Goal: Task Accomplishment & Management: Use online tool/utility

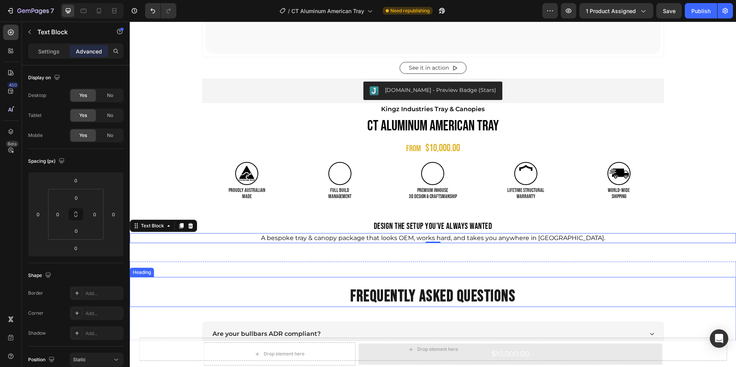
scroll to position [434, 0]
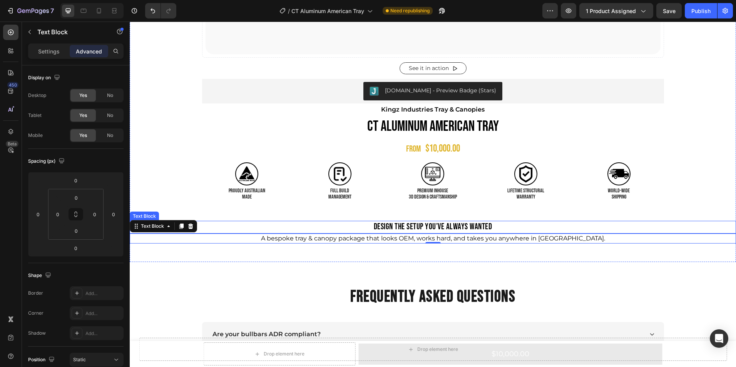
click at [444, 229] on p "Design the Setup You’ve Always Wanted" at bounding box center [432, 227] width 605 height 11
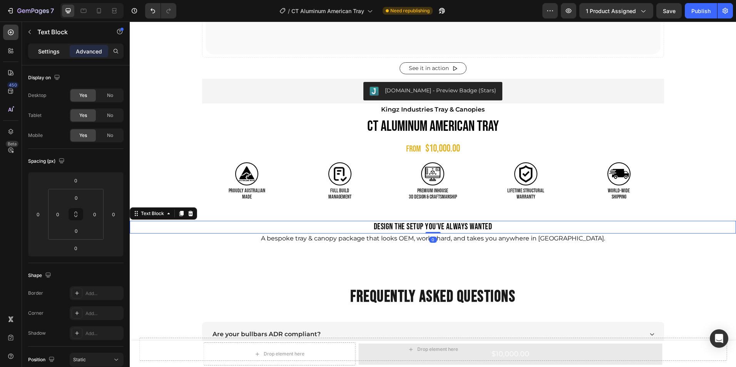
click at [51, 48] on p "Settings" at bounding box center [49, 51] width 22 height 8
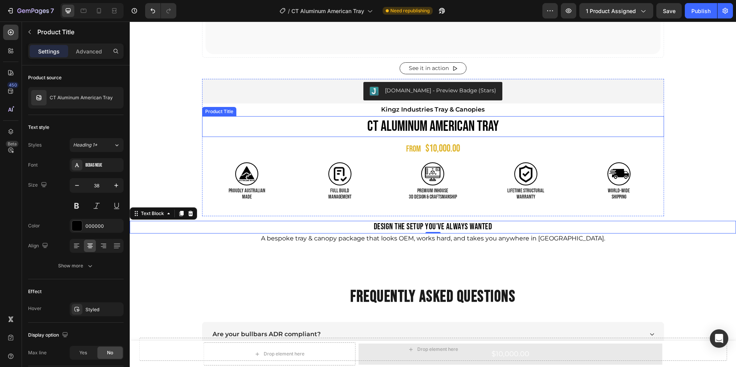
click at [390, 125] on h1 "CT Aluminum American Tray" at bounding box center [433, 126] width 462 height 20
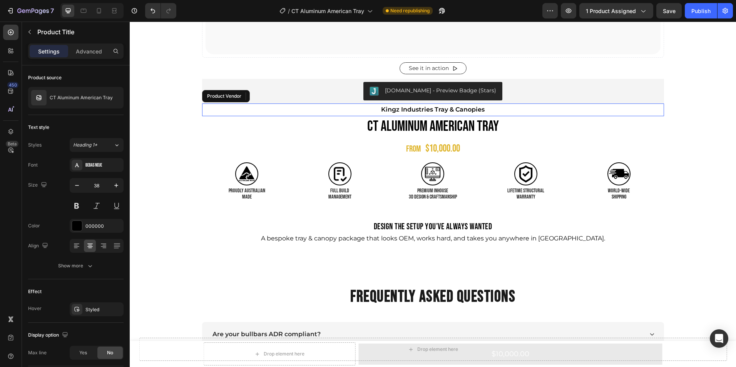
click at [419, 107] on h2 "Kingz Industries Tray & Canopies" at bounding box center [433, 110] width 462 height 13
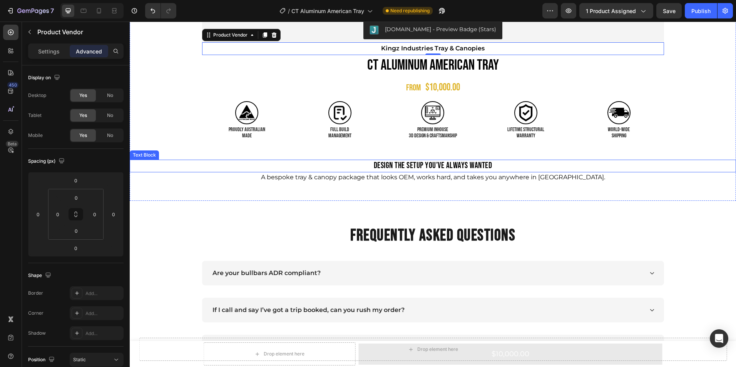
scroll to position [541, 0]
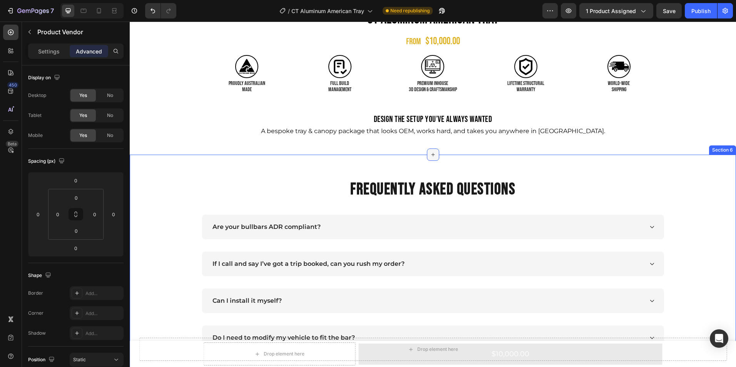
click at [430, 154] on icon at bounding box center [433, 155] width 6 height 6
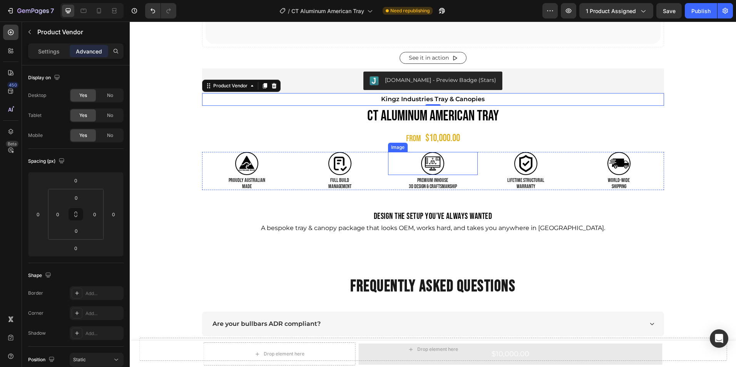
scroll to position [428, 0]
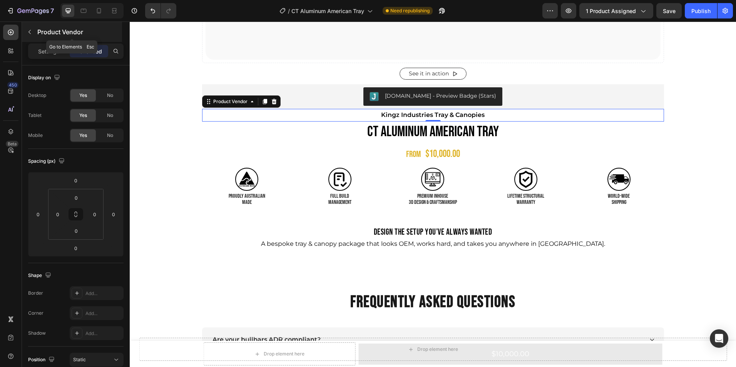
click at [28, 27] on button "button" at bounding box center [29, 32] width 12 height 12
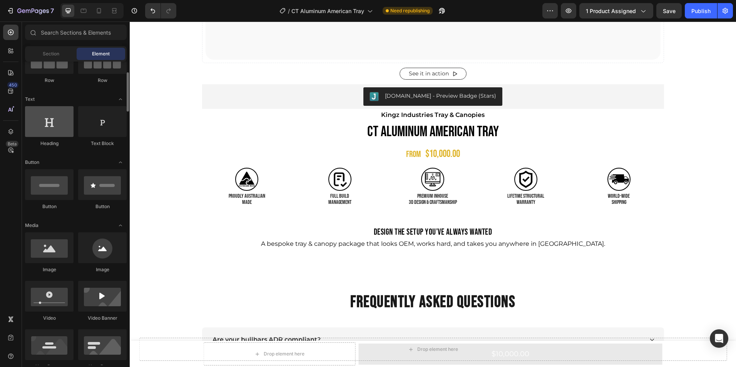
scroll to position [86, 0]
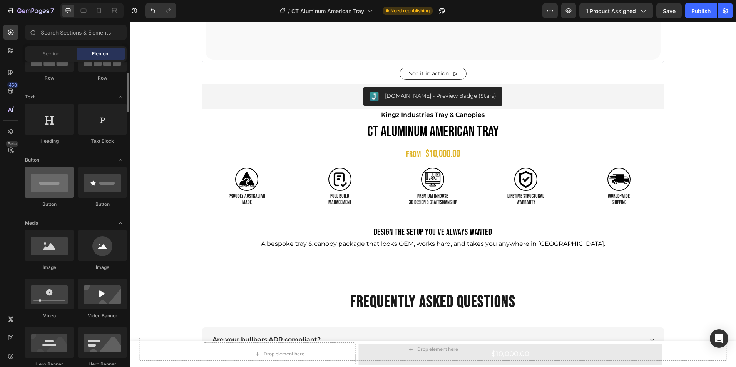
click at [54, 177] on div at bounding box center [49, 182] width 49 height 31
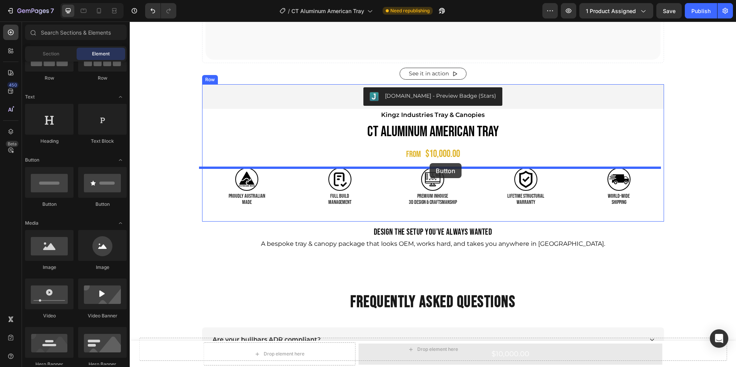
drag, startPoint x: 190, startPoint y: 209, endPoint x: 430, endPoint y: 163, distance: 243.8
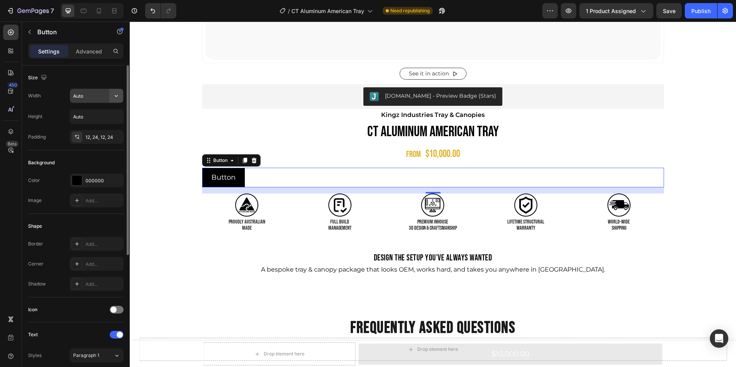
click at [110, 90] on button "button" at bounding box center [116, 96] width 14 height 14
click at [94, 129] on p "Full 100%" at bounding box center [95, 130] width 44 height 7
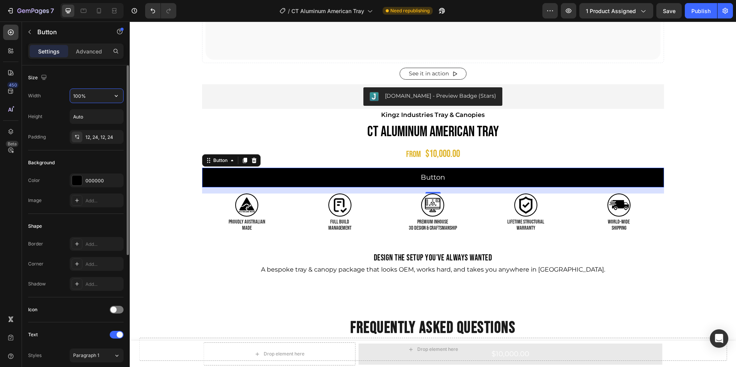
click at [84, 93] on input "100%" at bounding box center [96, 96] width 53 height 14
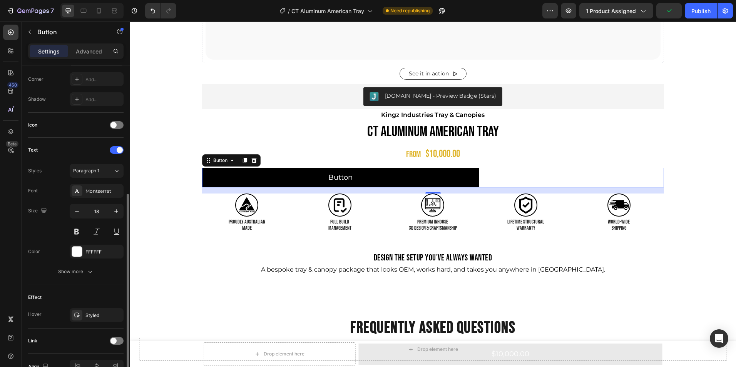
scroll to position [228, 0]
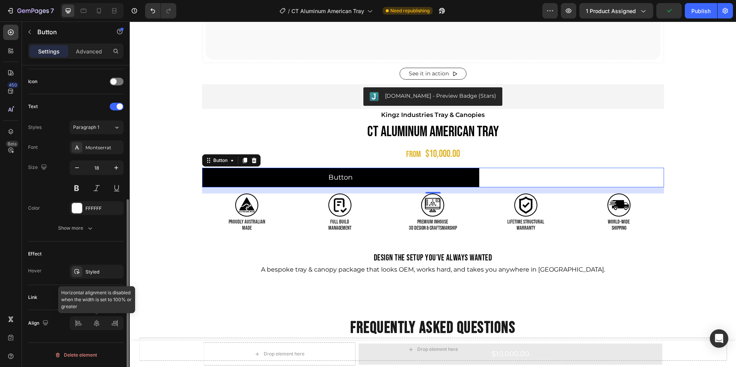
type input "60%"
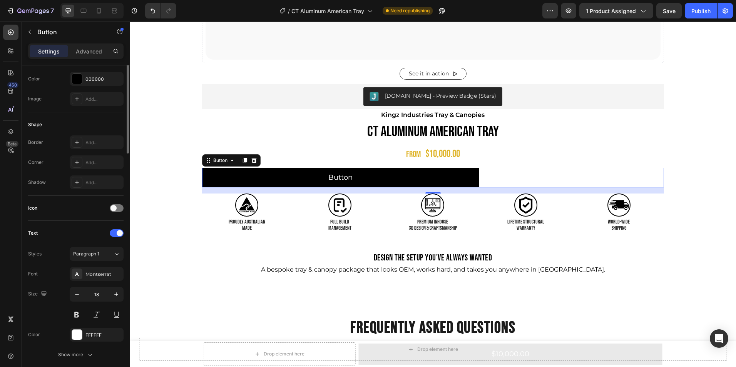
scroll to position [0, 0]
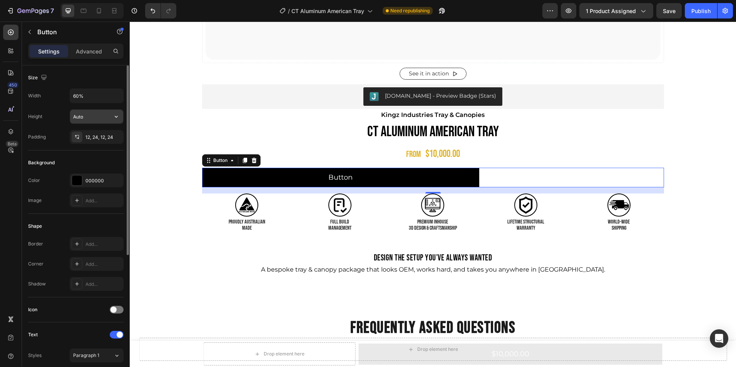
click at [97, 112] on input "Auto" at bounding box center [96, 117] width 53 height 14
click at [49, 136] on div "Padding 12, 24, 12, 24" at bounding box center [75, 137] width 95 height 14
click at [84, 50] on p "Advanced" at bounding box center [89, 51] width 26 height 8
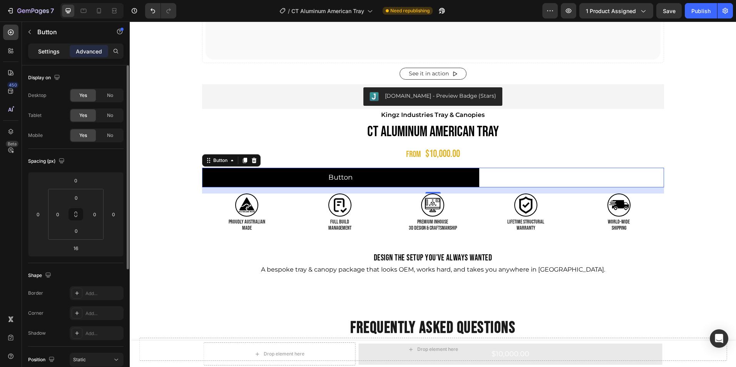
click at [52, 52] on p "Settings" at bounding box center [49, 51] width 22 height 8
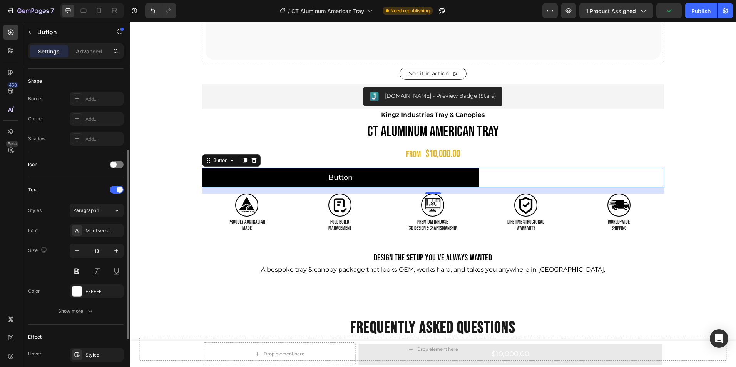
scroll to position [228, 0]
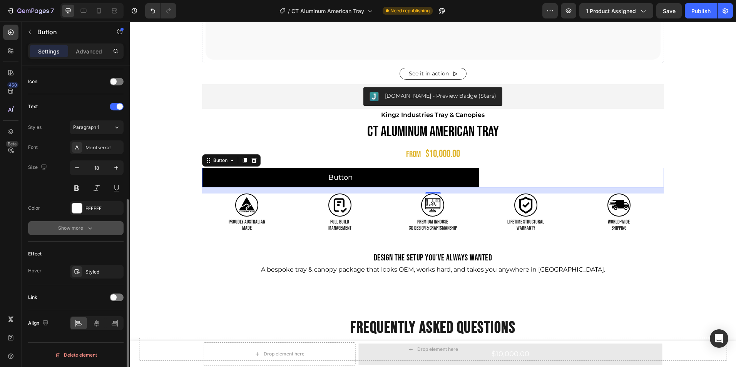
click at [87, 229] on icon "button" at bounding box center [90, 228] width 8 height 8
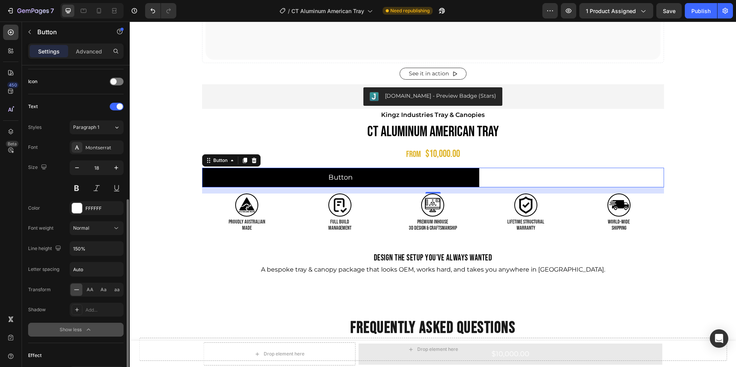
scroll to position [330, 0]
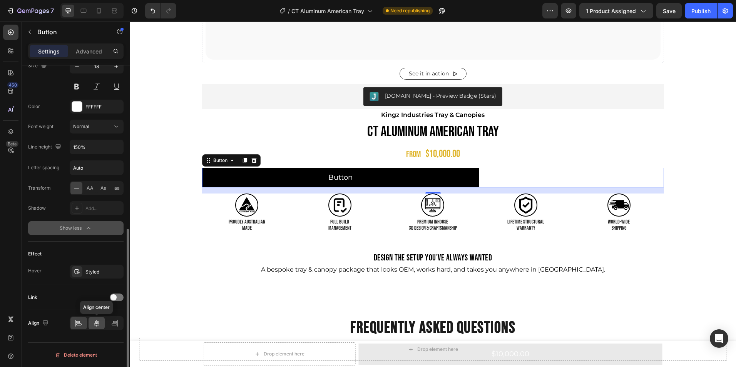
click at [96, 325] on icon at bounding box center [96, 323] width 5 height 7
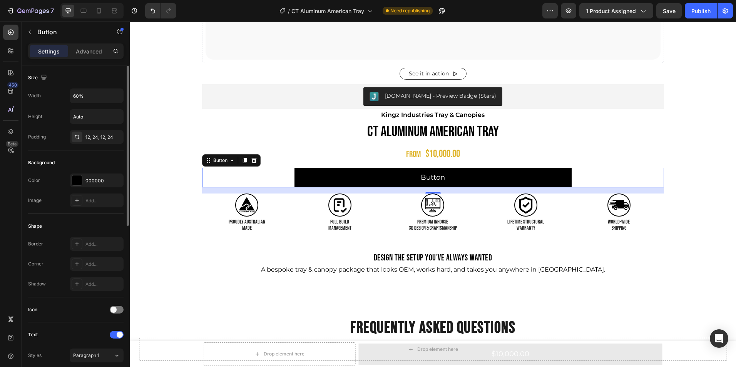
scroll to position [0, 0]
click at [85, 263] on div "Add..." at bounding box center [103, 264] width 36 height 7
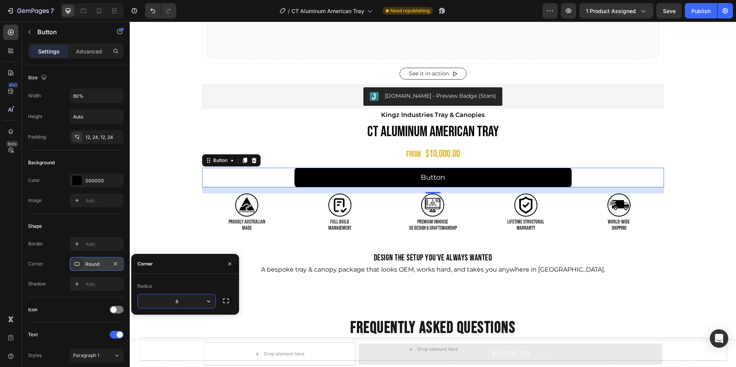
click at [87, 222] on div "Shape" at bounding box center [75, 226] width 95 height 12
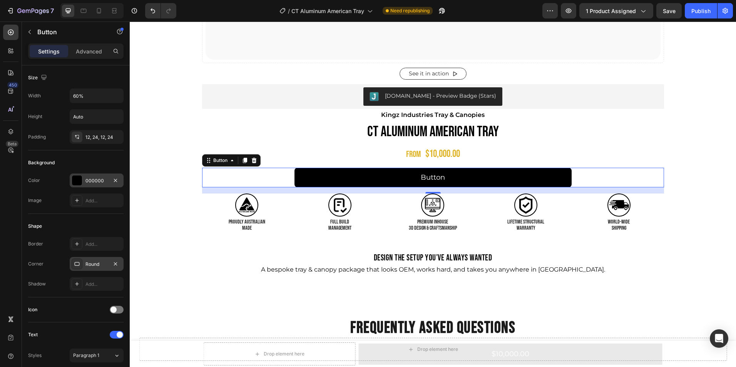
click at [93, 180] on div "000000" at bounding box center [96, 180] width 22 height 7
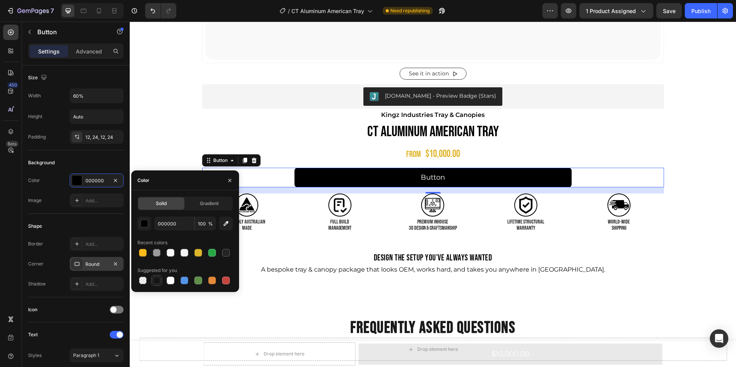
click at [158, 277] on div at bounding box center [157, 281] width 8 height 8
type input "151515"
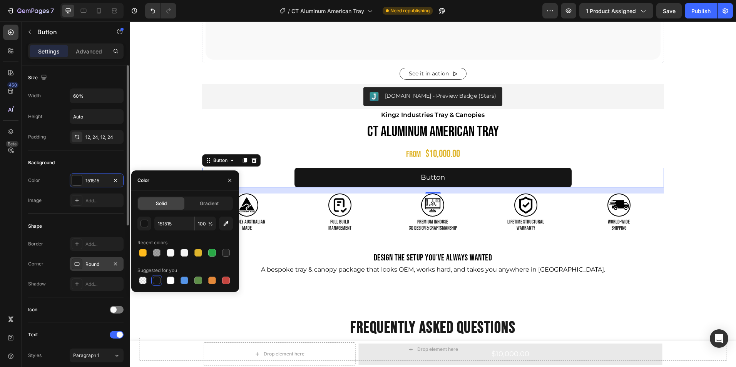
click at [59, 194] on div "Image Add..." at bounding box center [75, 201] width 95 height 14
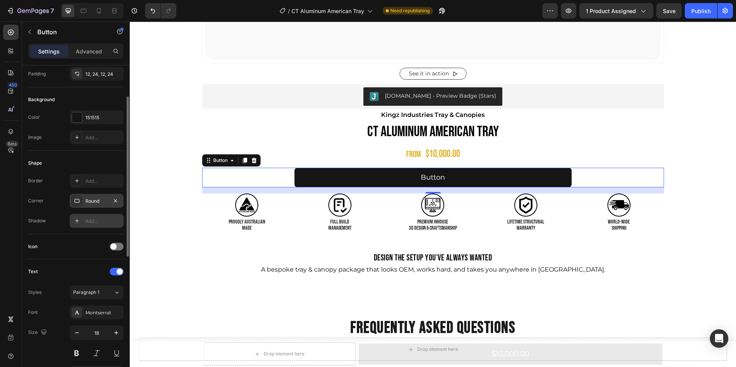
scroll to position [64, 0]
click at [77, 220] on icon at bounding box center [77, 220] width 6 height 6
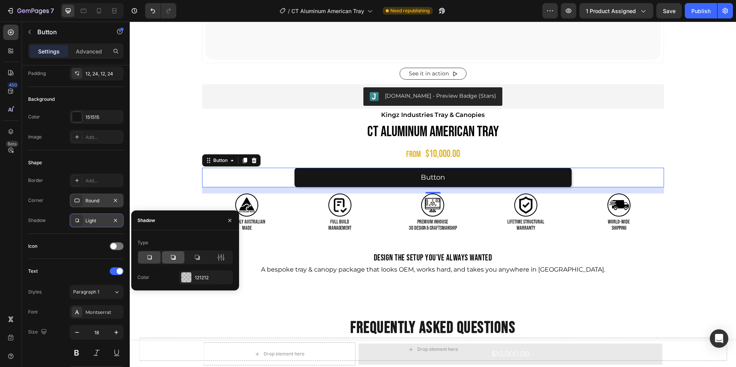
click at [172, 256] on icon at bounding box center [173, 258] width 8 height 8
click at [181, 239] on div "Type" at bounding box center [184, 243] width 95 height 12
click at [231, 220] on icon "button" at bounding box center [229, 220] width 3 height 3
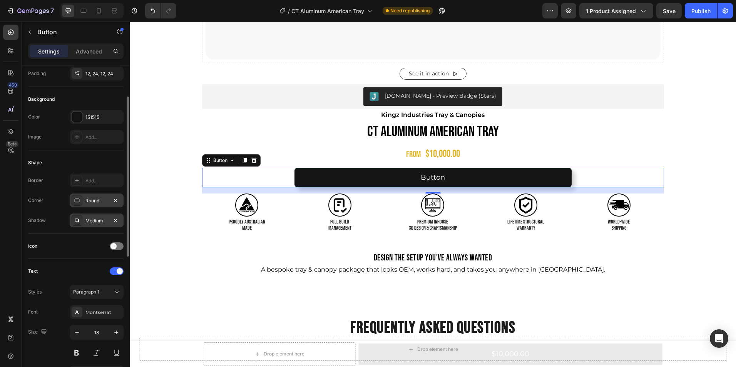
click at [87, 160] on div "Shape" at bounding box center [75, 163] width 95 height 12
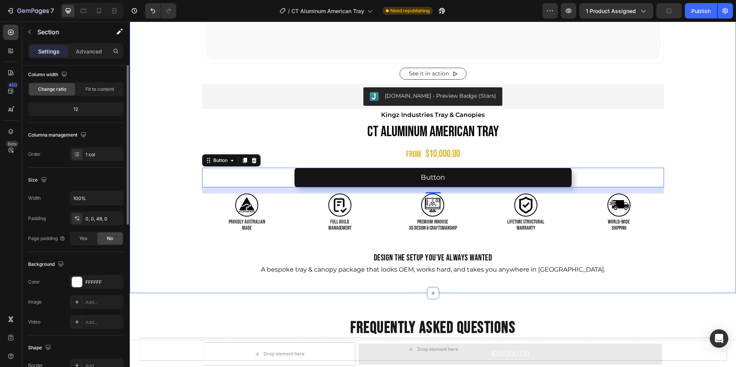
scroll to position [0, 0]
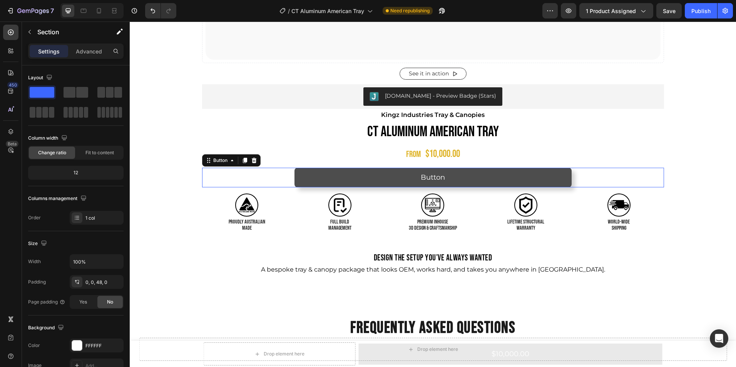
click at [462, 181] on button "Button" at bounding box center [432, 178] width 277 height 20
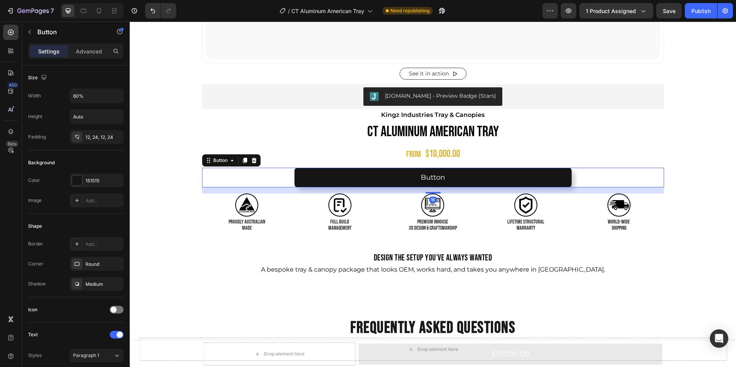
click at [436, 191] on div "16" at bounding box center [433, 190] width 462 height 6
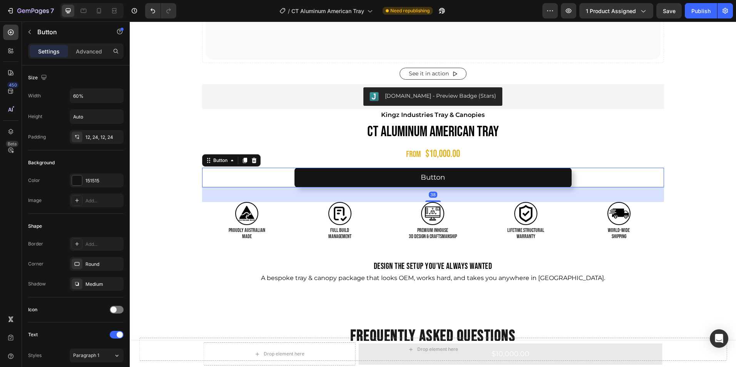
drag, startPoint x: 436, startPoint y: 192, endPoint x: 438, endPoint y: 200, distance: 7.9
click at [438, 187] on div "38" at bounding box center [433, 187] width 462 height 0
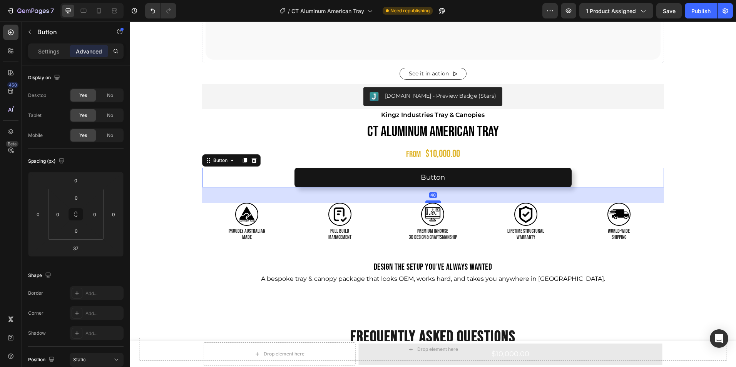
click at [435, 201] on div at bounding box center [432, 202] width 15 height 2
type input "40"
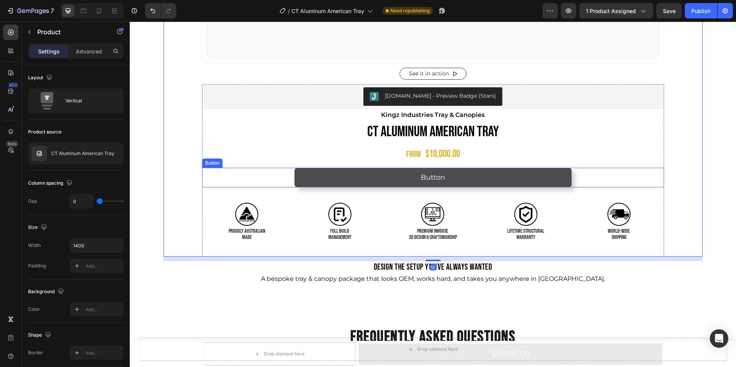
click at [448, 177] on button "Button" at bounding box center [432, 178] width 277 height 20
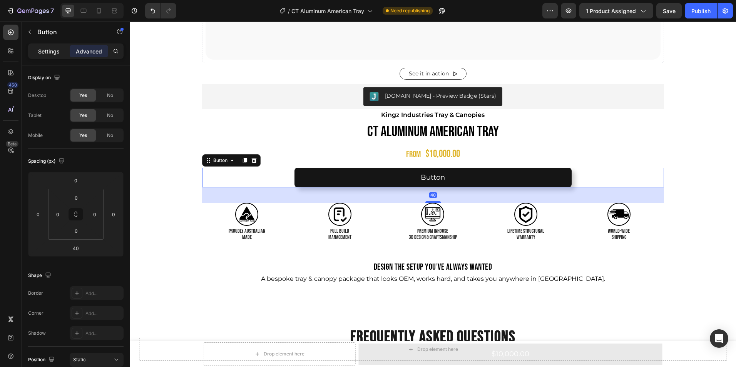
click at [50, 49] on p "Settings" at bounding box center [49, 51] width 22 height 8
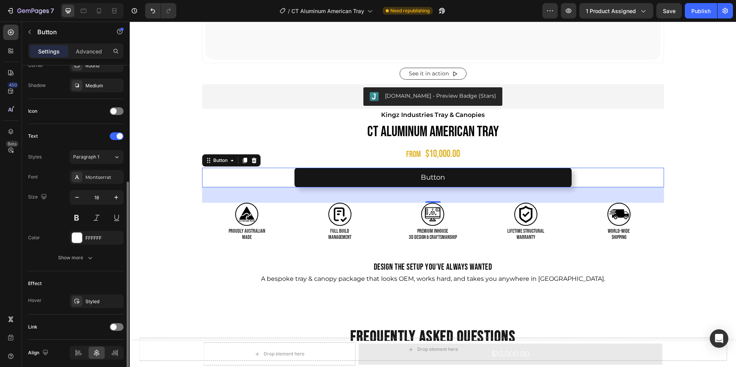
scroll to position [200, 0]
click at [113, 197] on icon "button" at bounding box center [116, 196] width 8 height 8
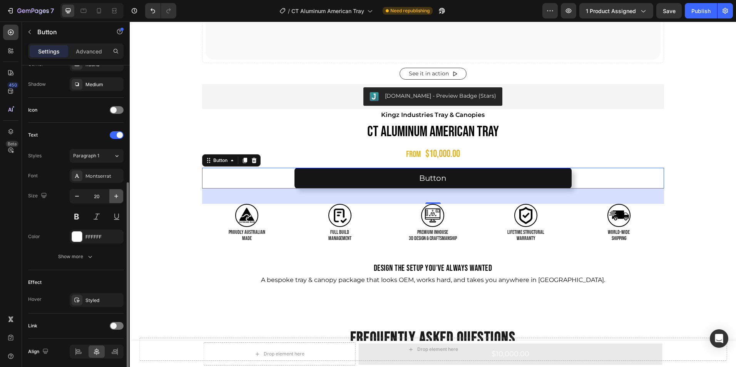
click at [113, 197] on icon "button" at bounding box center [116, 196] width 8 height 8
click at [75, 195] on icon "button" at bounding box center [77, 196] width 8 height 8
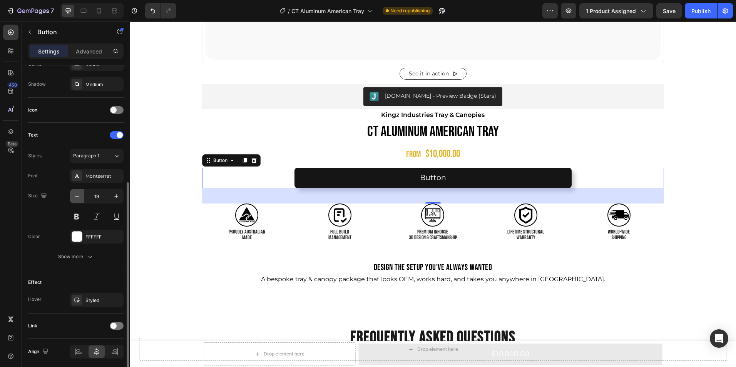
click at [75, 195] on icon "button" at bounding box center [77, 196] width 8 height 8
type input "18"
click at [77, 217] on button at bounding box center [77, 217] width 14 height 14
click at [73, 216] on button at bounding box center [77, 217] width 14 height 14
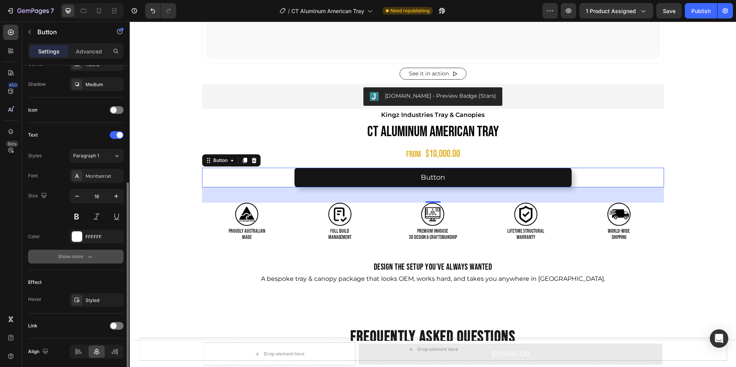
click at [85, 258] on div "Show more" at bounding box center [76, 257] width 36 height 8
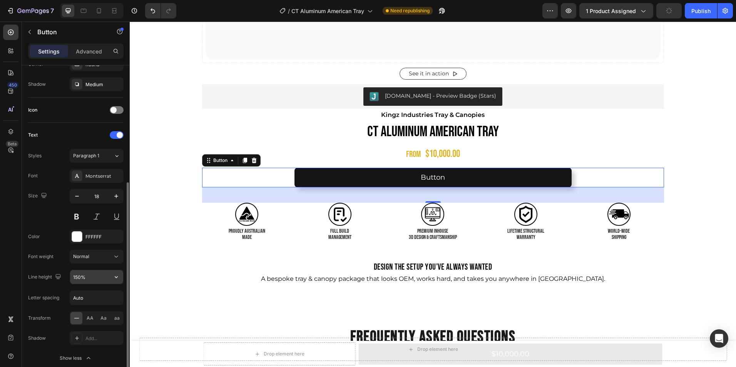
click at [103, 279] on input "150%" at bounding box center [96, 277] width 53 height 14
click at [116, 277] on icon "button" at bounding box center [116, 277] width 8 height 8
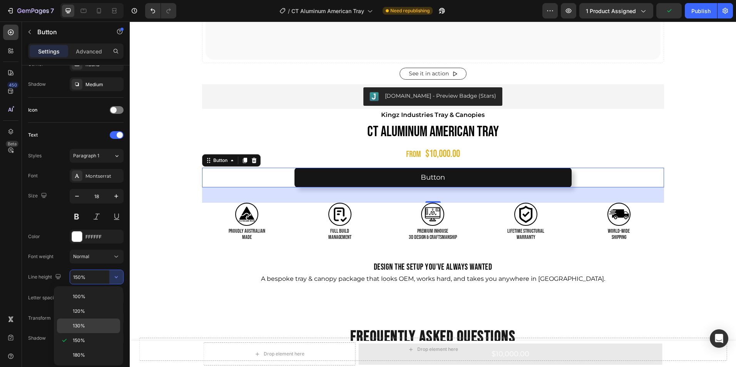
click at [82, 324] on span "130%" at bounding box center [79, 326] width 12 height 7
type input "130%"
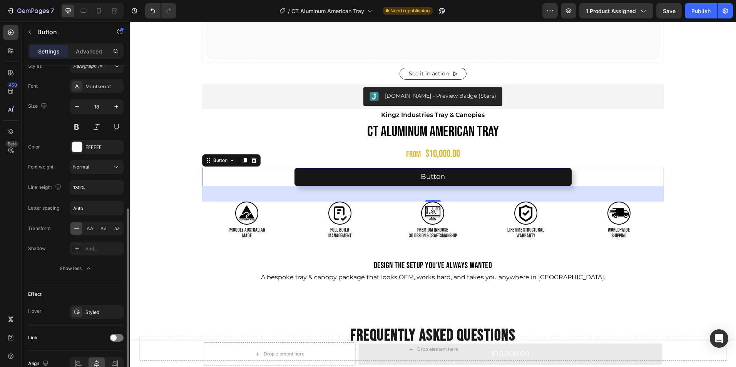
scroll to position [330, 0]
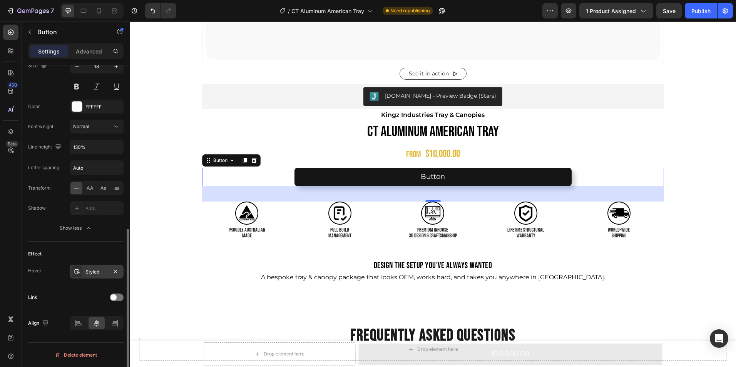
click at [91, 273] on div "Styled" at bounding box center [96, 272] width 22 height 7
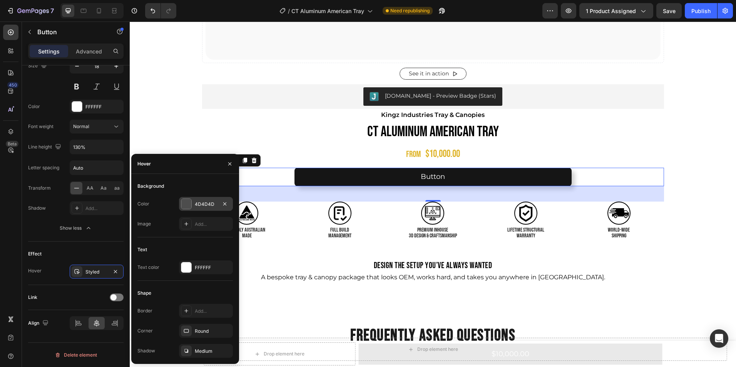
click at [212, 204] on div "4D4D4D" at bounding box center [206, 204] width 22 height 7
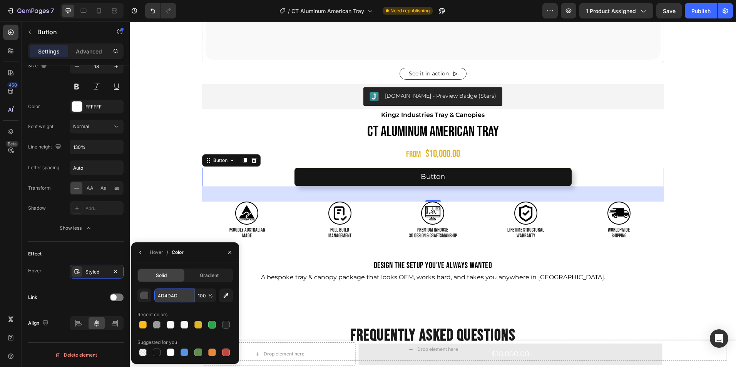
click at [189, 300] on input "4D4D4D" at bounding box center [174, 296] width 40 height 14
click at [158, 353] on div at bounding box center [157, 353] width 8 height 8
type input "151515"
click at [208, 296] on span "%" at bounding box center [210, 296] width 5 height 7
click at [205, 296] on input "100" at bounding box center [205, 296] width 21 height 14
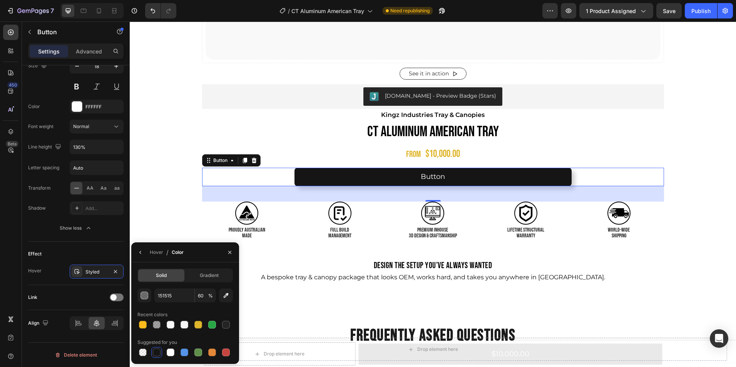
click at [180, 308] on div "151515 60 % Recent colors Suggested for you" at bounding box center [184, 323] width 95 height 69
click at [155, 353] on div at bounding box center [157, 353] width 8 height 8
type input "100"
click at [206, 293] on input "100" at bounding box center [205, 296] width 21 height 14
type input "7"
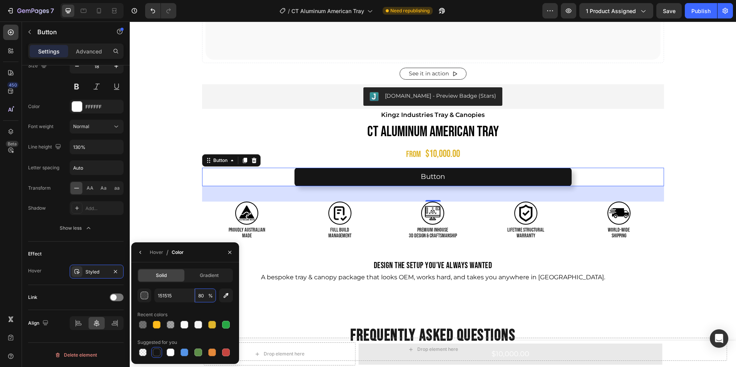
type input "80"
click at [186, 263] on div "Solid Gradient 151515 80 % Recent colors Suggested for you" at bounding box center [185, 314] width 108 height 102
click at [205, 294] on input "80" at bounding box center [205, 296] width 21 height 14
type input "9"
type input "85"
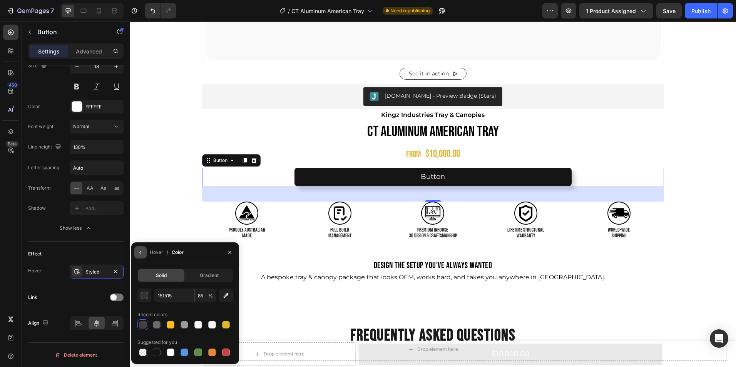
click at [141, 250] on icon "button" at bounding box center [140, 252] width 6 height 6
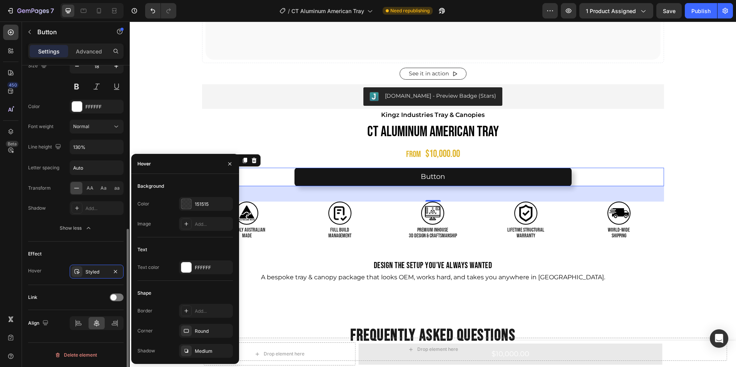
click at [96, 253] on div "Effect" at bounding box center [75, 254] width 95 height 12
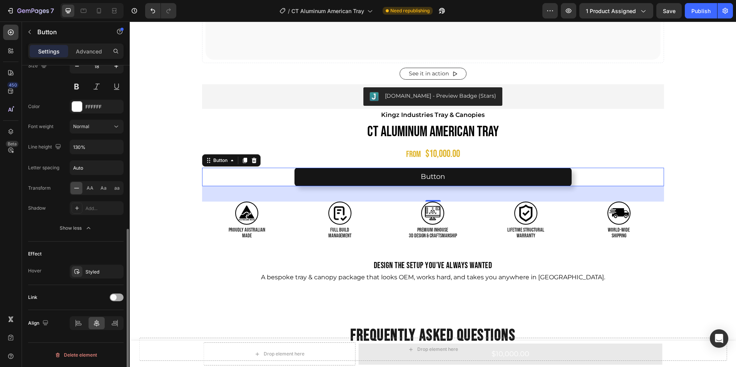
click at [115, 301] on div at bounding box center [117, 298] width 14 height 8
click at [112, 316] on icon at bounding box center [116, 317] width 8 height 8
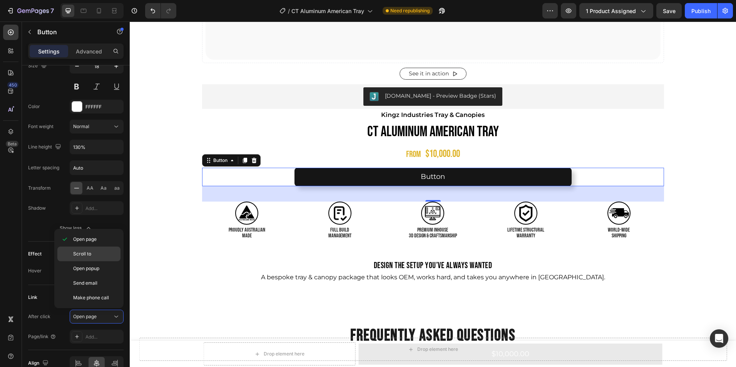
click at [94, 254] on p "Scroll to" at bounding box center [95, 254] width 44 height 7
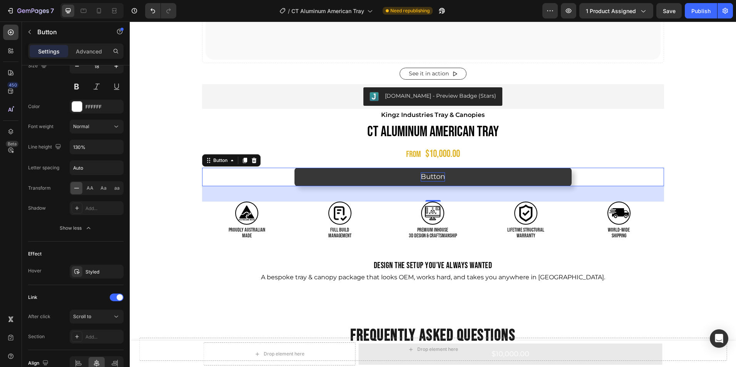
click at [439, 174] on p "Button" at bounding box center [433, 176] width 24 height 9
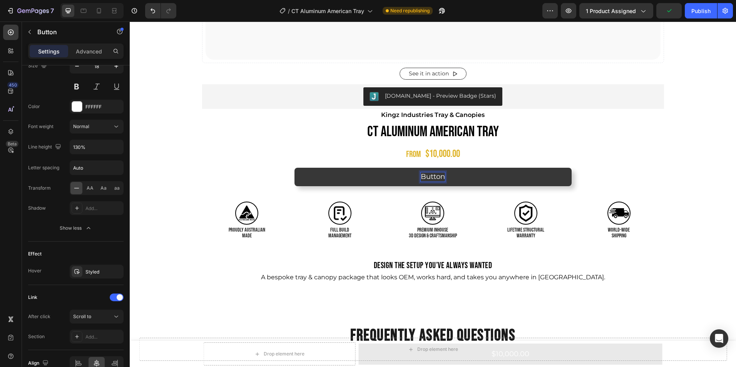
click at [441, 175] on p "Button" at bounding box center [433, 176] width 24 height 9
click at [294, 168] on button "sELEC" at bounding box center [432, 177] width 277 height 18
click at [294, 168] on button "Selec" at bounding box center [432, 177] width 277 height 18
click at [294, 168] on button "Select my" at bounding box center [432, 177] width 277 height 18
click at [294, 168] on button "Select my Build" at bounding box center [432, 177] width 277 height 18
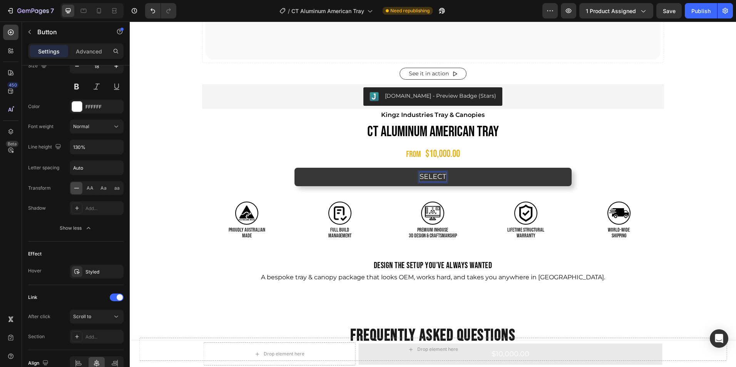
click at [294, 168] on button "SELECT" at bounding box center [432, 177] width 277 height 18
click at [294, 168] on button "SELECT M" at bounding box center [432, 177] width 277 height 18
click at [294, 168] on button "SELECT MY BUILD" at bounding box center [432, 177] width 277 height 18
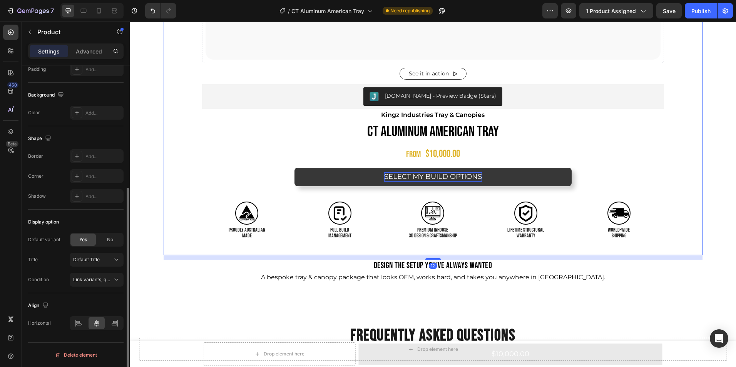
scroll to position [0, 0]
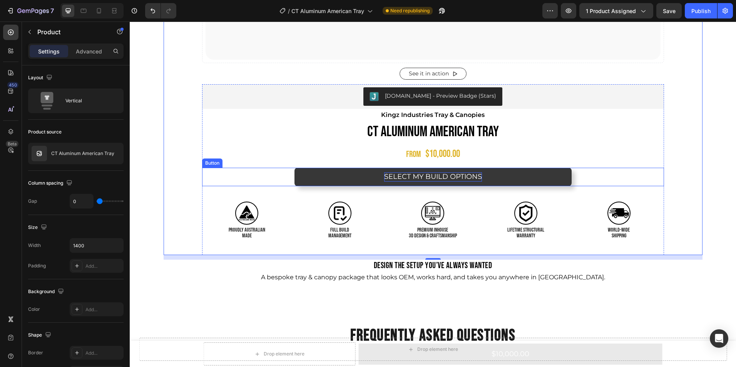
click at [412, 174] on p "SELECT MY BUILD OPTIONS" at bounding box center [433, 176] width 98 height 9
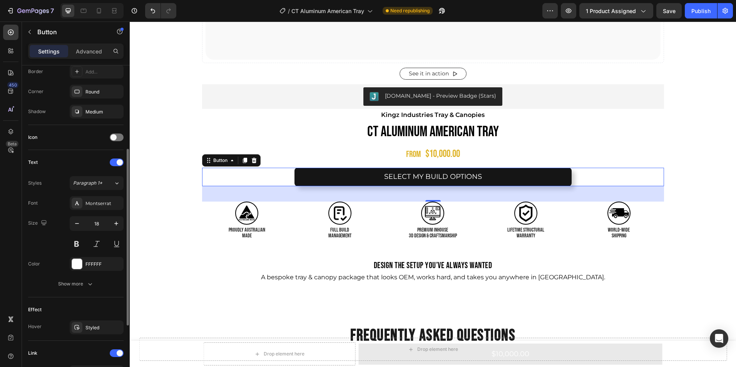
scroll to position [177, 0]
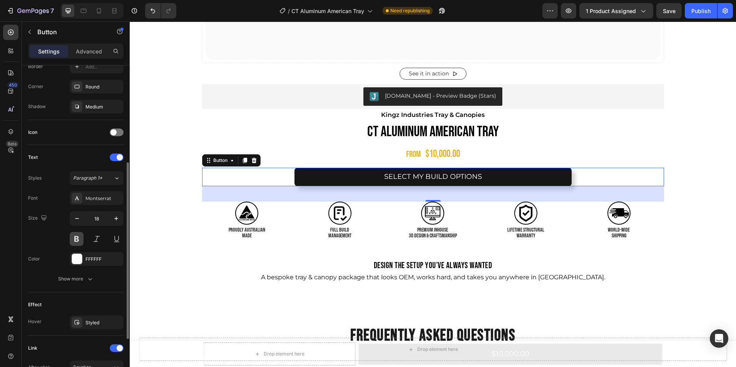
click at [75, 240] on button at bounding box center [77, 239] width 14 height 14
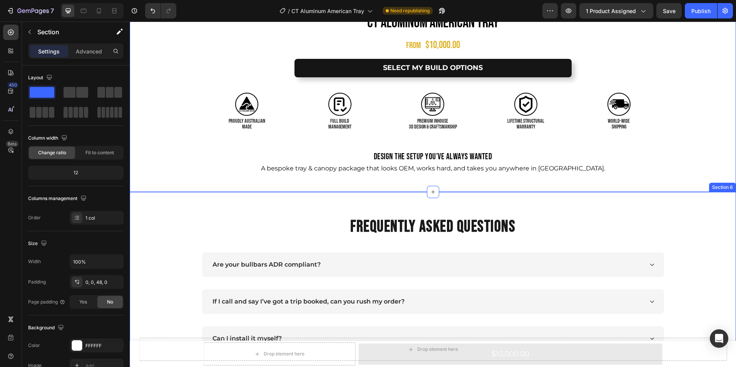
scroll to position [536, 0]
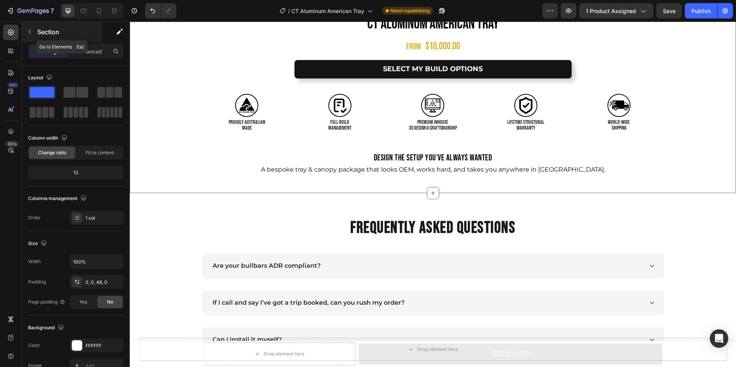
click at [25, 31] on button "button" at bounding box center [29, 32] width 12 height 12
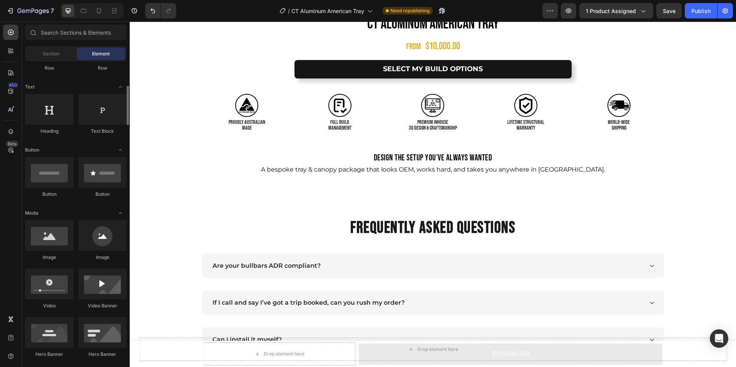
scroll to position [93, 0]
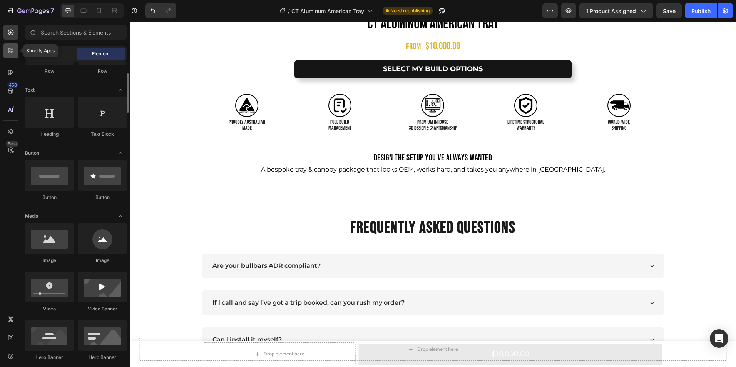
click at [10, 57] on div at bounding box center [10, 50] width 15 height 15
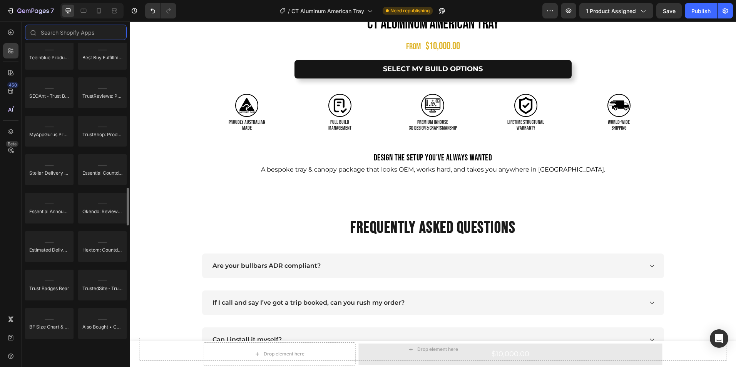
scroll to position [2130, 0]
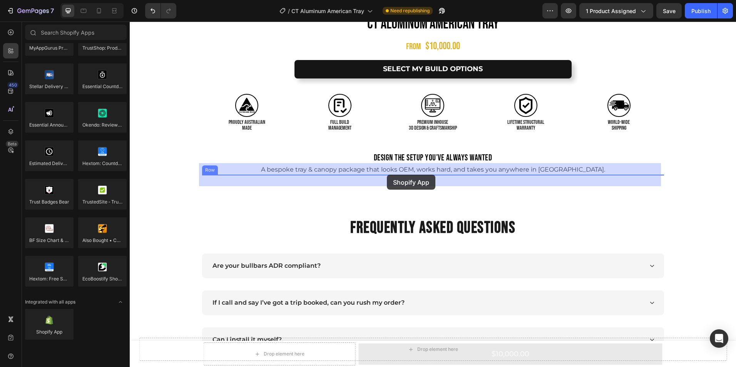
drag, startPoint x: 181, startPoint y: 337, endPoint x: 387, endPoint y: 175, distance: 261.8
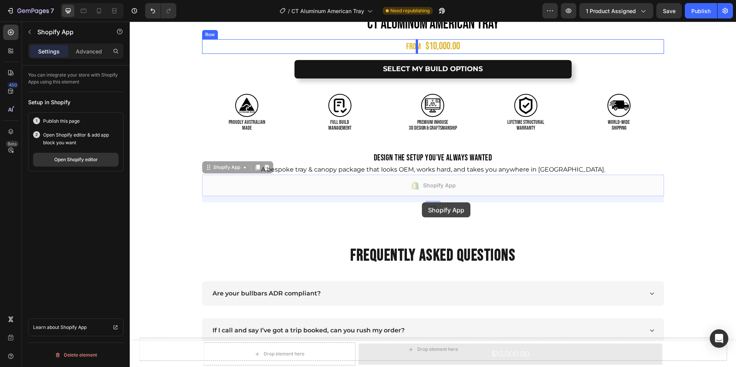
drag, startPoint x: 428, startPoint y: 184, endPoint x: 422, endPoint y: 202, distance: 20.0
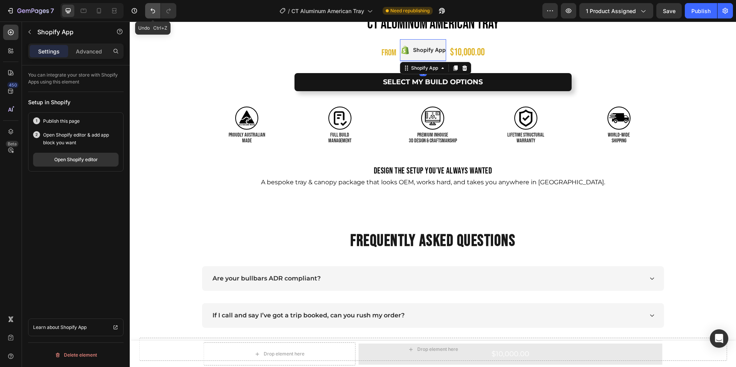
click at [156, 13] on icon "Undo/Redo" at bounding box center [153, 11] width 8 height 8
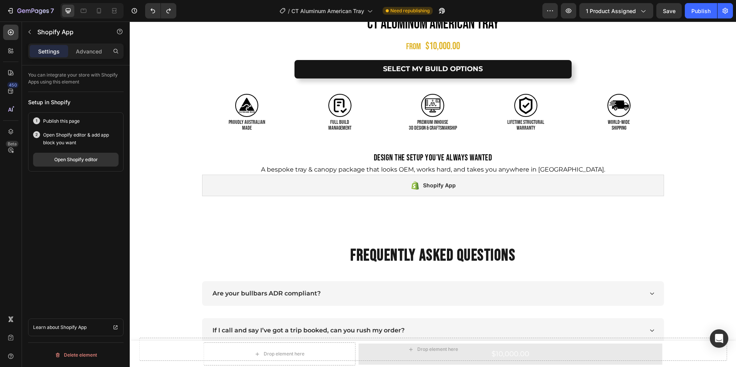
click at [437, 189] on div "Shopify App" at bounding box center [439, 185] width 33 height 9
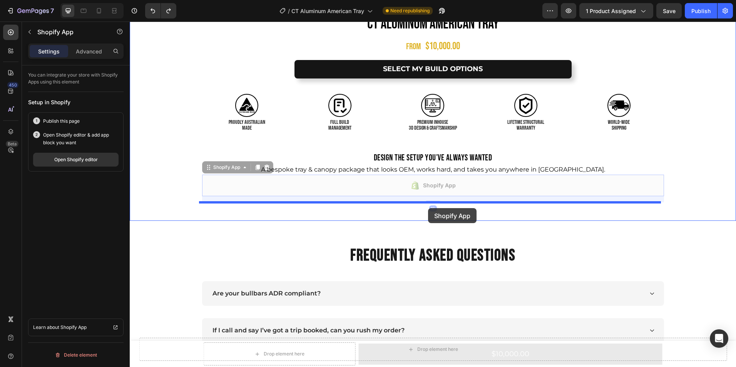
drag, startPoint x: 433, startPoint y: 184, endPoint x: 428, endPoint y: 207, distance: 23.4
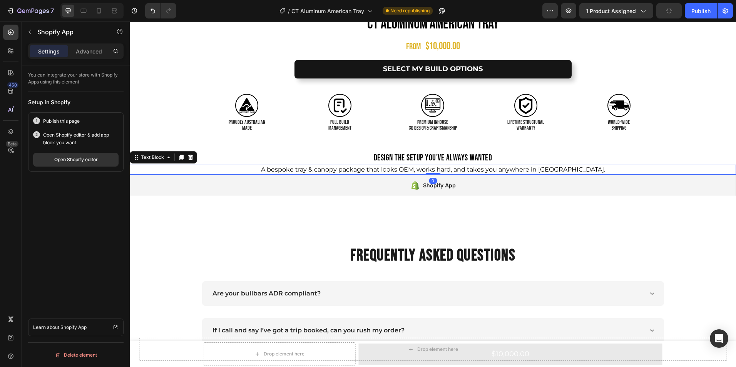
click at [444, 172] on p "A bespoke tray & canopy package that looks OEM, works hard, and takes you anywh…" at bounding box center [432, 170] width 605 height 8
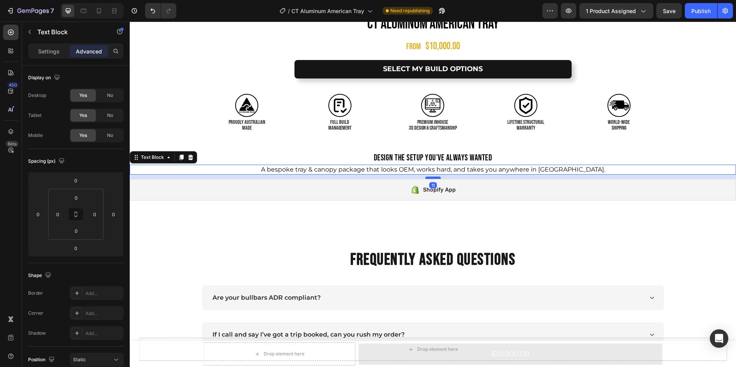
drag, startPoint x: 432, startPoint y: 173, endPoint x: 435, endPoint y: 177, distance: 5.7
click at [435, 177] on div at bounding box center [432, 178] width 15 height 2
type input "12"
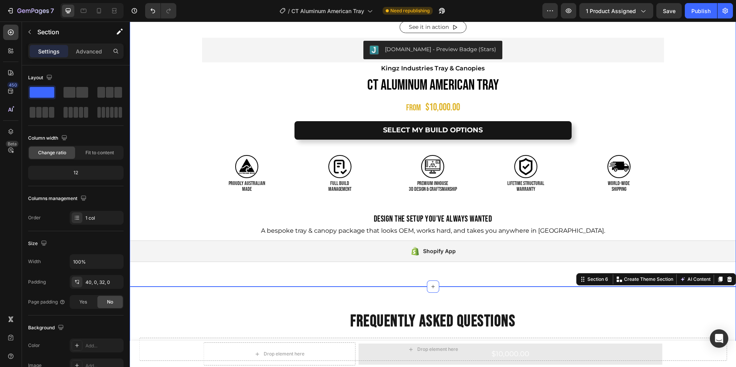
scroll to position [474, 0]
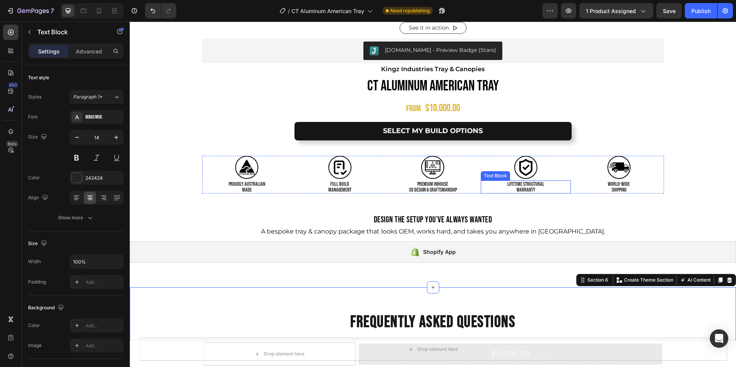
click at [517, 183] on p "LIFETIME STRUCTURAL" at bounding box center [526, 184] width 89 height 6
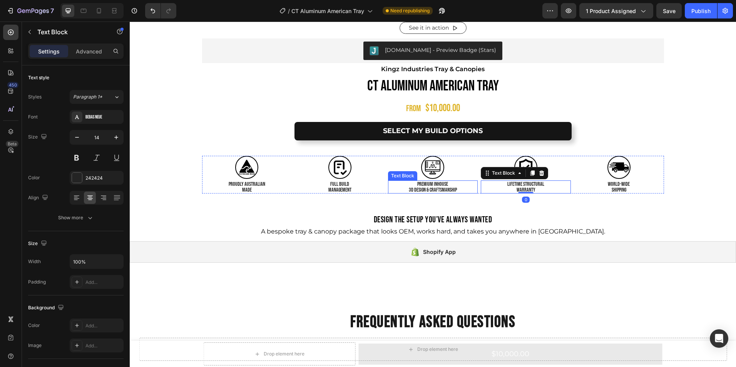
click at [438, 184] on p "PREMIUM INHOUSE" at bounding box center [433, 184] width 89 height 6
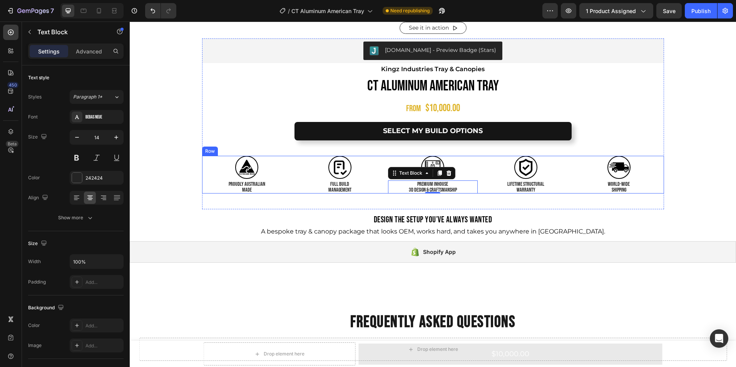
click at [291, 172] on div "Image world-WIDE SHIPPING Text Block Image PROUDLY AUSTRALIAN MADE Text Block I…" at bounding box center [433, 175] width 462 height 38
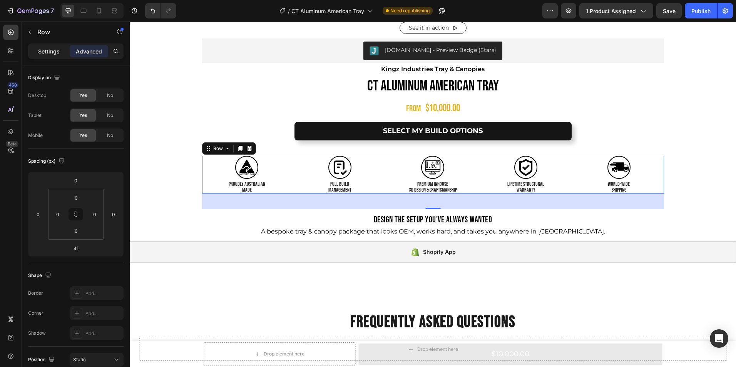
click at [56, 46] on div "Settings" at bounding box center [49, 51] width 38 height 12
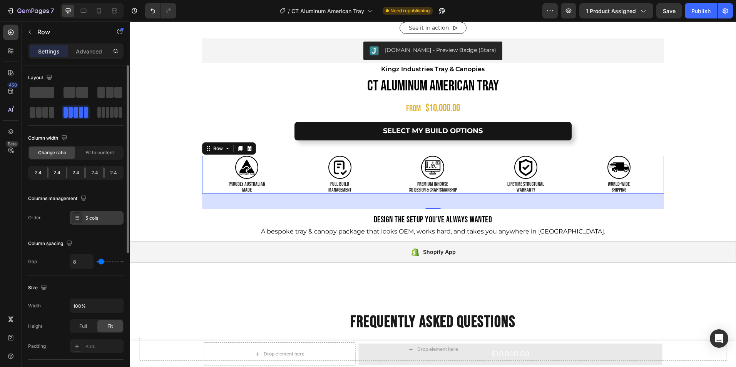
click at [80, 217] on div at bounding box center [77, 217] width 11 height 11
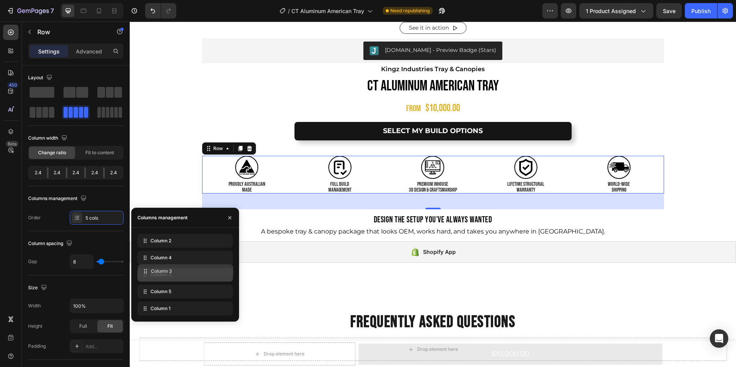
drag, startPoint x: 155, startPoint y: 294, endPoint x: 155, endPoint y: 274, distance: 20.4
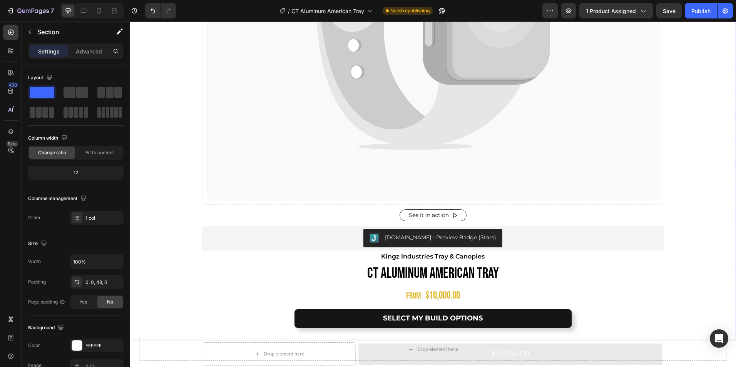
scroll to position [265, 0]
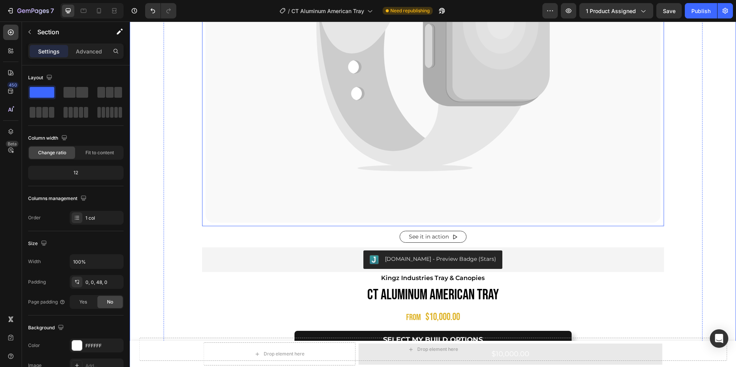
click at [357, 171] on icon at bounding box center [433, 21] width 455 height 403
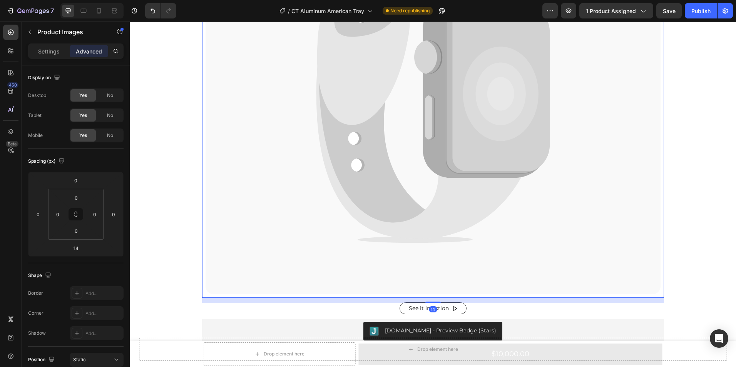
scroll to position [193, 0]
click at [43, 50] on p "Settings" at bounding box center [49, 51] width 22 height 8
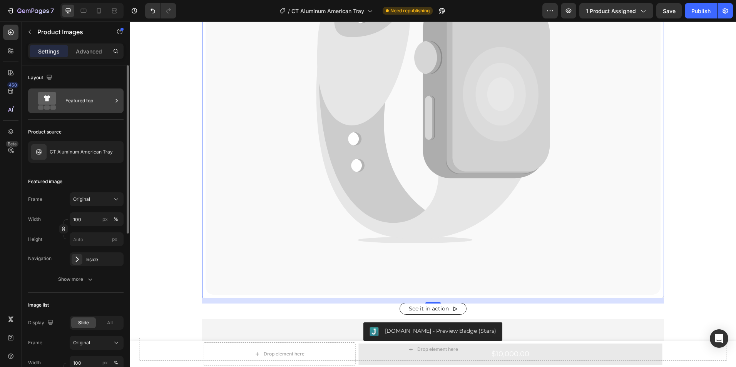
click at [102, 101] on div "Featured top" at bounding box center [88, 101] width 47 height 18
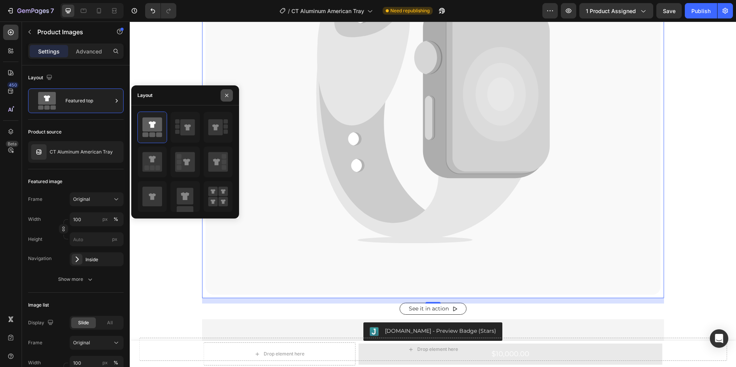
click at [227, 97] on icon "button" at bounding box center [227, 95] width 6 height 6
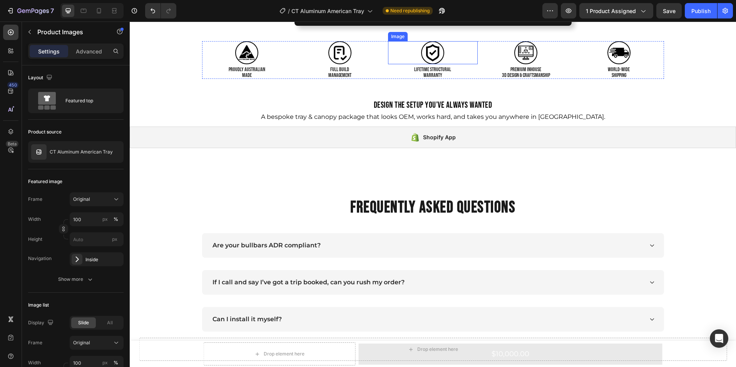
scroll to position [589, 0]
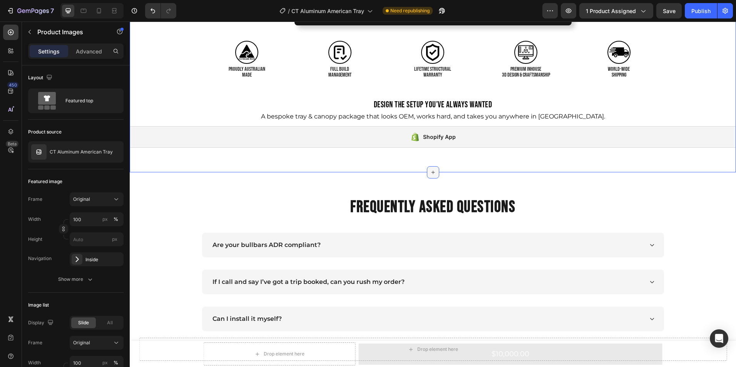
click at [432, 172] on icon at bounding box center [432, 172] width 3 height 3
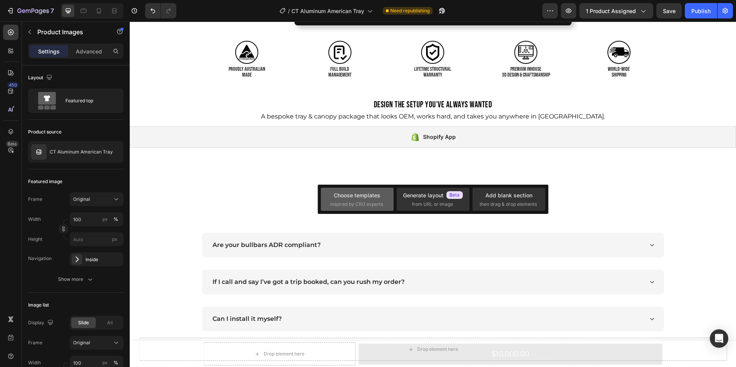
click at [361, 201] on span "inspired by CRO experts" at bounding box center [356, 204] width 53 height 7
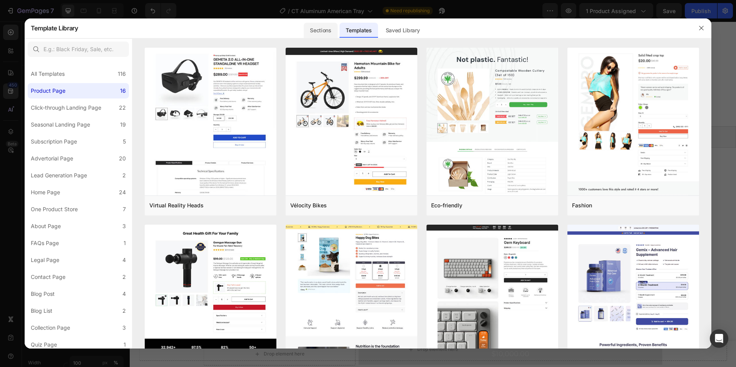
click at [327, 30] on div "Sections" at bounding box center [320, 30] width 33 height 15
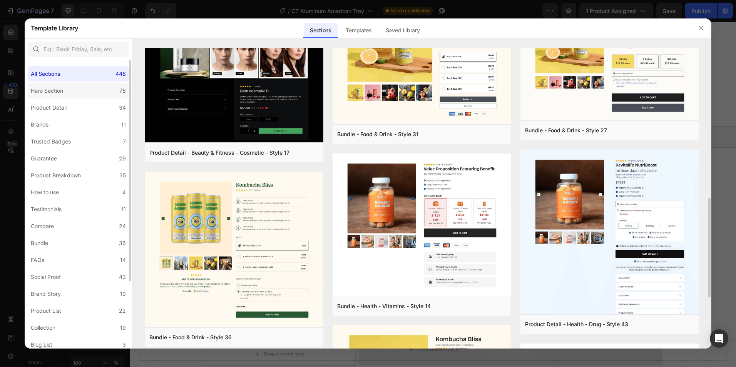
scroll to position [456, 0]
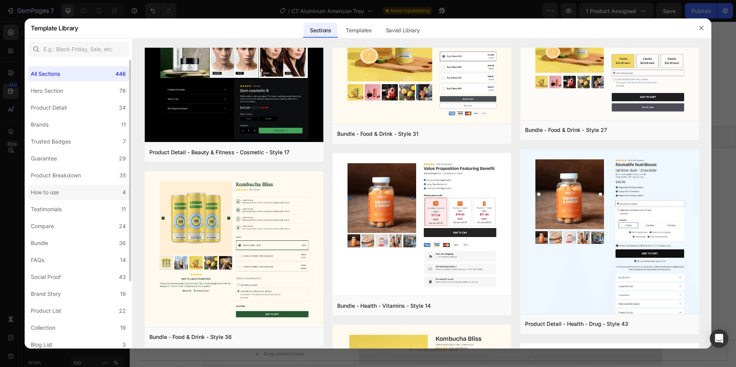
click at [70, 193] on label "How to use 4" at bounding box center [78, 192] width 101 height 15
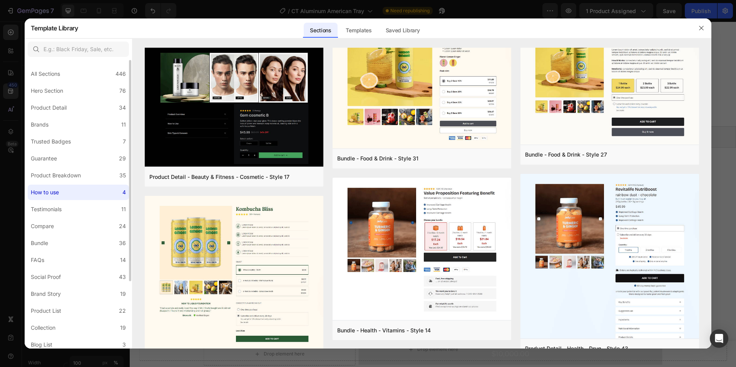
scroll to position [0, 0]
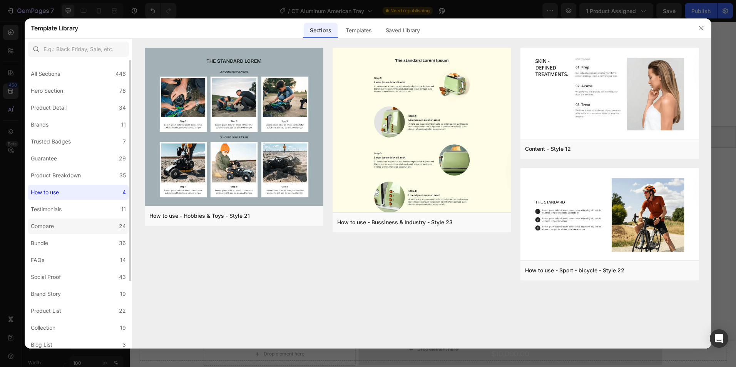
click at [57, 226] on label "Compare 24" at bounding box center [78, 226] width 101 height 15
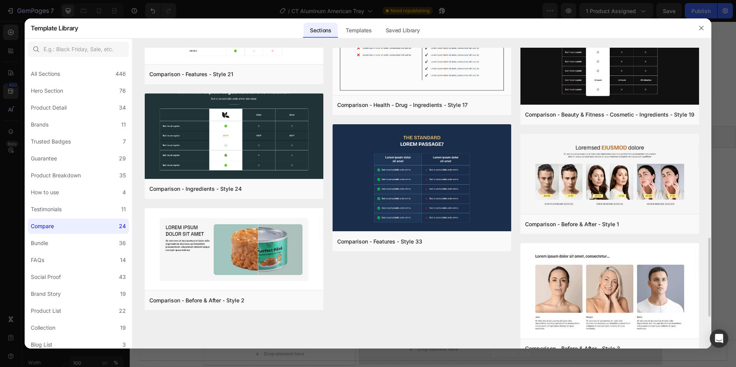
scroll to position [845, 0]
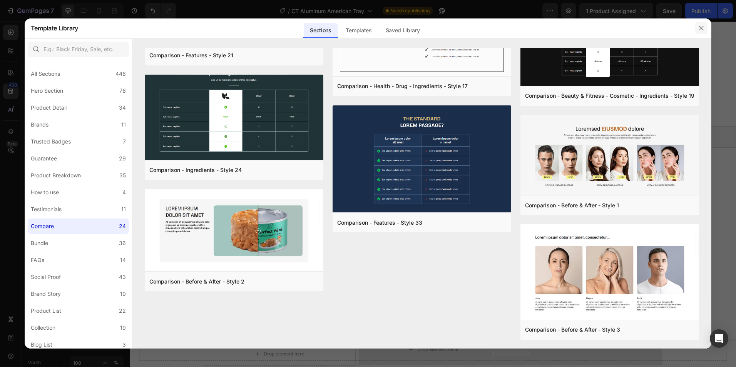
click at [703, 23] on button "button" at bounding box center [701, 28] width 12 height 12
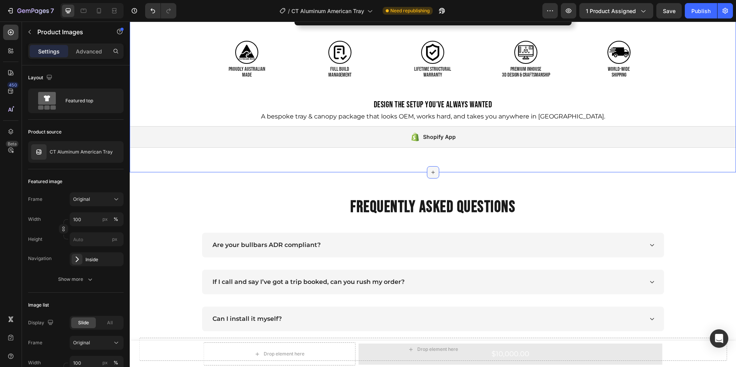
click at [430, 174] on icon at bounding box center [433, 172] width 6 height 6
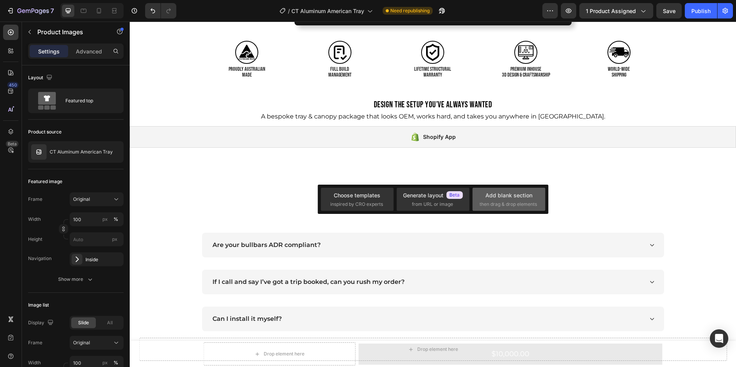
click at [490, 191] on div "Add blank section" at bounding box center [508, 195] width 47 height 8
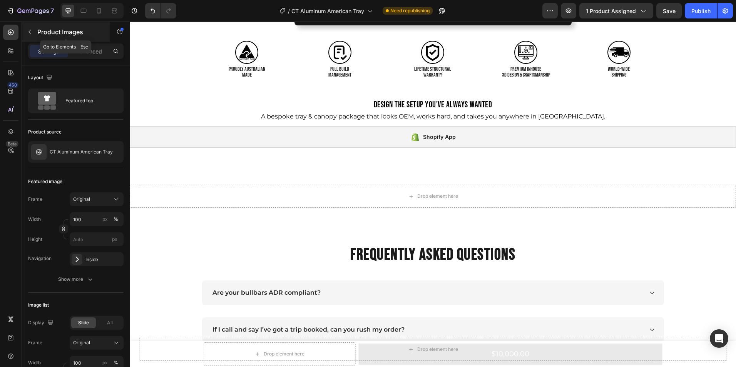
click at [28, 35] on button "button" at bounding box center [29, 32] width 12 height 12
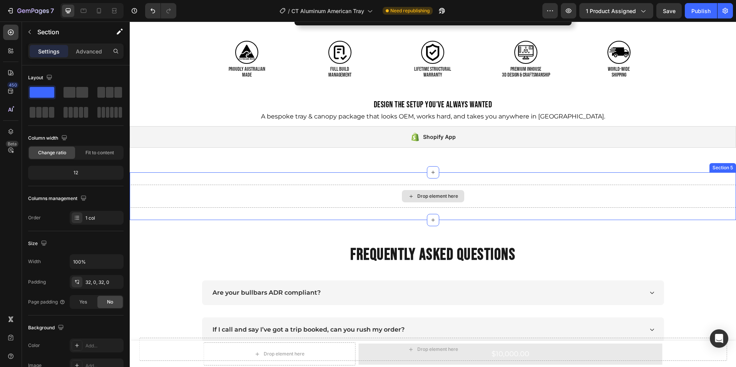
click at [304, 192] on div "Drop element here" at bounding box center [433, 196] width 606 height 23
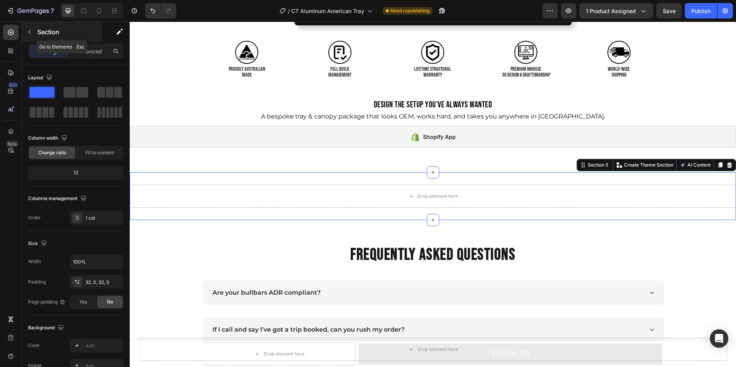
click at [28, 32] on icon "button" at bounding box center [30, 32] width 6 height 6
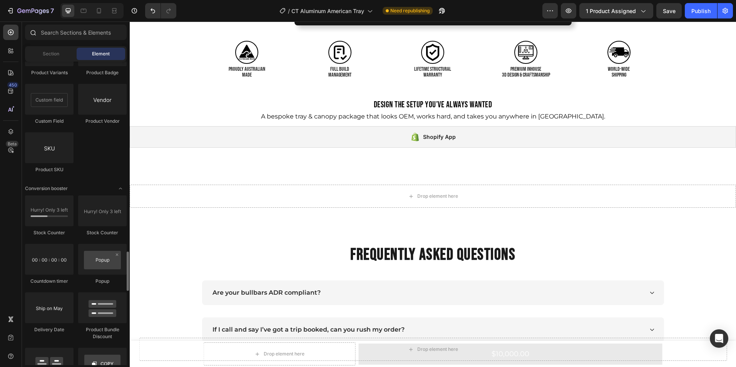
scroll to position [1462, 0]
click at [46, 56] on span "Section" at bounding box center [51, 53] width 17 height 7
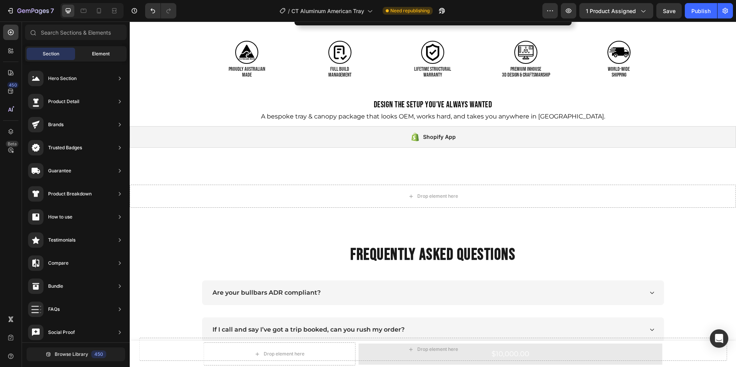
click at [102, 54] on span "Element" at bounding box center [101, 53] width 18 height 7
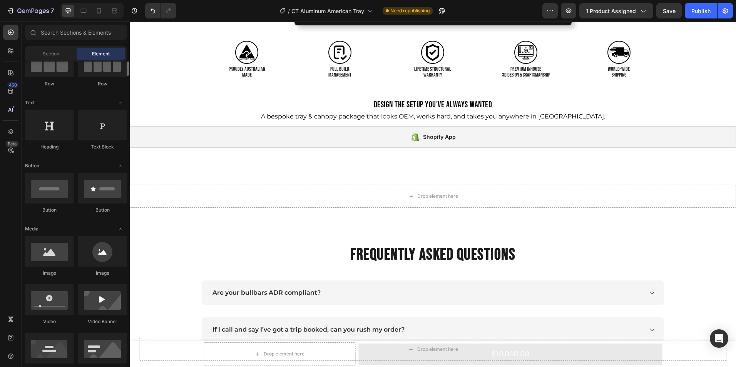
scroll to position [0, 0]
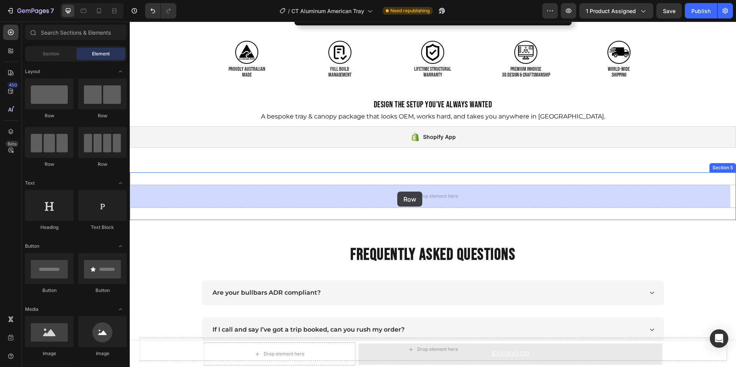
drag, startPoint x: 183, startPoint y: 166, endPoint x: 397, endPoint y: 192, distance: 215.5
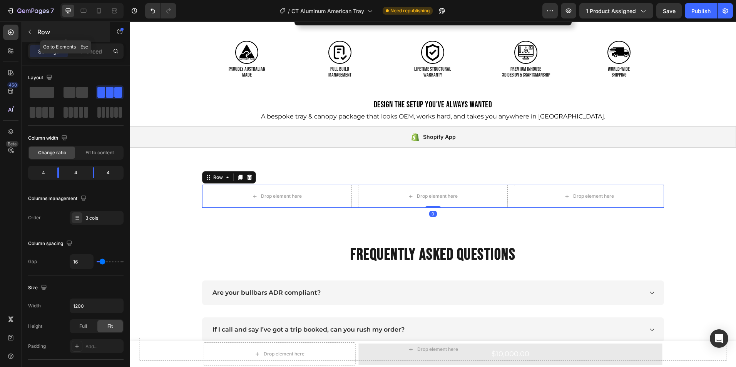
click at [29, 32] on icon "button" at bounding box center [29, 32] width 2 height 4
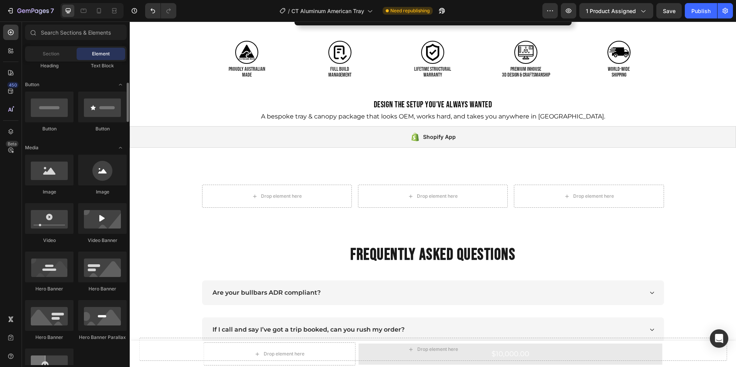
scroll to position [162, 0]
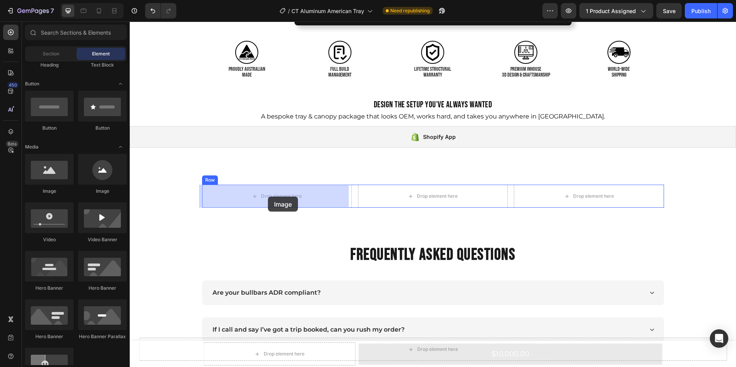
drag, startPoint x: 186, startPoint y: 201, endPoint x: 261, endPoint y: 194, distance: 75.4
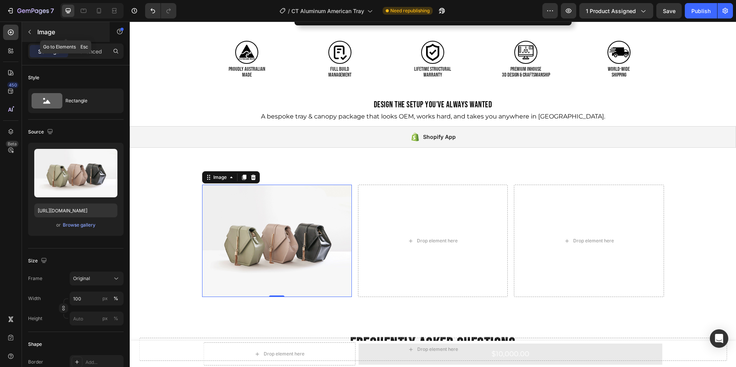
click at [31, 33] on icon "button" at bounding box center [30, 32] width 6 height 6
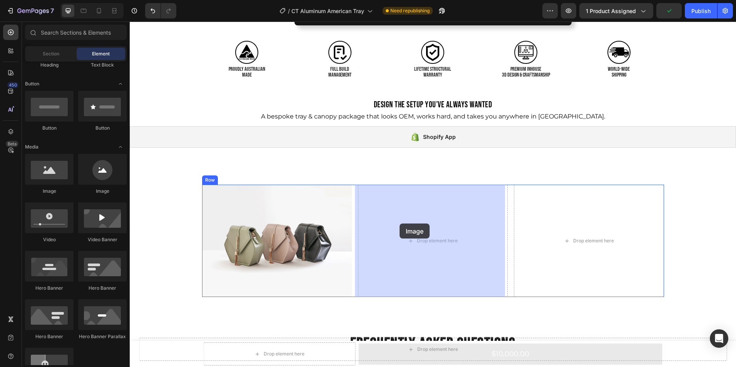
drag, startPoint x: 177, startPoint y: 192, endPoint x: 400, endPoint y: 224, distance: 225.1
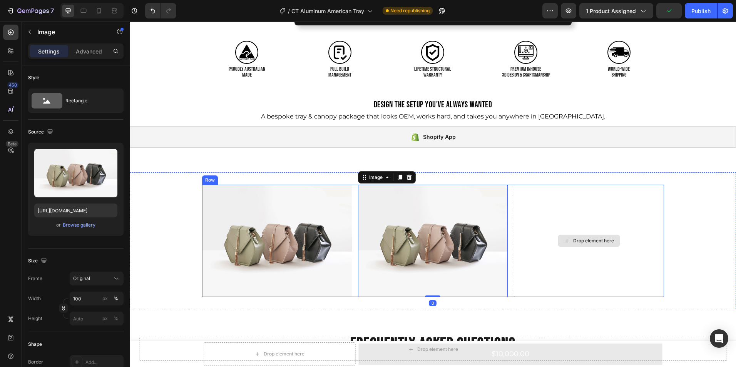
click at [536, 240] on div "Drop element here" at bounding box center [589, 241] width 150 height 112
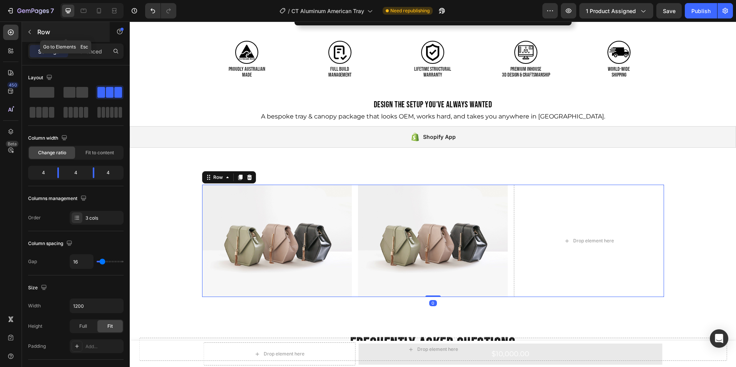
click at [28, 29] on icon "button" at bounding box center [30, 32] width 6 height 6
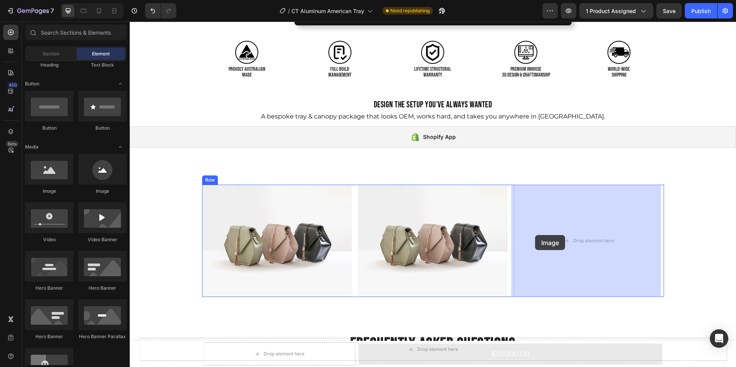
drag, startPoint x: 176, startPoint y: 205, endPoint x: 535, endPoint y: 235, distance: 359.6
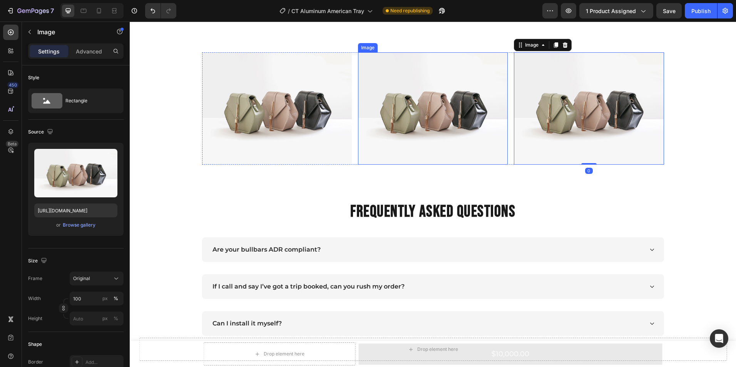
scroll to position [723, 0]
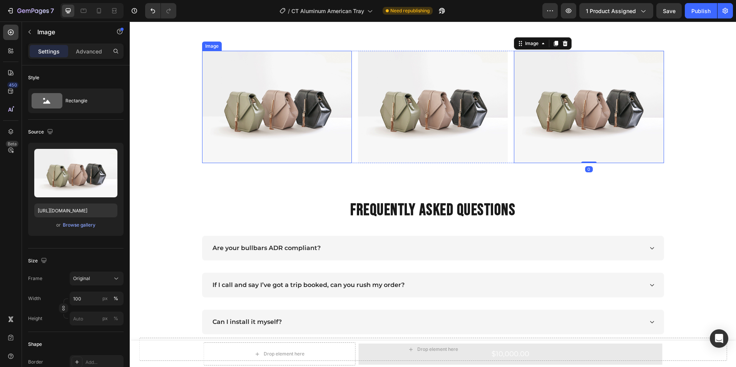
click at [275, 98] on img at bounding box center [277, 107] width 150 height 112
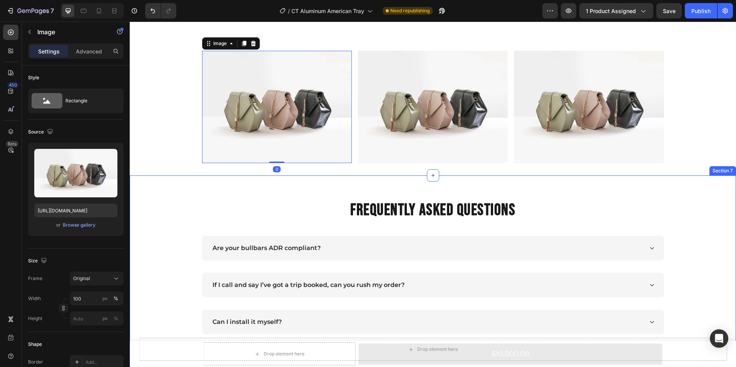
scroll to position [746, 0]
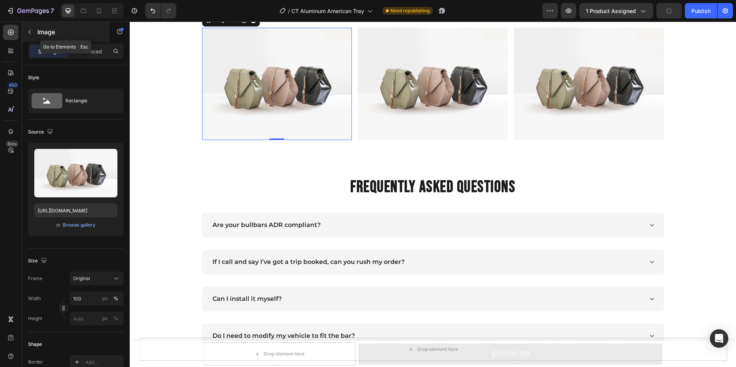
click at [28, 31] on icon "button" at bounding box center [30, 32] width 6 height 6
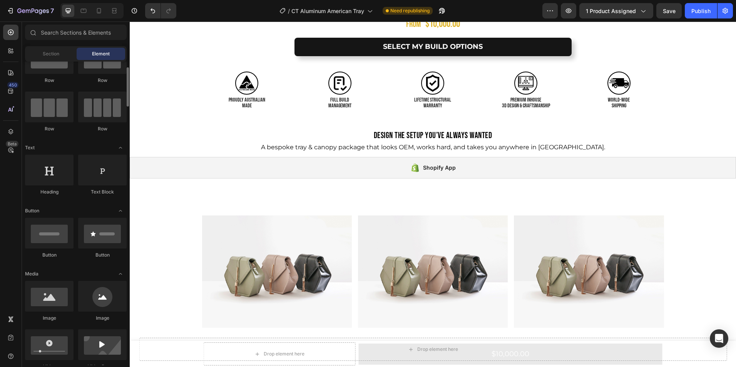
scroll to position [35, 0]
drag, startPoint x: 53, startPoint y: 176, endPoint x: 41, endPoint y: 187, distance: 16.1
click at [41, 187] on div "Heading" at bounding box center [49, 175] width 49 height 41
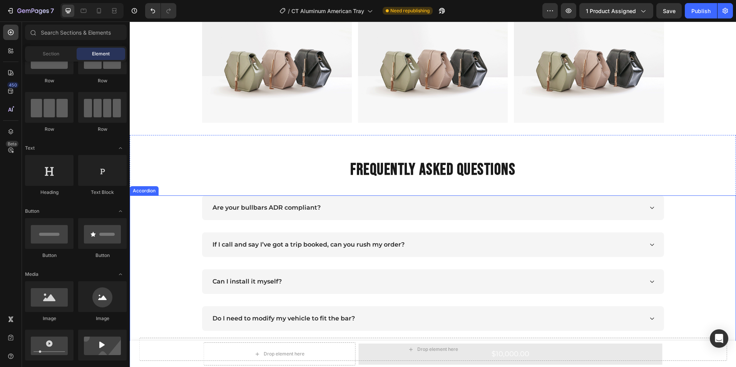
scroll to position [764, 0]
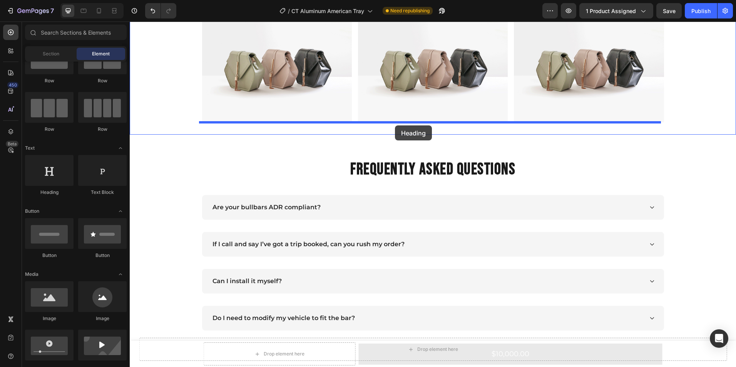
drag, startPoint x: 182, startPoint y: 185, endPoint x: 395, endPoint y: 125, distance: 221.1
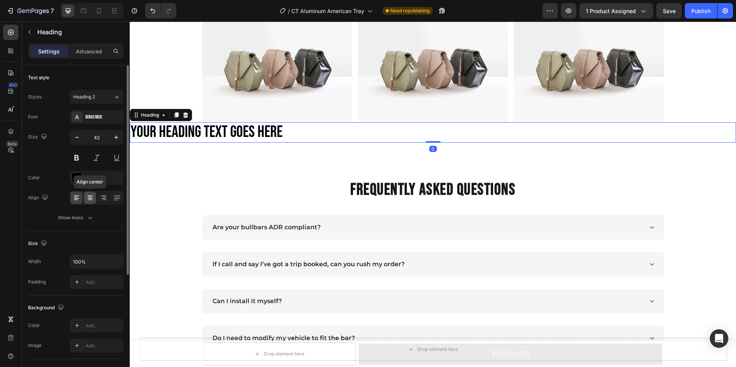
click at [89, 194] on div at bounding box center [90, 198] width 12 height 12
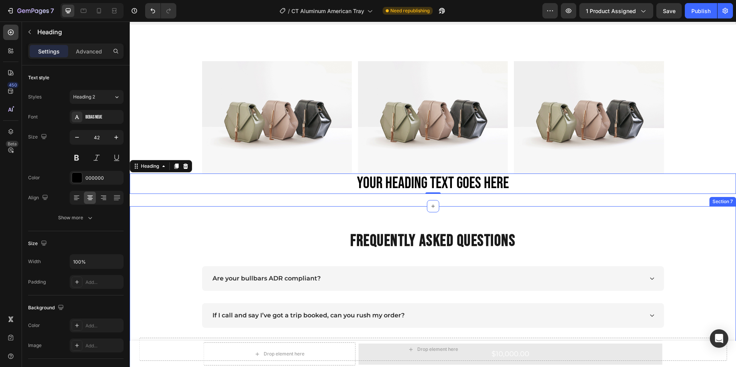
scroll to position [713, 0]
click at [420, 166] on img at bounding box center [433, 118] width 150 height 112
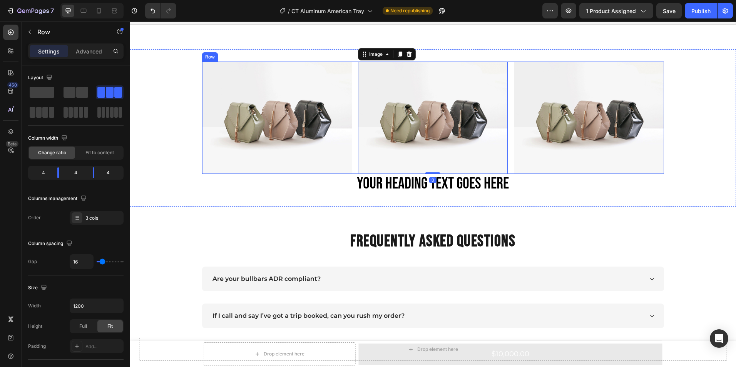
click at [507, 171] on div "Image Image 0 Image Row" at bounding box center [433, 118] width 462 height 112
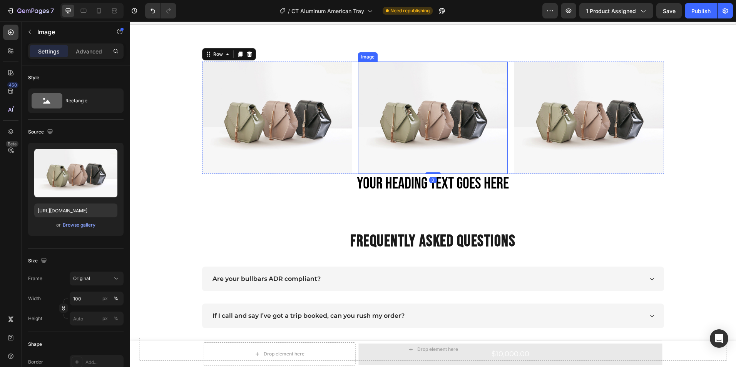
click at [435, 172] on img at bounding box center [433, 118] width 150 height 112
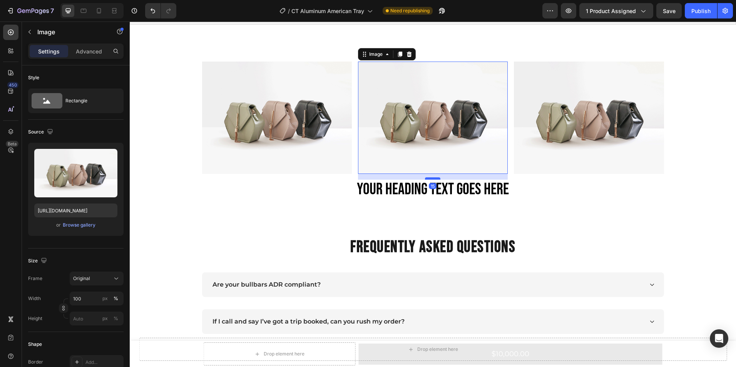
drag, startPoint x: 435, startPoint y: 173, endPoint x: 437, endPoint y: 181, distance: 7.8
click at [437, 180] on div at bounding box center [432, 178] width 15 height 2
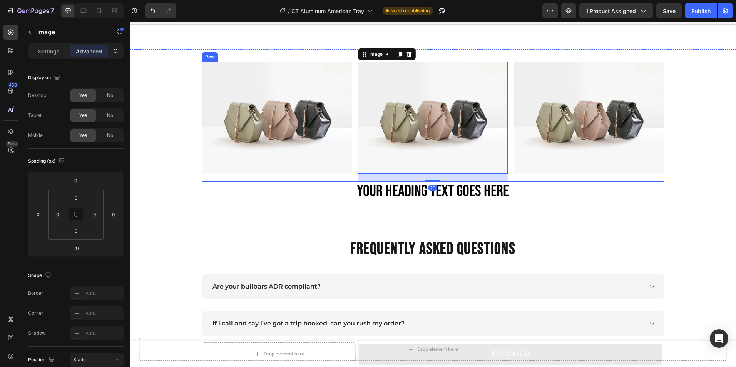
click at [510, 167] on div "Image Image 20 Image Row" at bounding box center [433, 122] width 462 height 120
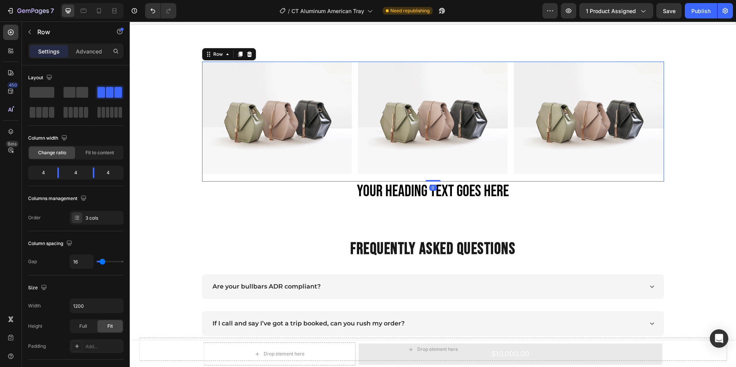
click at [507, 169] on div "Image Image Image Row 0" at bounding box center [433, 122] width 462 height 120
drag, startPoint x: 430, startPoint y: 181, endPoint x: 430, endPoint y: 171, distance: 10.4
click at [430, 171] on div "Image Image Image Row 0" at bounding box center [433, 122] width 462 height 120
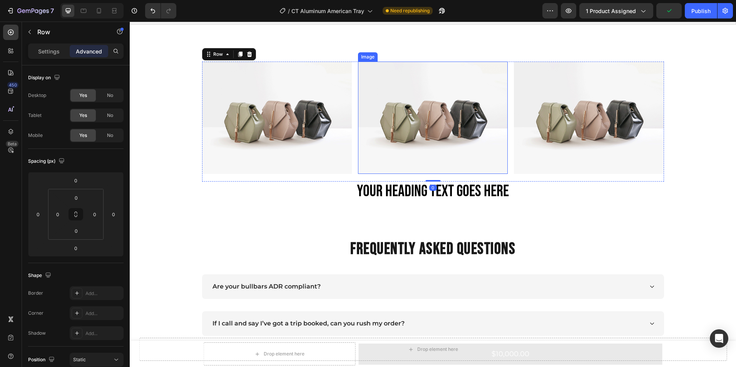
click at [429, 169] on img at bounding box center [433, 118] width 150 height 112
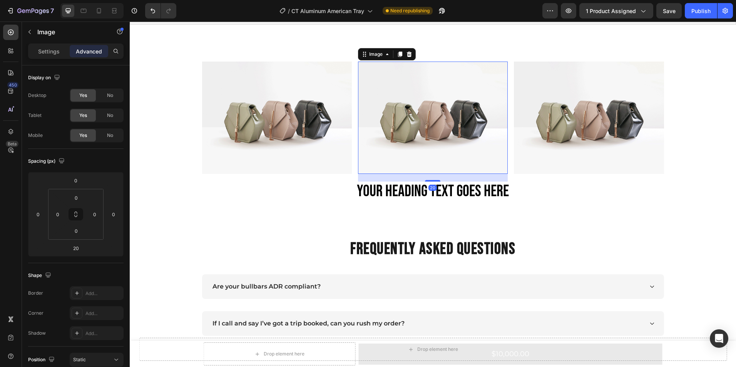
drag, startPoint x: 431, startPoint y: 182, endPoint x: 431, endPoint y: 169, distance: 12.7
click at [431, 169] on div "Image 20" at bounding box center [433, 118] width 150 height 112
type input "0"
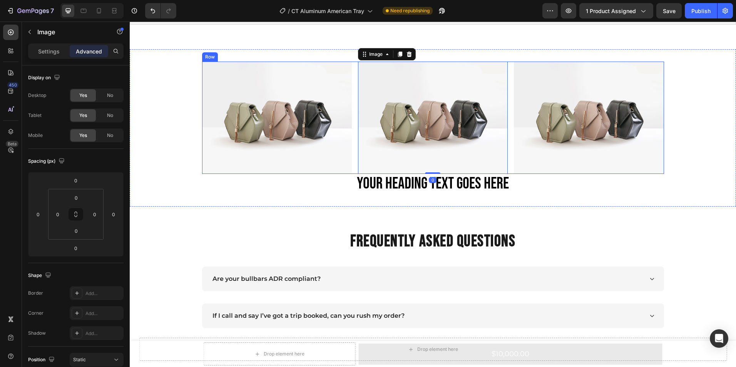
click at [508, 169] on div "Image Image 0 Image Row" at bounding box center [433, 118] width 462 height 112
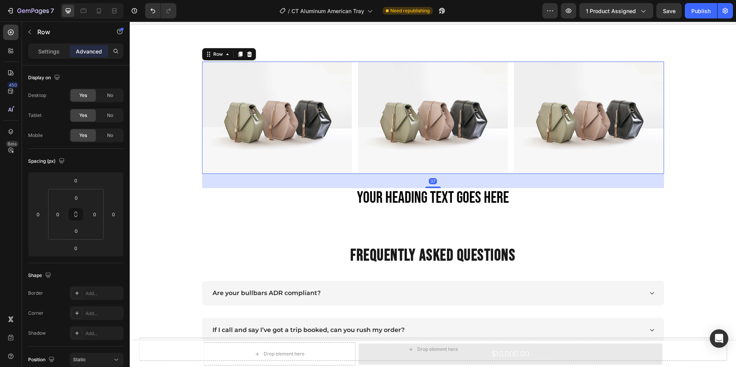
drag, startPoint x: 433, startPoint y: 174, endPoint x: 430, endPoint y: 188, distance: 14.8
click at [430, 188] on div at bounding box center [432, 188] width 15 height 2
type input "37"
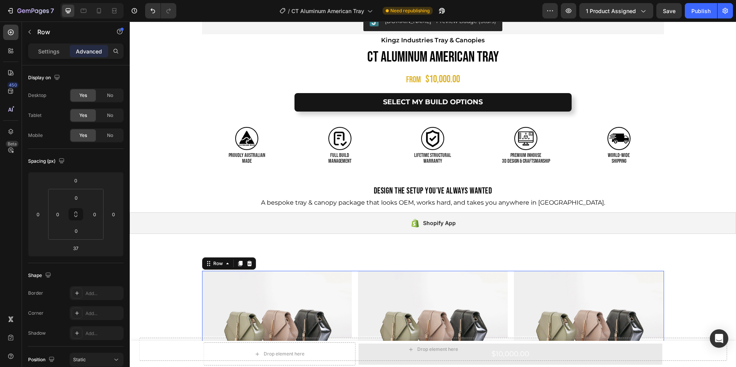
scroll to position [481, 0]
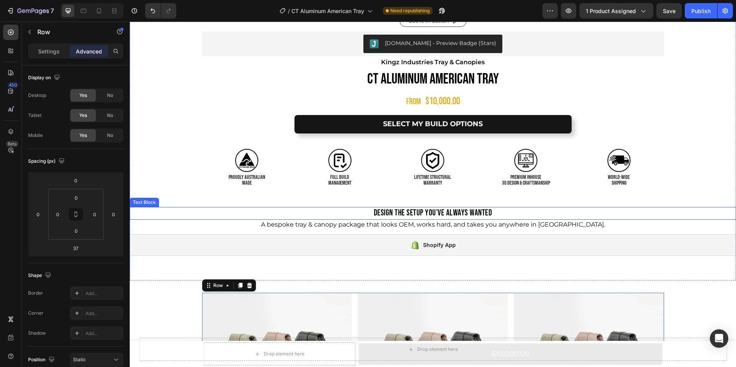
click at [390, 214] on p "Design the Setup You’ve Always Wanted" at bounding box center [432, 213] width 605 height 11
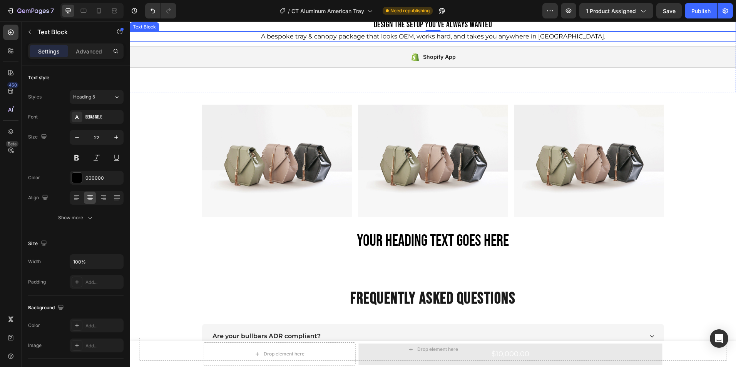
scroll to position [671, 0]
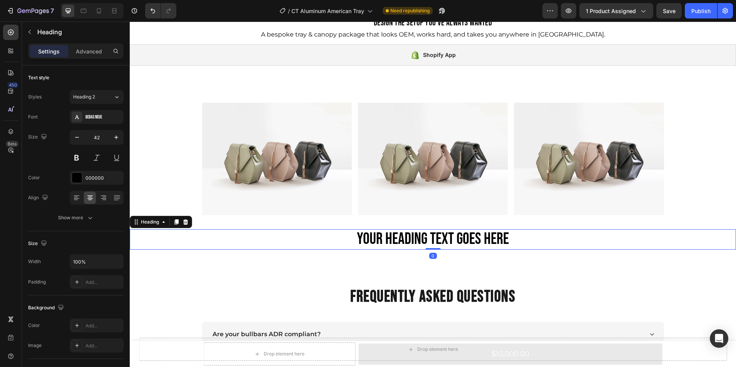
click at [385, 241] on h2 "Your heading text goes here" at bounding box center [433, 239] width 606 height 20
click at [185, 222] on icon at bounding box center [185, 221] width 5 height 5
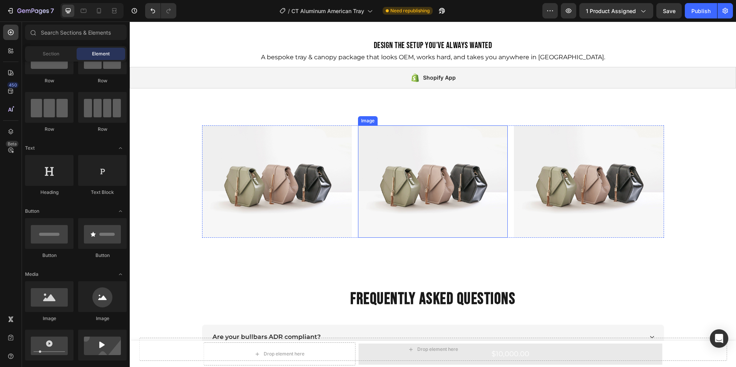
scroll to position [649, 0]
click at [407, 42] on p "Design the Setup You’ve Always Wanted" at bounding box center [432, 45] width 605 height 11
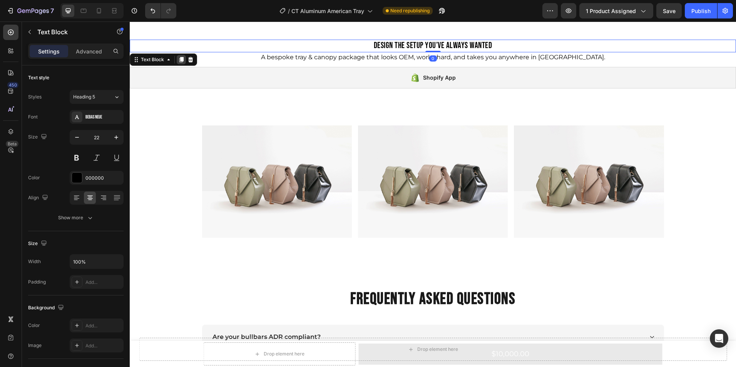
click at [182, 62] on icon at bounding box center [181, 59] width 4 height 5
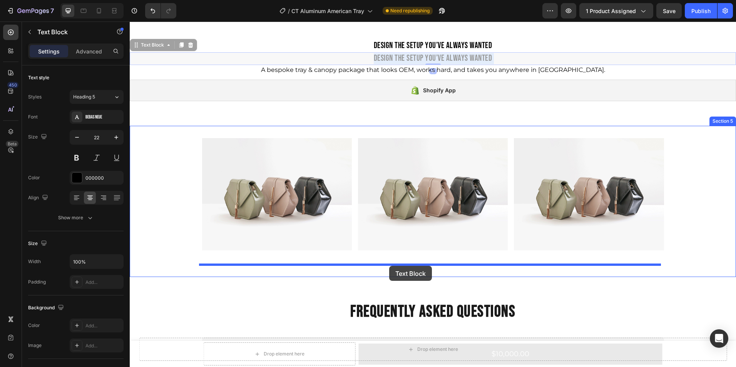
drag, startPoint x: 395, startPoint y: 55, endPoint x: 389, endPoint y: 266, distance: 211.0
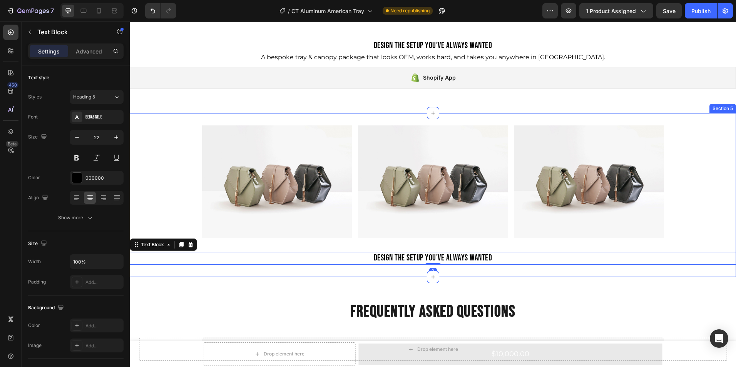
scroll to position [597, 0]
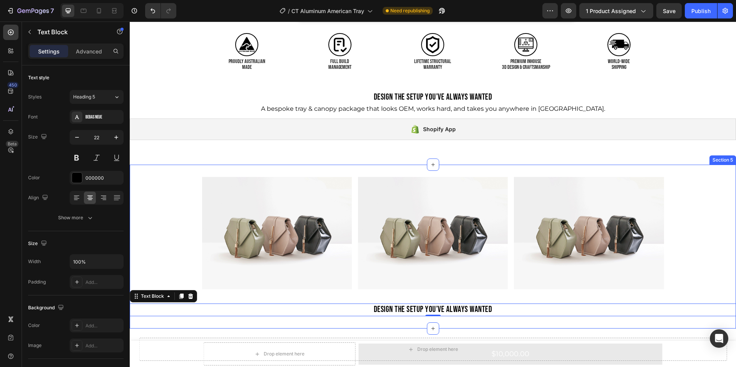
click at [168, 216] on div "Image Image Image Row Design the Setup You’ve Always Wanted Text Block 0" at bounding box center [433, 246] width 606 height 139
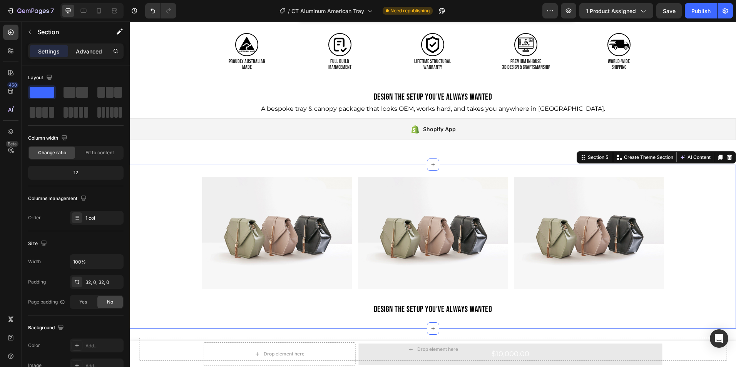
click at [78, 51] on p "Advanced" at bounding box center [89, 51] width 26 height 8
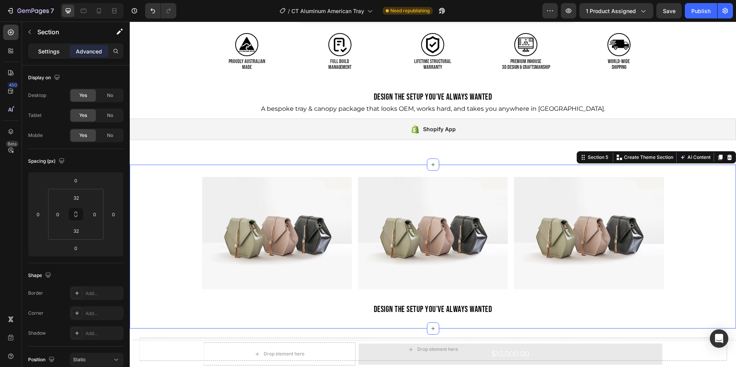
click at [56, 50] on p "Settings" at bounding box center [49, 51] width 22 height 8
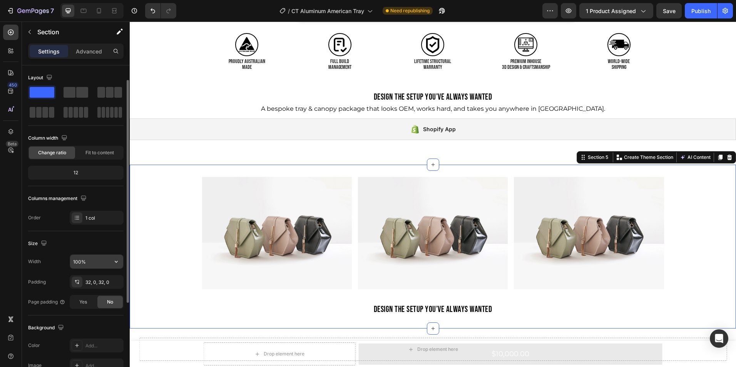
scroll to position [146, 0]
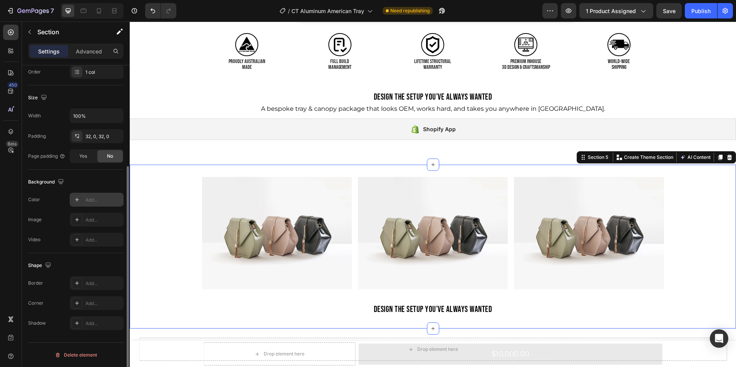
click at [76, 197] on icon at bounding box center [77, 200] width 6 height 6
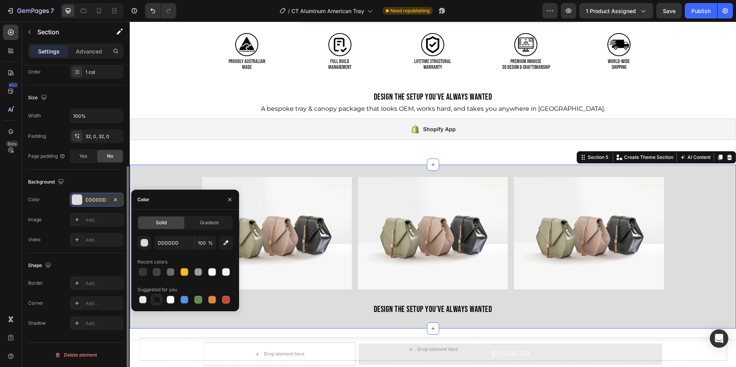
click at [157, 303] on div at bounding box center [157, 300] width 8 height 8
type input "151515"
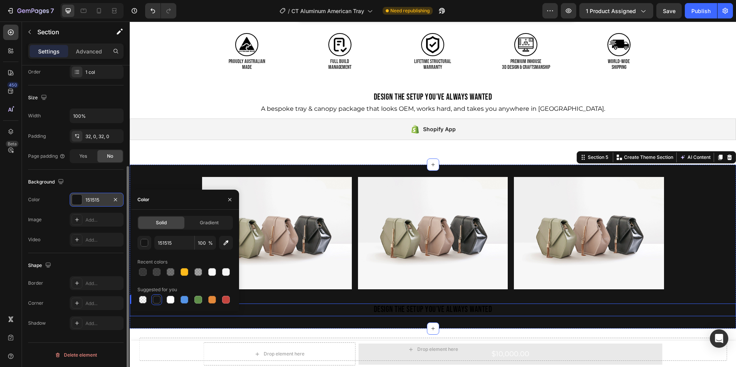
click at [424, 310] on p "Design the Setup You’ve Always Wanted" at bounding box center [432, 309] width 605 height 11
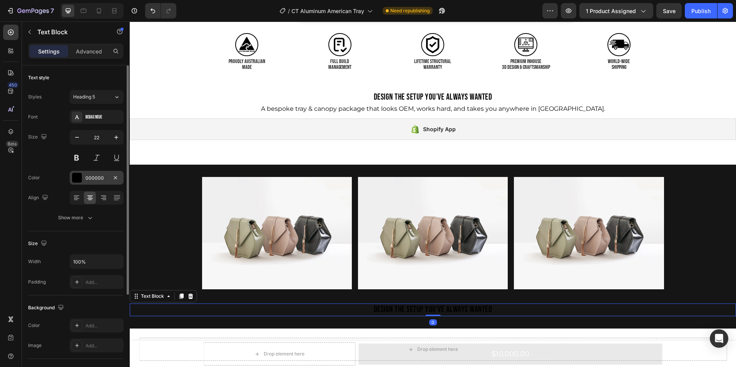
click at [72, 172] on div "000000" at bounding box center [97, 178] width 54 height 14
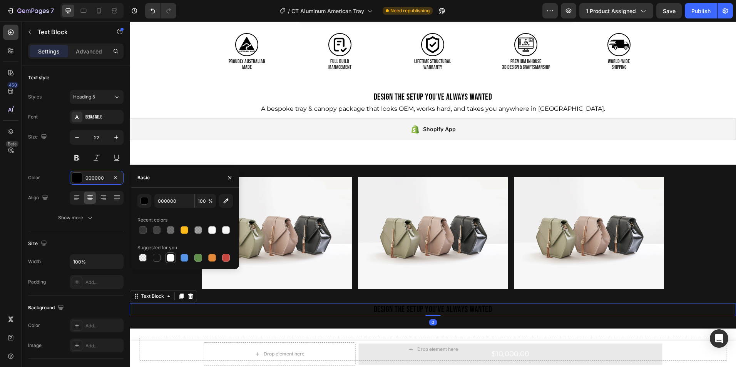
click at [169, 255] on div at bounding box center [171, 258] width 8 height 8
type input "FFFFFF"
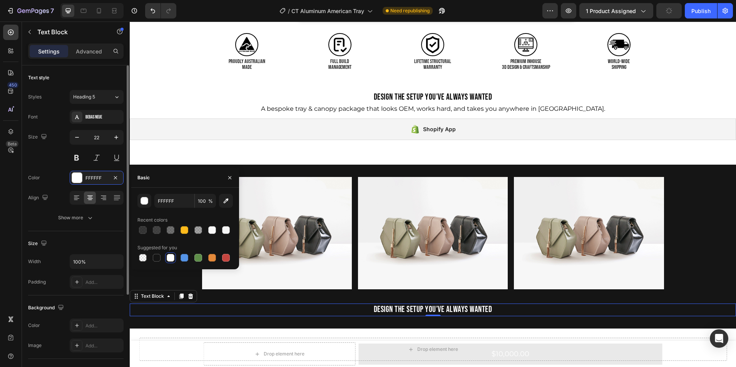
click at [55, 159] on div "Size 22" at bounding box center [75, 147] width 95 height 35
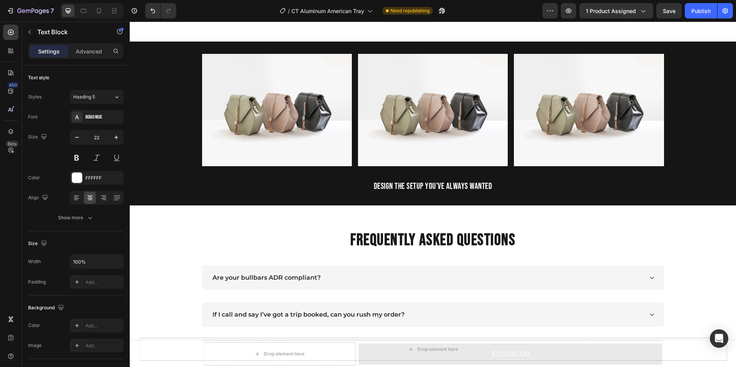
scroll to position [721, 0]
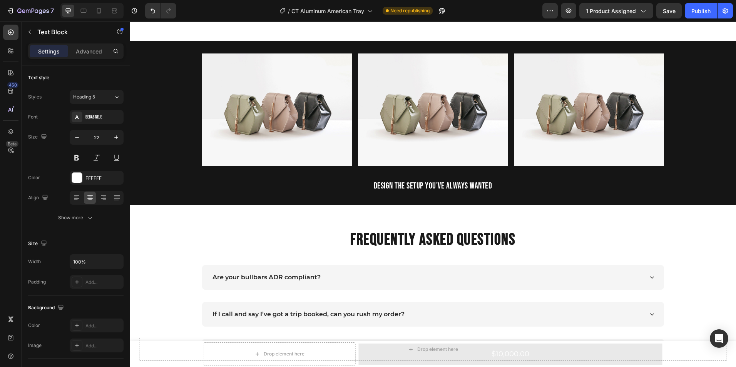
click at [435, 186] on p "Design the Setup You’ve Always Wanted" at bounding box center [432, 186] width 605 height 11
click at [458, 185] on p "Design the Setup You’ve Always Wanted" at bounding box center [432, 186] width 605 height 11
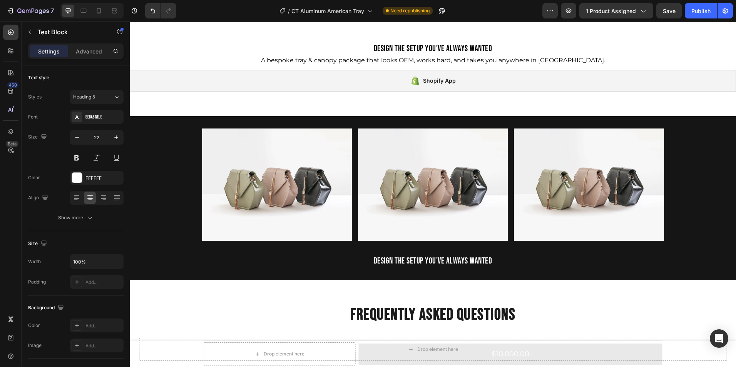
scroll to position [644, 0]
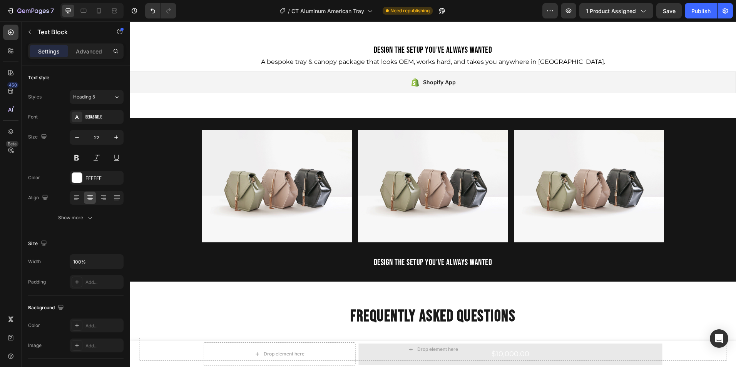
click at [487, 263] on p "Design the Setup You’ve Always Wanted" at bounding box center [432, 263] width 605 height 11
drag, startPoint x: 487, startPoint y: 263, endPoint x: 373, endPoint y: 260, distance: 114.7
click at [373, 260] on p "Design the Setup You’ve Always Wanted" at bounding box center [432, 263] width 605 height 11
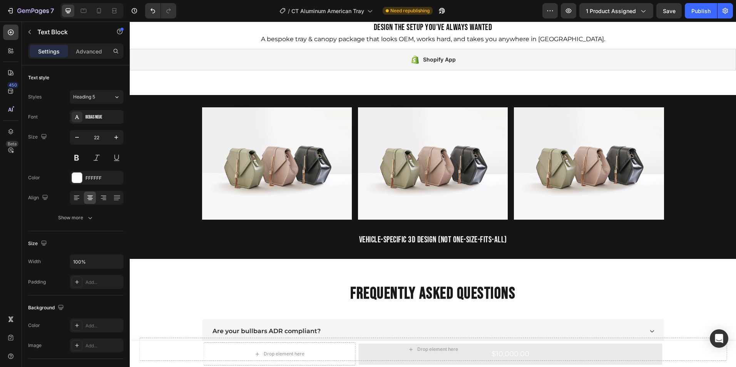
scroll to position [668, 0]
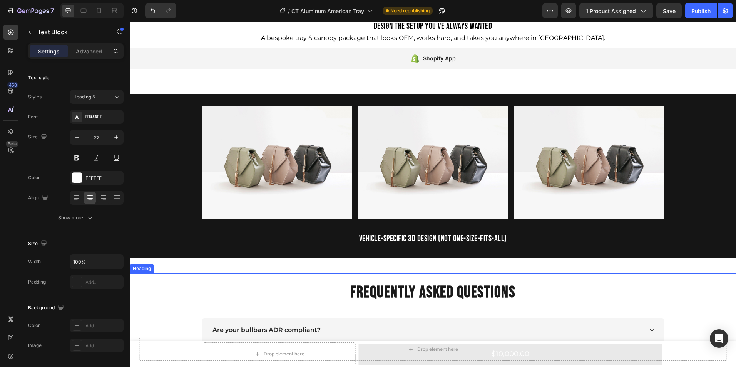
click at [415, 297] on h2 "FREQUENTLY ASKED QUESTIONS" at bounding box center [433, 293] width 606 height 21
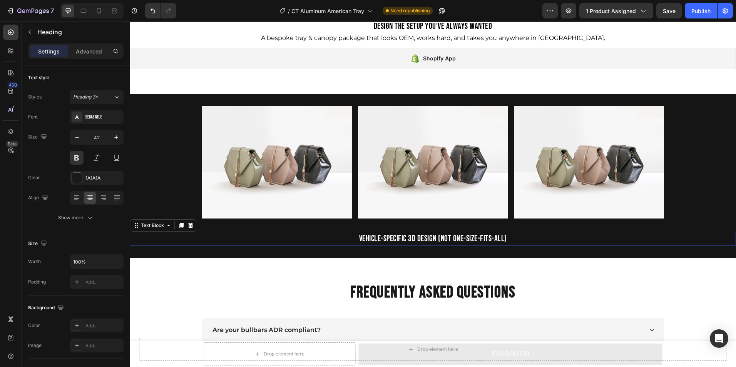
click at [376, 239] on p "VEHICLE-SPECIFIC 3D DESIGN (NOT ONE-SIZE-FITS-ALL)" at bounding box center [432, 239] width 605 height 11
click at [108, 93] on button "Heading 5" at bounding box center [97, 97] width 54 height 14
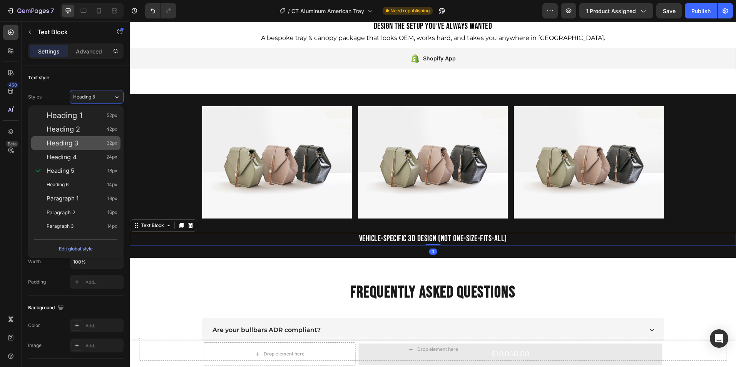
click at [85, 147] on div "Heading 3 32px" at bounding box center [75, 143] width 89 height 14
type input "32"
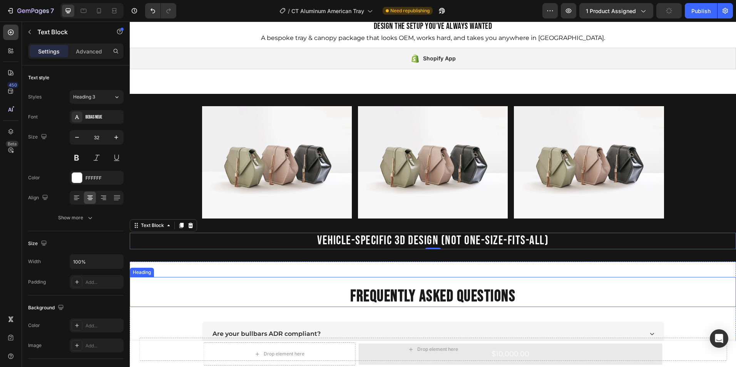
click at [388, 294] on h2 "FREQUENTLY ASKED QUESTIONS" at bounding box center [433, 296] width 606 height 21
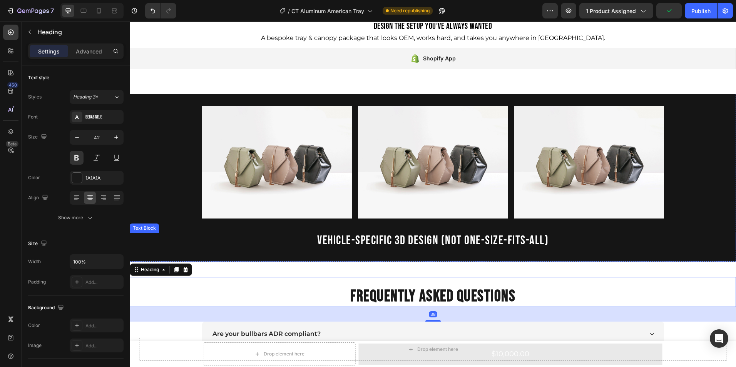
click at [359, 244] on p "VEHICLE-SPECIFIC 3D DESIGN (NOT ONE-SIZE-FITS-ALL)" at bounding box center [432, 241] width 605 height 15
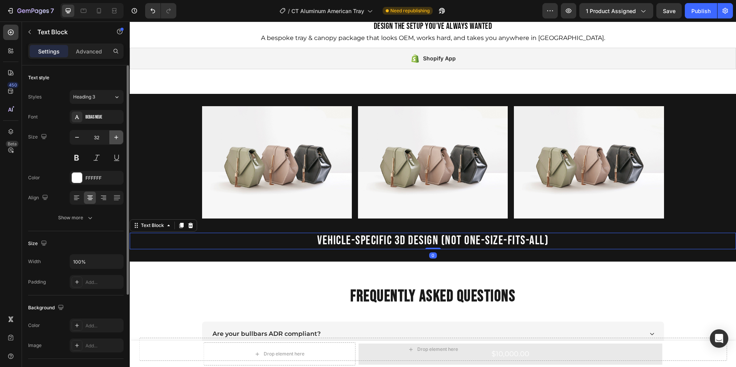
click at [118, 137] on icon "button" at bounding box center [116, 137] width 4 height 4
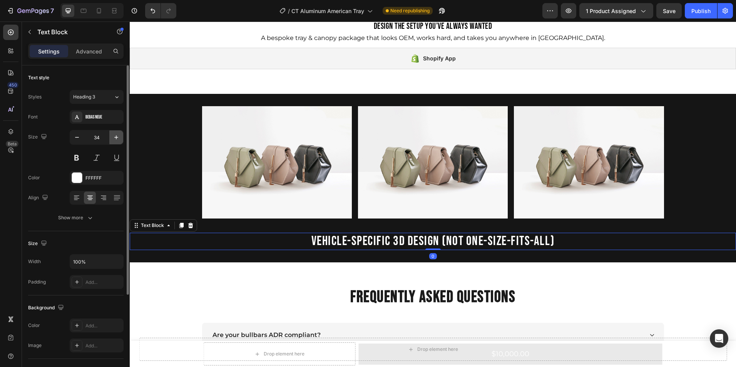
click at [118, 137] on icon "button" at bounding box center [116, 137] width 4 height 4
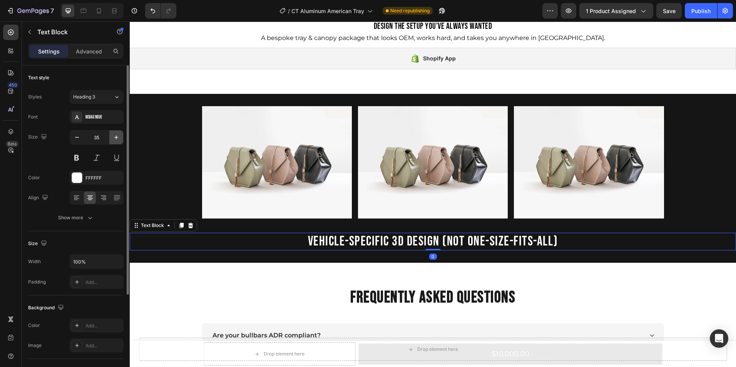
click at [118, 137] on icon "button" at bounding box center [116, 137] width 4 height 4
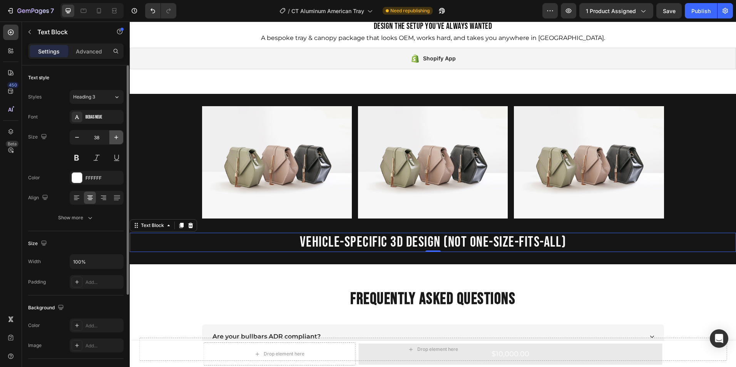
click at [118, 137] on icon "button" at bounding box center [116, 137] width 4 height 4
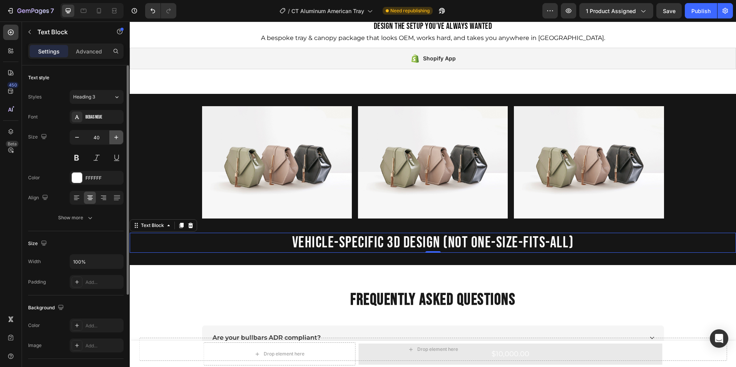
click at [118, 137] on icon "button" at bounding box center [116, 137] width 4 height 4
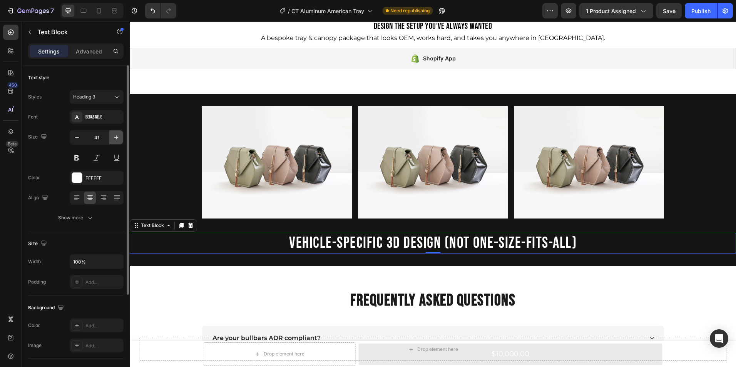
click at [118, 137] on icon "button" at bounding box center [116, 137] width 4 height 4
type input "42"
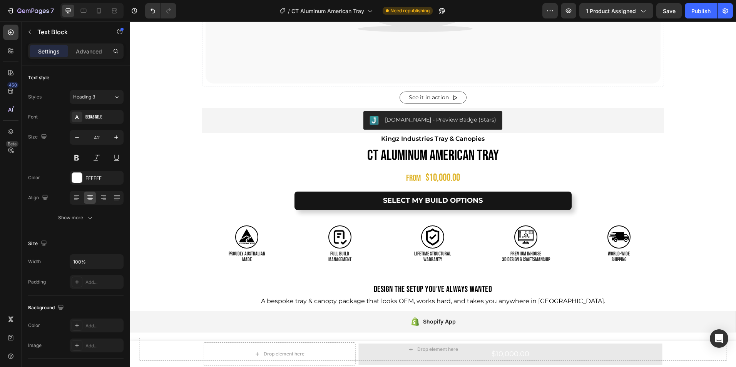
scroll to position [404, 0]
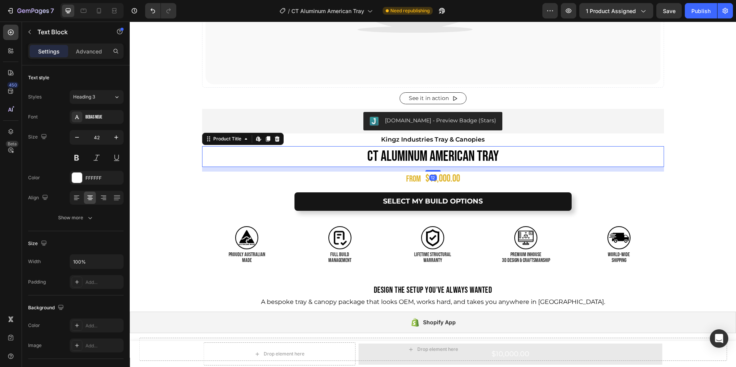
click at [402, 156] on h1 "CT Aluminum American Tray" at bounding box center [433, 156] width 462 height 20
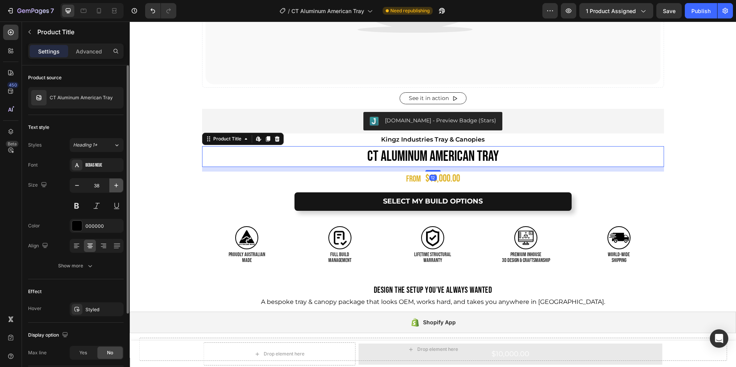
click at [115, 182] on icon "button" at bounding box center [116, 186] width 8 height 8
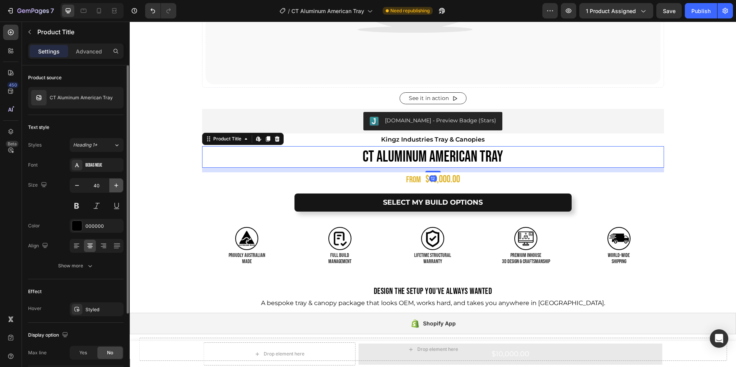
click at [115, 182] on icon "button" at bounding box center [116, 186] width 8 height 8
type input "42"
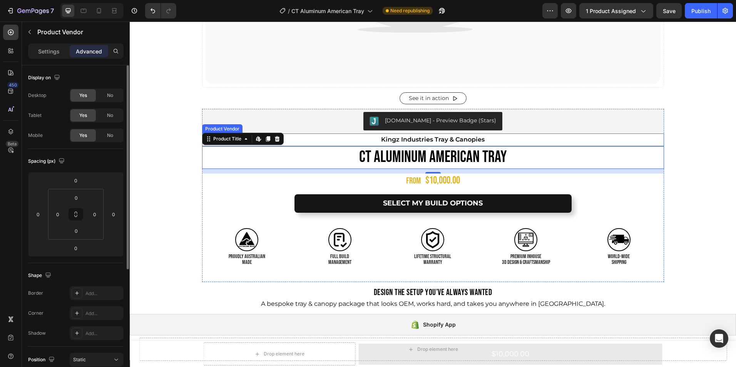
click at [422, 142] on h2 "Kingz Industries Tray & Canopies" at bounding box center [433, 140] width 462 height 13
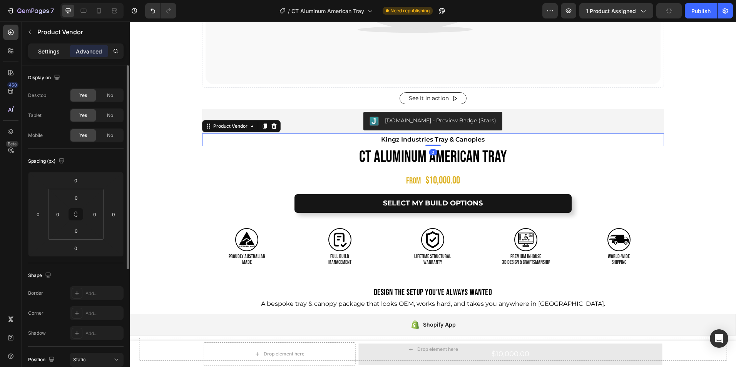
click at [50, 50] on p "Settings" at bounding box center [49, 51] width 22 height 8
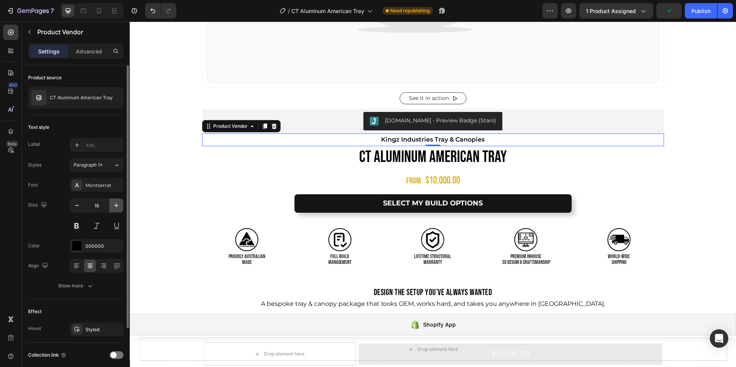
click at [115, 205] on icon "button" at bounding box center [116, 206] width 8 height 8
type input "18"
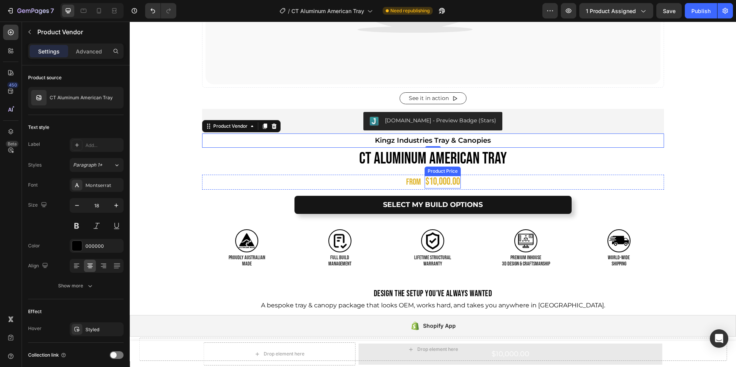
click at [441, 183] on div "$10,000.00" at bounding box center [443, 182] width 36 height 13
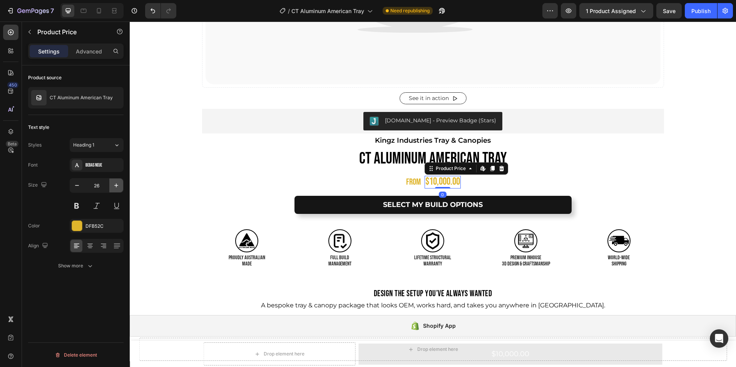
click at [120, 187] on button "button" at bounding box center [116, 186] width 14 height 14
type input "28"
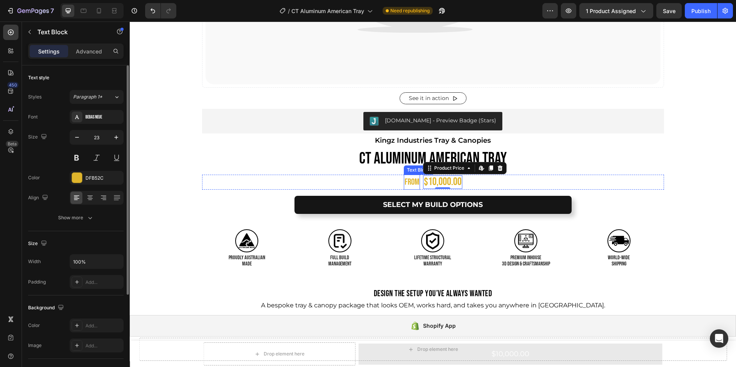
click at [406, 187] on p "FROM" at bounding box center [412, 182] width 15 height 13
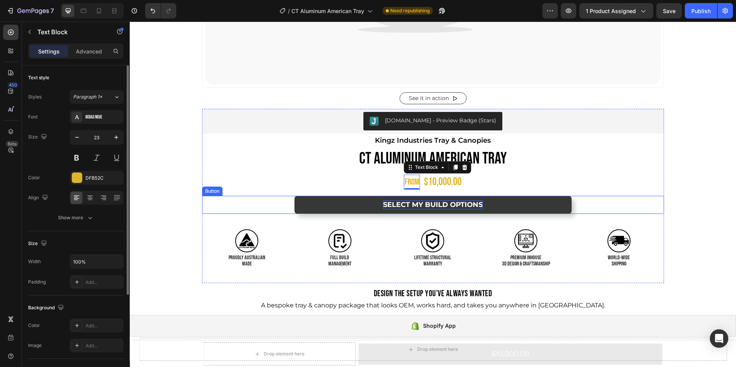
click at [427, 204] on p "SELECT MY BUILD OPTIONS" at bounding box center [433, 205] width 100 height 9
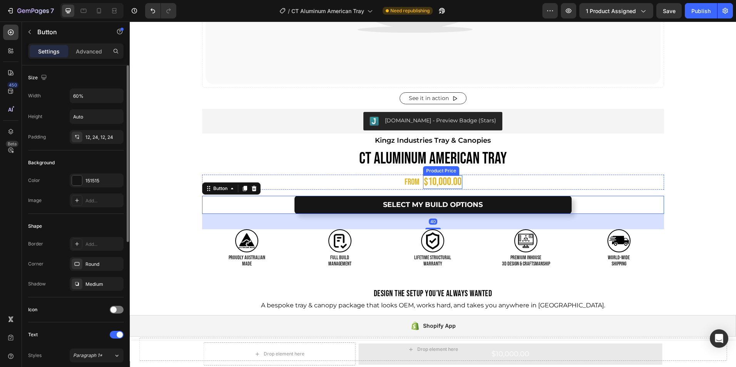
click at [433, 184] on div "$10,000.00" at bounding box center [442, 182] width 39 height 13
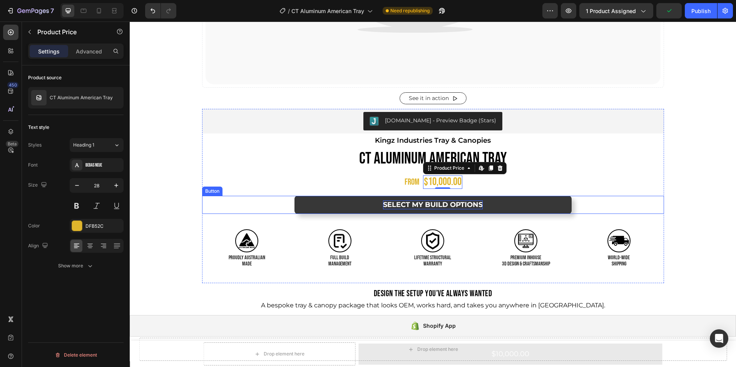
click at [420, 201] on p "SELECT MY BUILD OPTIONS" at bounding box center [433, 205] width 100 height 9
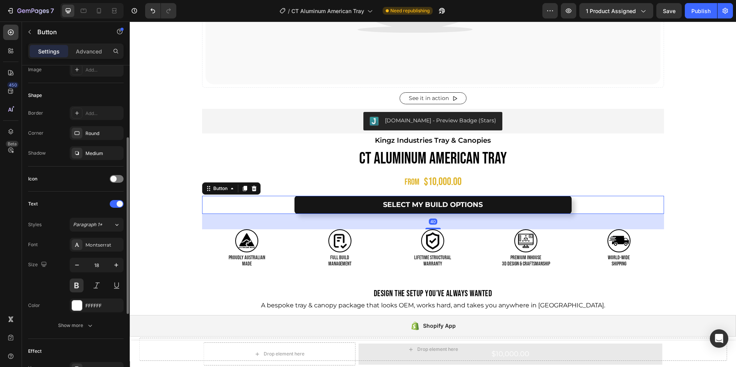
scroll to position [132, 0]
click at [116, 267] on icon "button" at bounding box center [116, 265] width 8 height 8
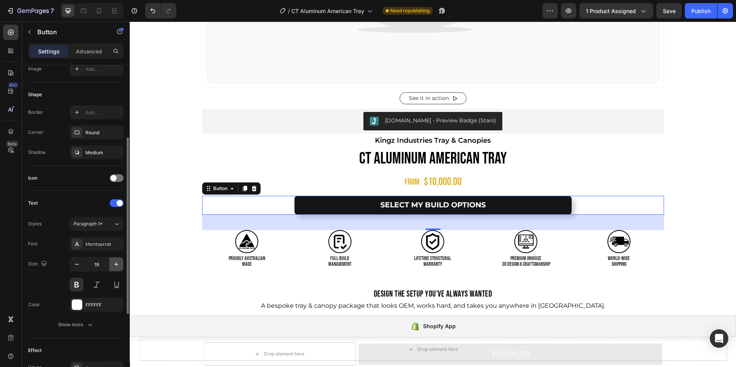
type input "20"
click at [240, 268] on div "PROUDLY AUSTRALIAN MADE Text Block" at bounding box center [247, 261] width 90 height 13
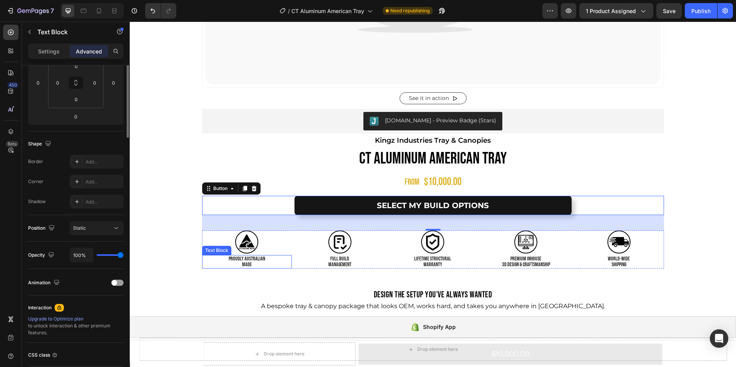
scroll to position [0, 0]
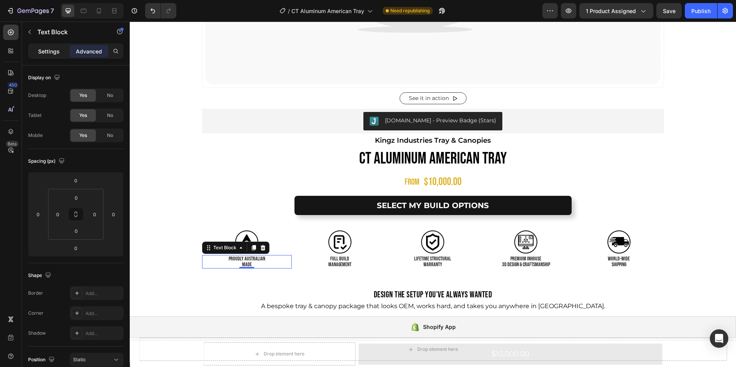
click at [49, 53] on p "Settings" at bounding box center [49, 51] width 22 height 8
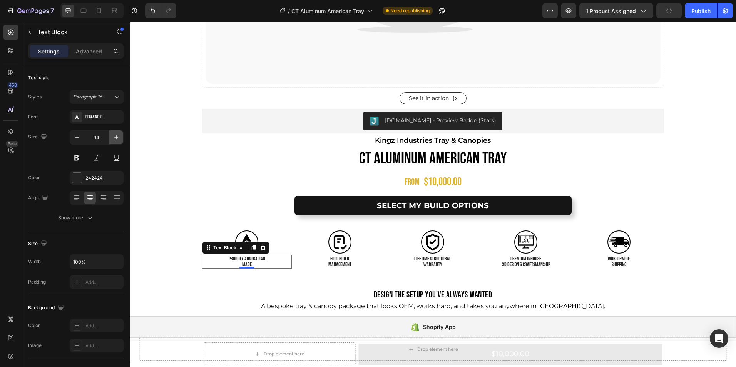
click at [117, 140] on icon "button" at bounding box center [116, 138] width 8 height 8
type input "16"
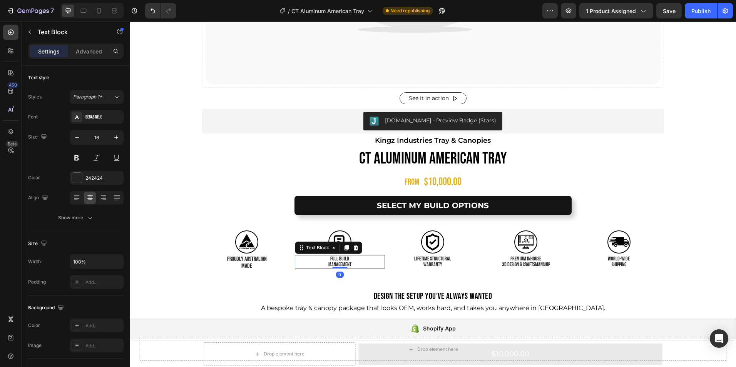
click at [331, 264] on p "MANAGEMENT" at bounding box center [340, 265] width 89 height 6
click at [118, 141] on button "button" at bounding box center [116, 137] width 14 height 14
type input "16"
click at [436, 257] on p "LIFETIME STRUCTURAL" at bounding box center [433, 259] width 89 height 6
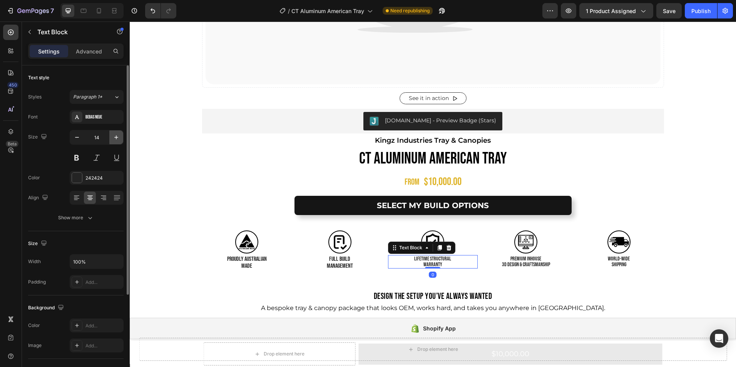
click at [113, 135] on icon "button" at bounding box center [116, 138] width 8 height 8
type input "16"
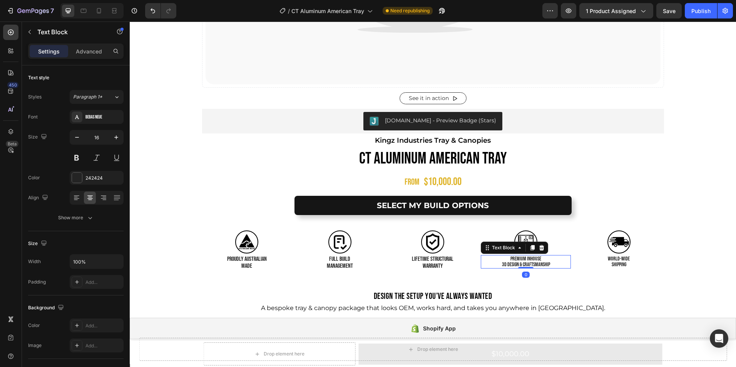
click at [509, 261] on p "PREMIUM INHOUSE" at bounding box center [526, 259] width 89 height 6
click at [114, 137] on icon "button" at bounding box center [116, 138] width 8 height 8
type input "16"
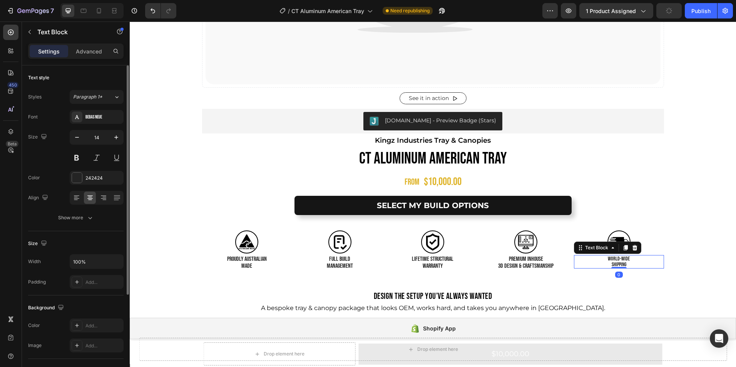
click at [620, 265] on p "SHIPPING" at bounding box center [619, 265] width 89 height 6
click at [117, 134] on icon "button" at bounding box center [116, 138] width 8 height 8
type input "16"
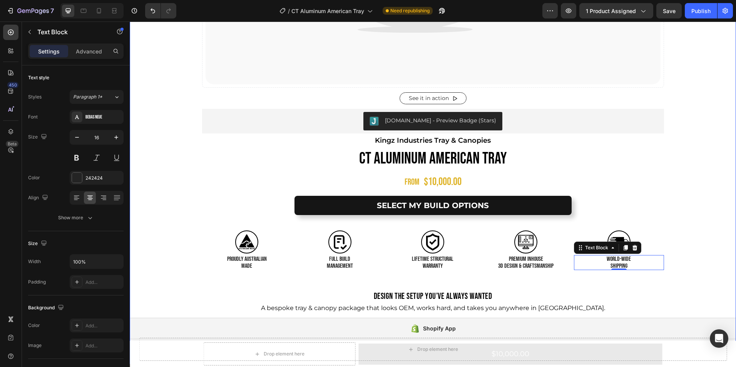
click at [707, 257] on div "Catch your customer's attention with attracted media. Add image or sync data Pr…" at bounding box center [433, 3] width 606 height 684
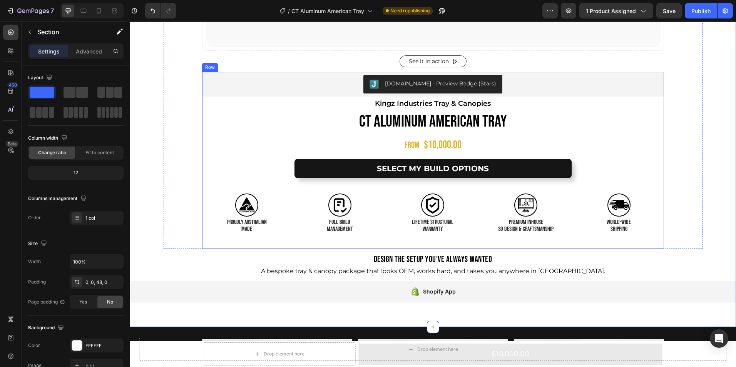
scroll to position [442, 0]
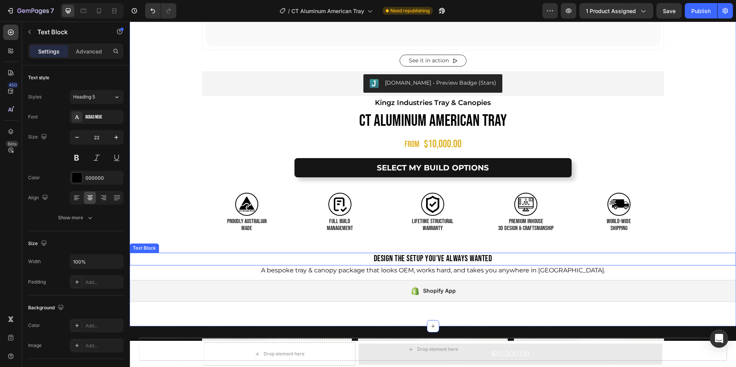
click at [434, 261] on p "Design the Setup You’ve Always Wanted" at bounding box center [432, 259] width 605 height 11
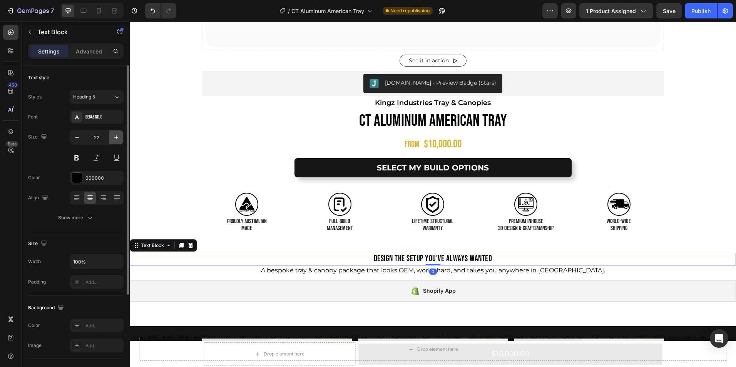
click at [114, 134] on icon "button" at bounding box center [116, 138] width 8 height 8
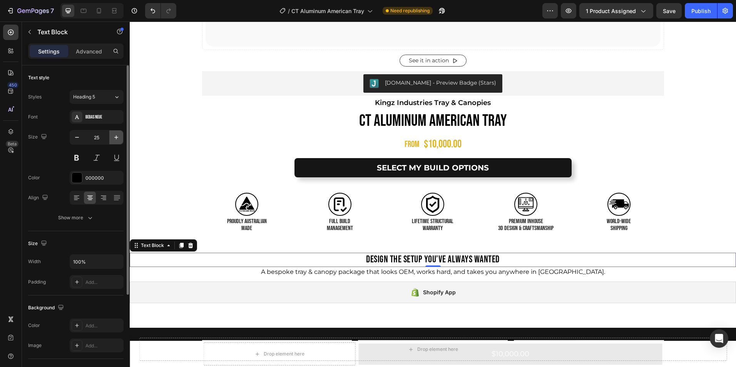
click at [114, 134] on icon "button" at bounding box center [116, 138] width 8 height 8
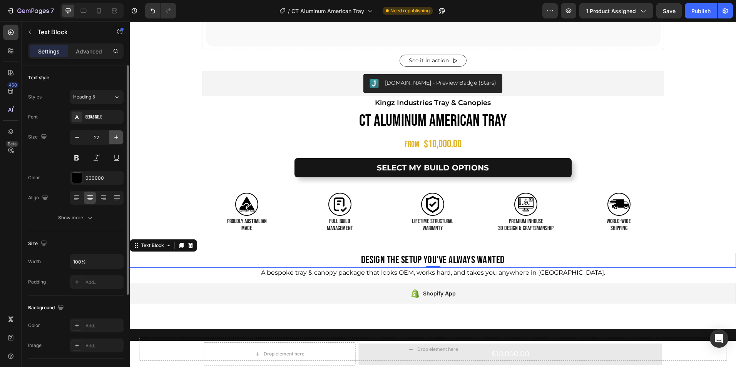
click at [114, 134] on icon "button" at bounding box center [116, 138] width 8 height 8
type input "28"
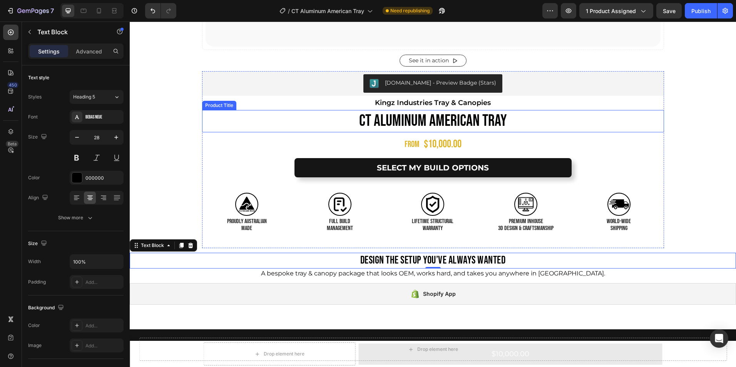
click at [423, 119] on h1 "CT Aluminum American Tray" at bounding box center [433, 121] width 462 height 23
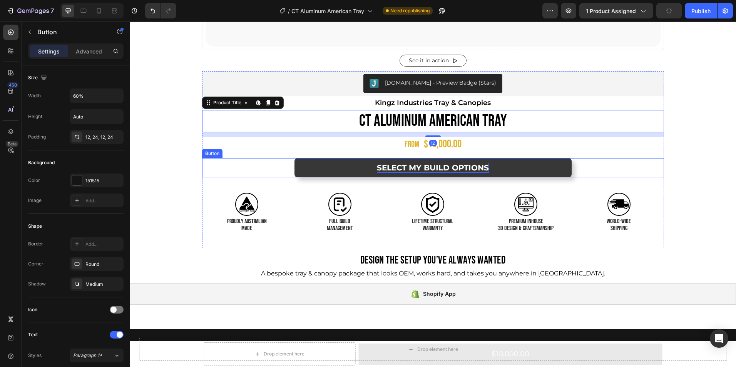
click at [432, 167] on p "SELECT MY BUILD OPTIONS" at bounding box center [433, 168] width 112 height 10
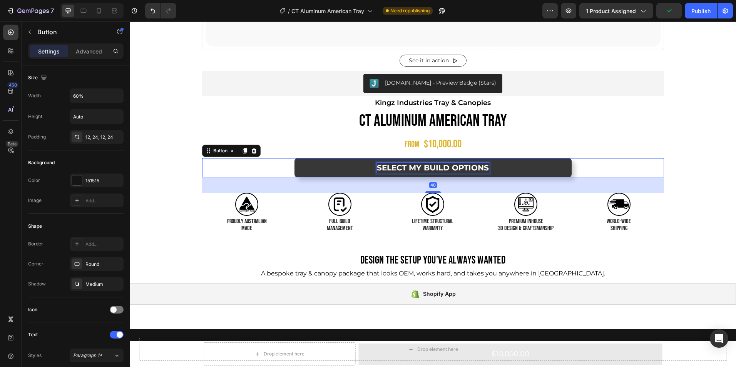
click at [432, 167] on p "SELECT MY BUILD OPTIONS" at bounding box center [433, 168] width 112 height 10
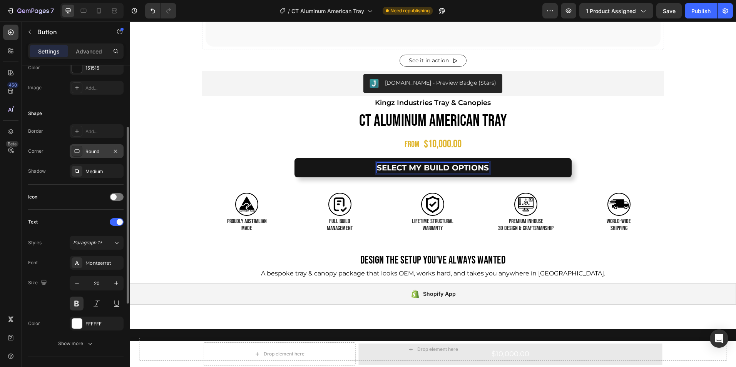
scroll to position [113, 0]
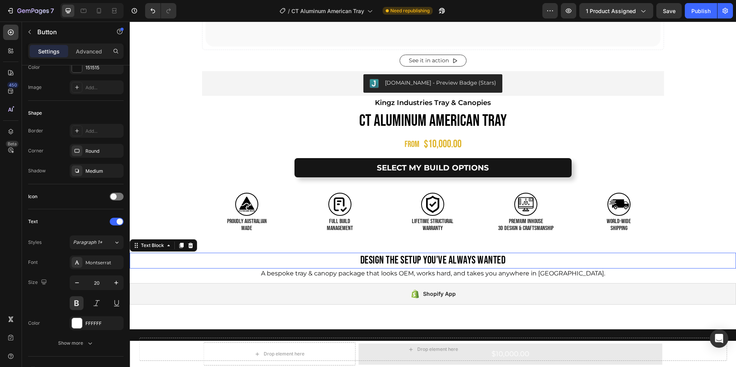
click at [394, 259] on p "Design the Setup You’ve Always Wanted" at bounding box center [432, 261] width 605 height 14
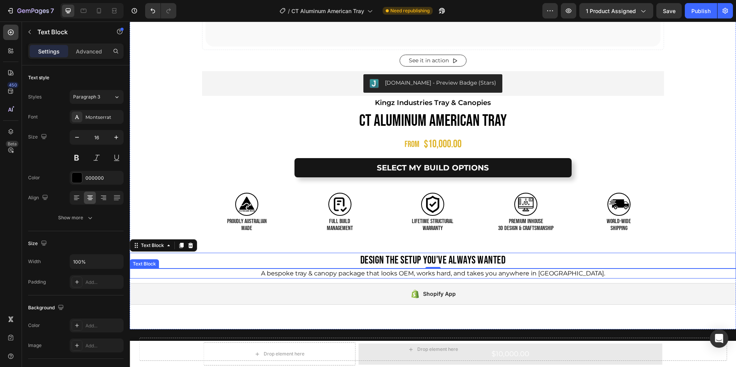
click at [402, 275] on p "A bespoke tray & canopy package that looks OEM, works hard, and takes you anywh…" at bounding box center [432, 273] width 605 height 8
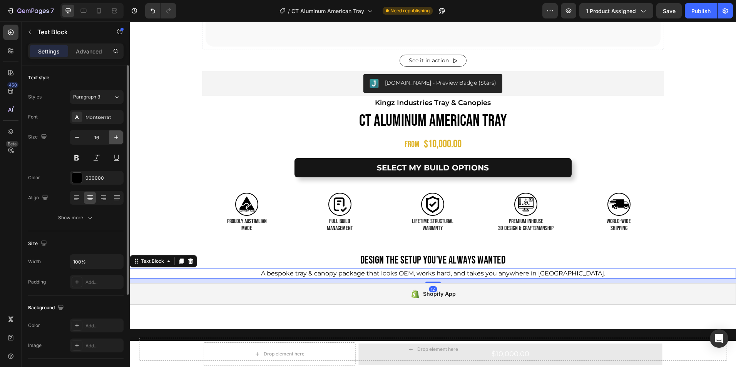
click at [119, 138] on icon "button" at bounding box center [116, 138] width 8 height 8
type input "18"
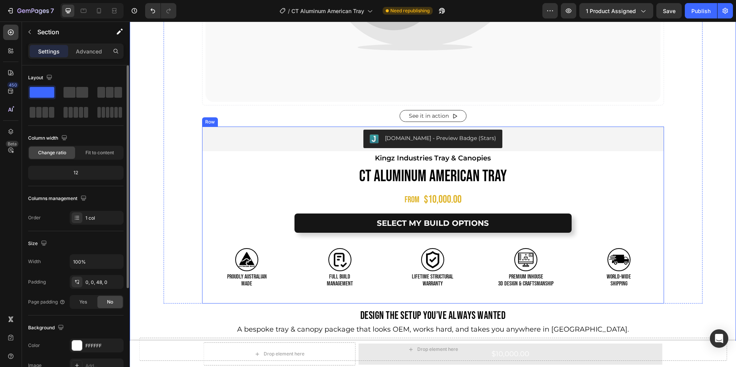
scroll to position [386, 0]
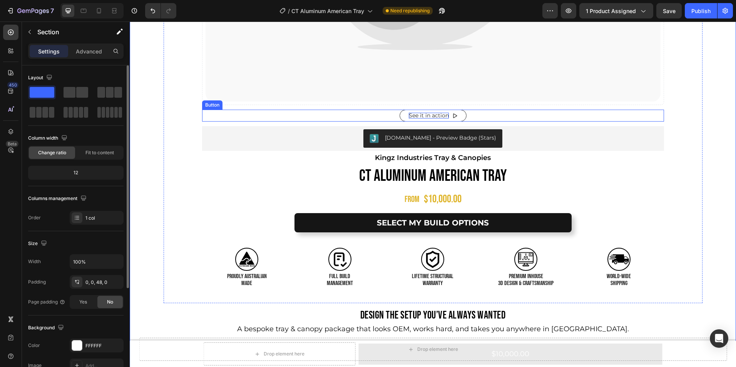
click at [420, 116] on p "See it in action" at bounding box center [429, 116] width 40 height 6
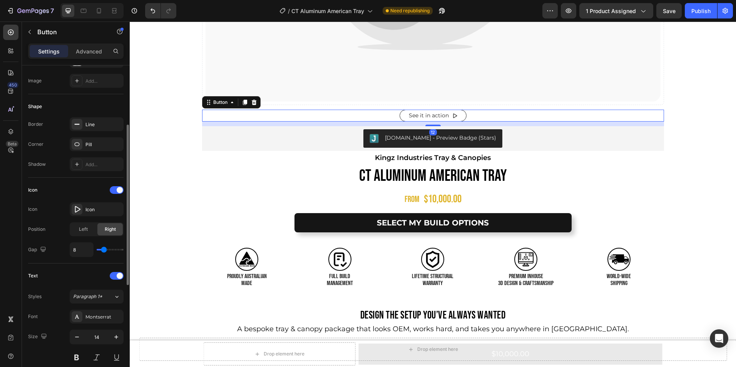
scroll to position [185, 0]
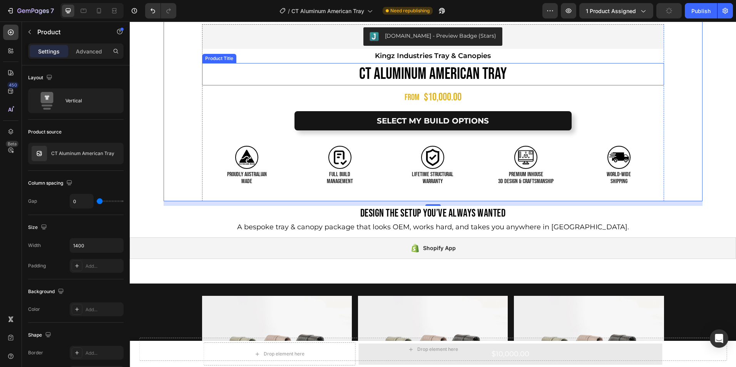
scroll to position [699, 0]
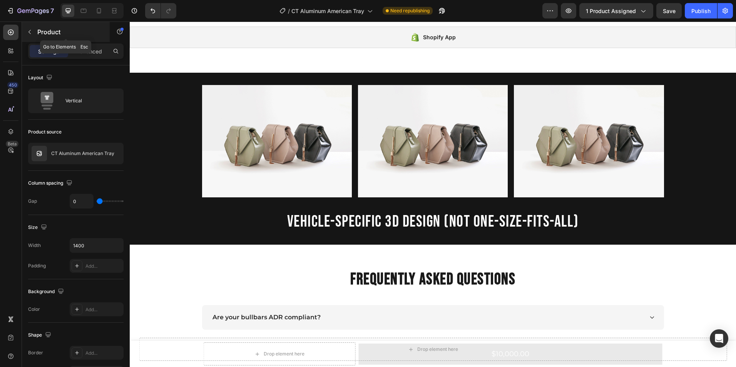
click at [29, 34] on icon "button" at bounding box center [30, 32] width 6 height 6
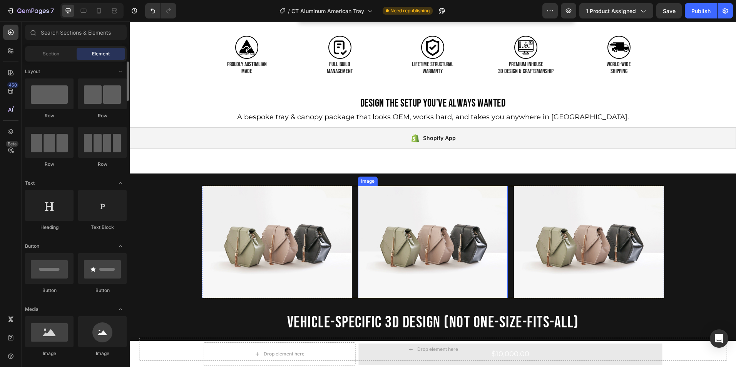
scroll to position [598, 0]
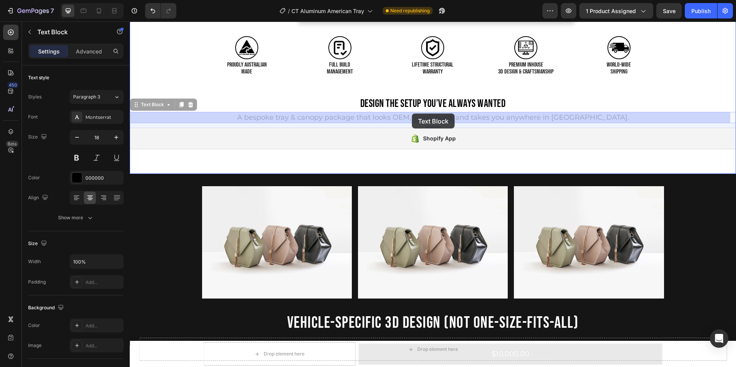
drag, startPoint x: 420, startPoint y: 119, endPoint x: 412, endPoint y: 114, distance: 10.2
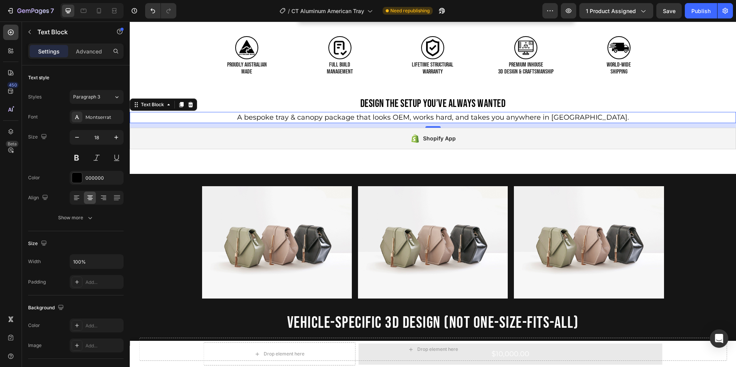
click at [181, 99] on div "Text Block" at bounding box center [163, 105] width 67 height 12
click at [182, 104] on icon at bounding box center [181, 104] width 4 height 5
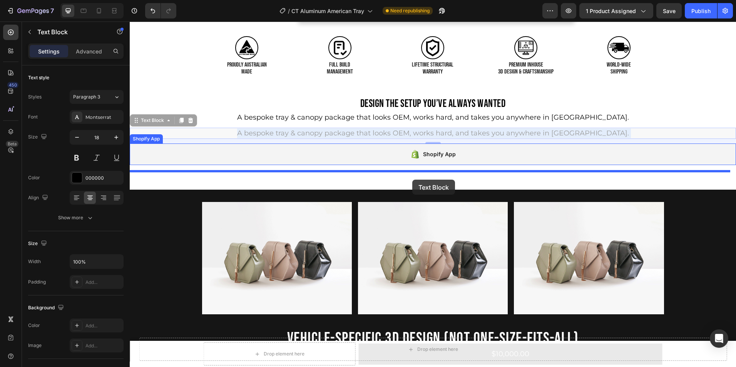
drag, startPoint x: 428, startPoint y: 132, endPoint x: 412, endPoint y: 178, distance: 48.6
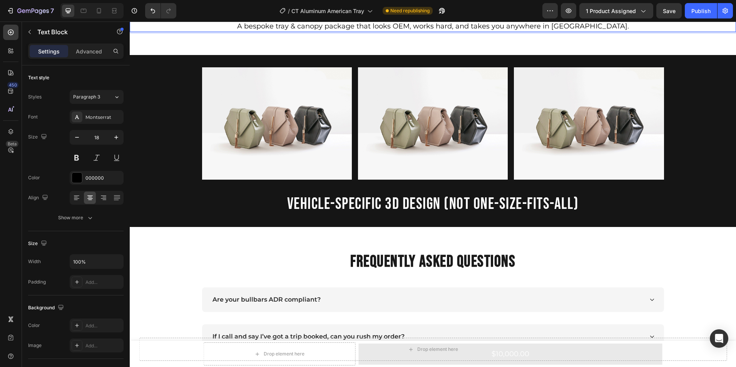
scroll to position [706, 0]
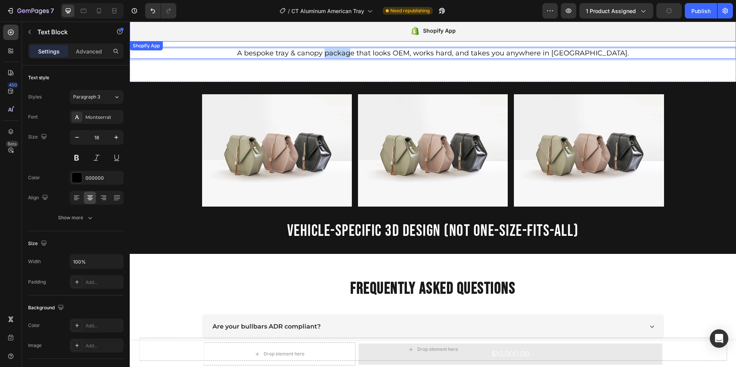
drag, startPoint x: 368, startPoint y: 25, endPoint x: 343, endPoint y: 31, distance: 26.0
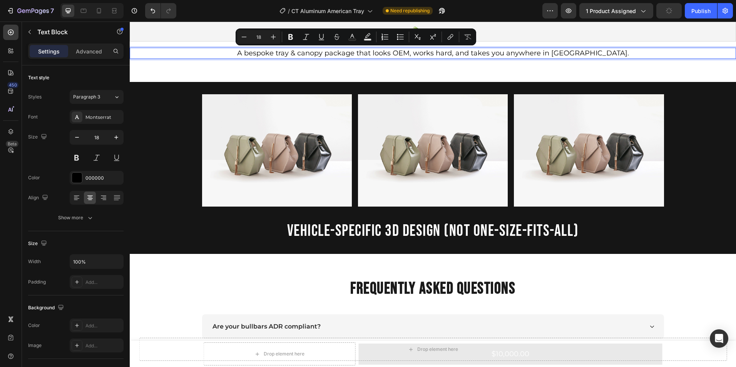
click at [335, 57] on p "A bespoke tray & canopy package that looks OEM, works hard, and takes you anywh…" at bounding box center [432, 54] width 605 height 10
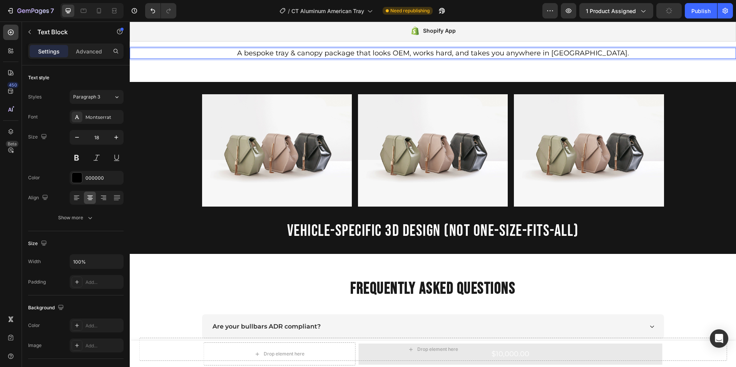
click at [322, 52] on p "A bespoke tray & canopy package that looks OEM, works hard, and takes you anywh…" at bounding box center [432, 54] width 605 height 10
click at [260, 52] on p "A bespoke tray & canopy package that looks OEM, works hard, and takes you anywh…" at bounding box center [432, 54] width 605 height 10
click at [237, 52] on p "A bespoke tray & canopy package that looks OEM, works hard, and takes you anywh…" at bounding box center [432, 54] width 605 height 10
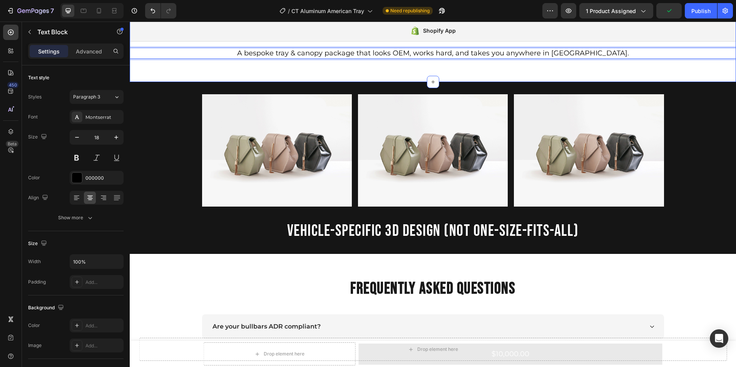
click at [234, 54] on p "A bespoke tray & canopy package that looks OEM, works hard, and takes you anywh…" at bounding box center [432, 54] width 605 height 10
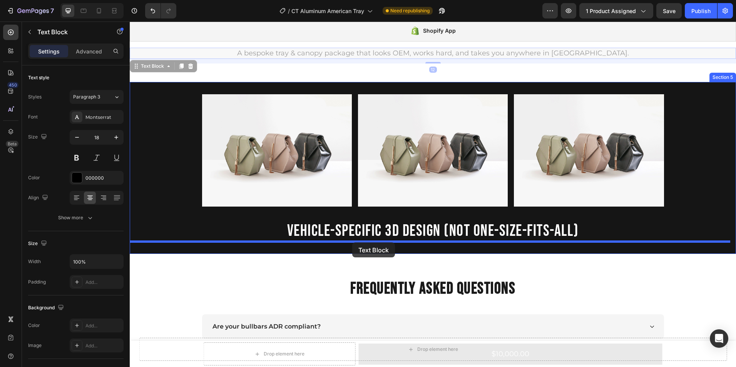
drag, startPoint x: 142, startPoint y: 69, endPoint x: 352, endPoint y: 242, distance: 271.8
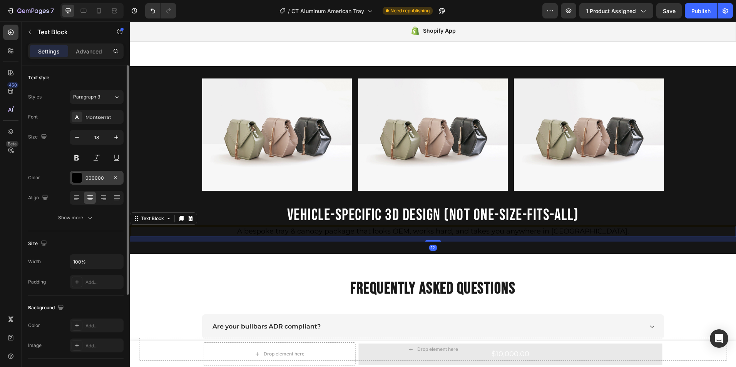
click at [78, 179] on div at bounding box center [77, 178] width 10 height 10
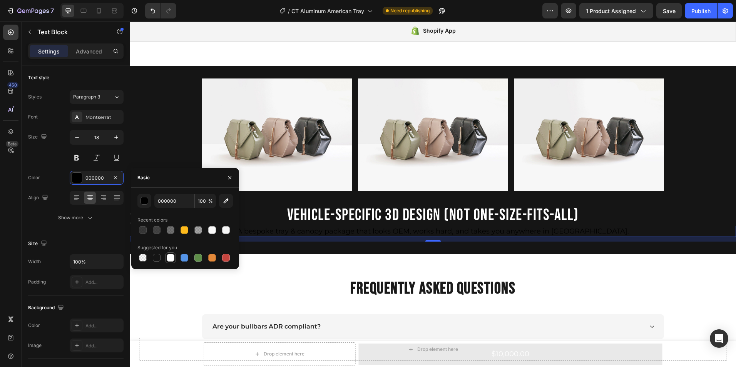
click at [171, 260] on div at bounding box center [171, 258] width 8 height 8
type input "FFFFFF"
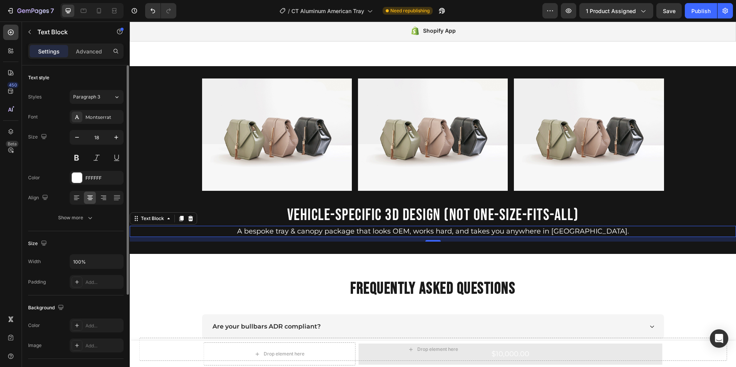
click at [56, 154] on div "Size 18" at bounding box center [75, 147] width 95 height 35
click at [605, 232] on p "A bespoke tray & canopy package that looks OEM, works hard, and takes you anywh…" at bounding box center [432, 232] width 605 height 10
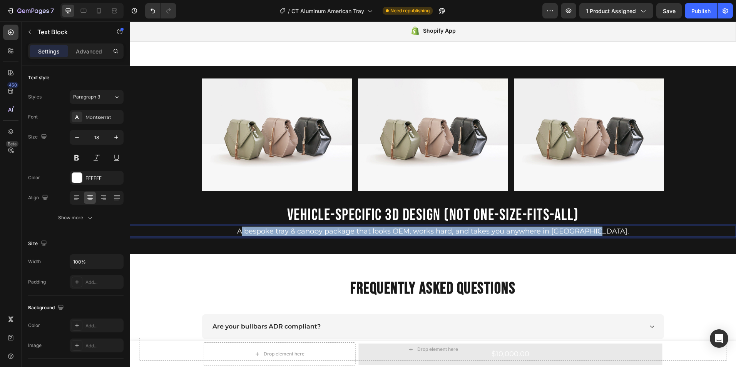
drag, startPoint x: 605, startPoint y: 232, endPoint x: 261, endPoint y: 230, distance: 343.4
click at [261, 230] on p "A bespoke tray & canopy package that looks OEM, works hard, and takes you anywh…" at bounding box center [432, 232] width 605 height 10
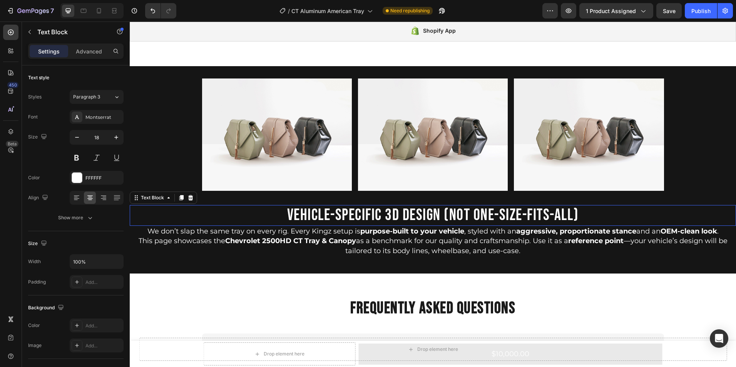
click at [441, 216] on p "VEHICLE-SPECIFIC 3D DESIGN (NOT ONE-SIZE-FITS-ALL)" at bounding box center [432, 215] width 605 height 19
click at [434, 224] on p "VEHICLE-SPECIFIC 3D DESIGN (NOT ONE-SIZE-FITS-ALL)" at bounding box center [432, 215] width 605 height 19
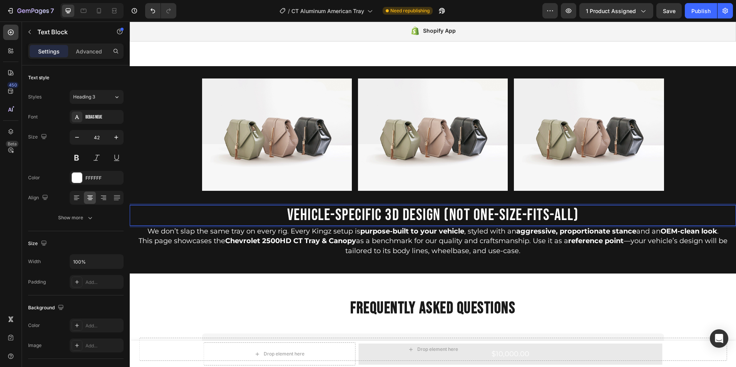
click at [433, 215] on p "VEHICLE-SPECIFIC 3D DESIGN (NOT ONE-SIZE-FITS-ALL)" at bounding box center [432, 215] width 605 height 19
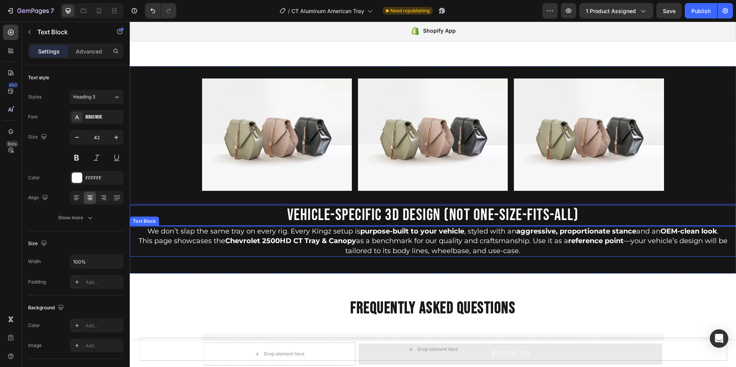
click at [435, 226] on div "We don’t slap the same tray on every rig. Every Kingz setup is purpose-built to…" at bounding box center [433, 241] width 606 height 31
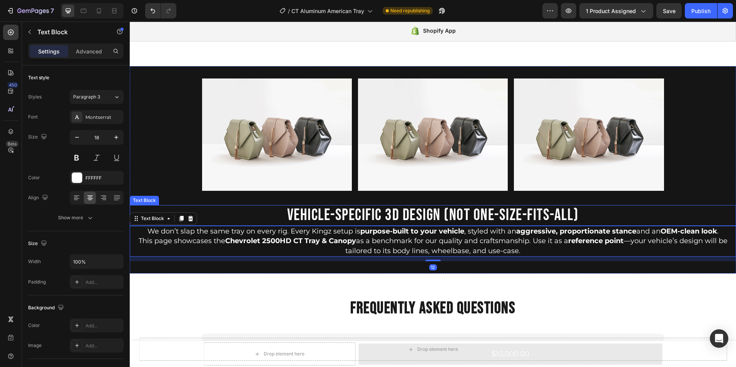
click at [433, 212] on p "VEHICLE-SPECIFIC 3D DESIGN (NOT ONE-SIZE-FITS-ALL)" at bounding box center [432, 215] width 605 height 19
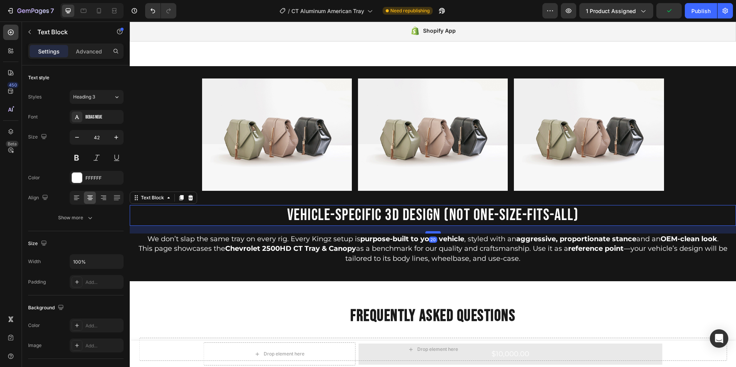
drag, startPoint x: 428, startPoint y: 225, endPoint x: 428, endPoint y: 233, distance: 7.7
click at [428, 233] on div at bounding box center [432, 232] width 15 height 2
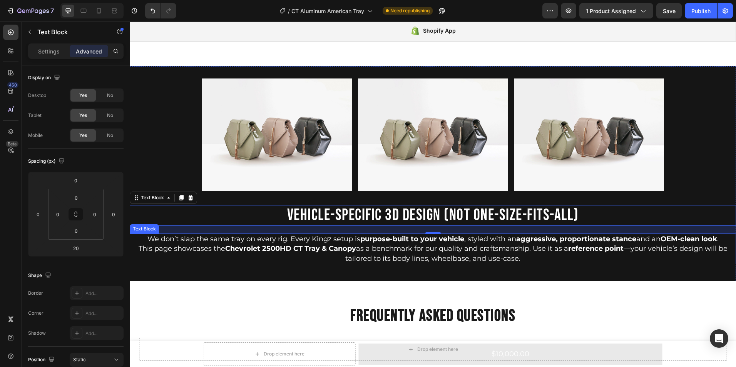
click at [722, 241] on p "We don’t slap the same tray on every rig. Every Kingz setup is purpose-built to…" at bounding box center [432, 239] width 605 height 10
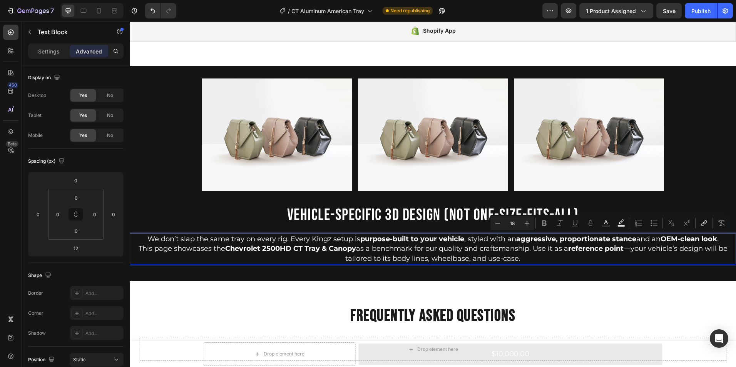
click at [719, 237] on p "We don’t slap the same tray on every rig. Every Kingz setup is purpose-built to…" at bounding box center [432, 239] width 605 height 10
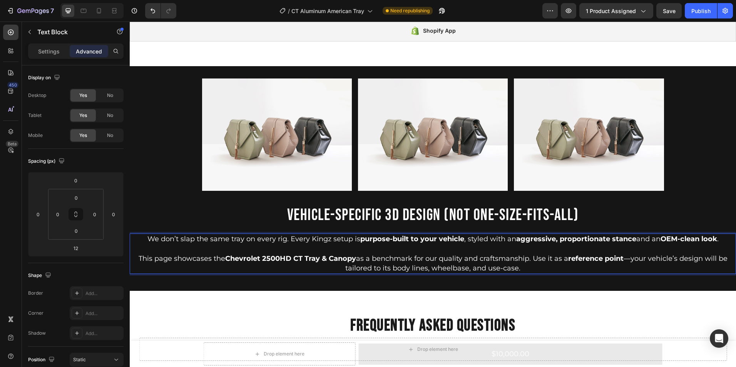
scroll to position [755, 0]
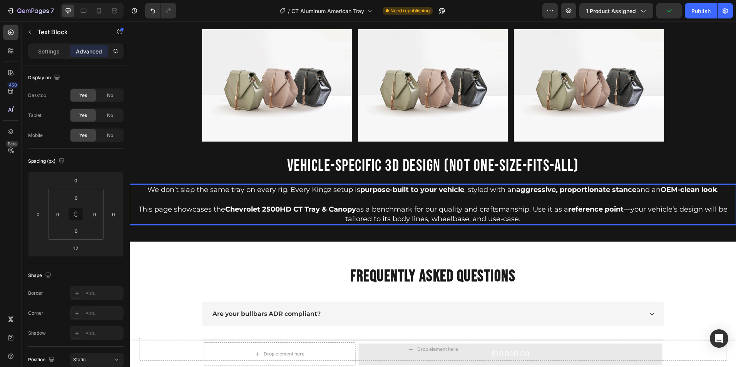
click at [631, 211] on p "This page showcases the Chevrolet 2500HD CT Tray & Canopy as a benchmark for ou…" at bounding box center [432, 214] width 605 height 19
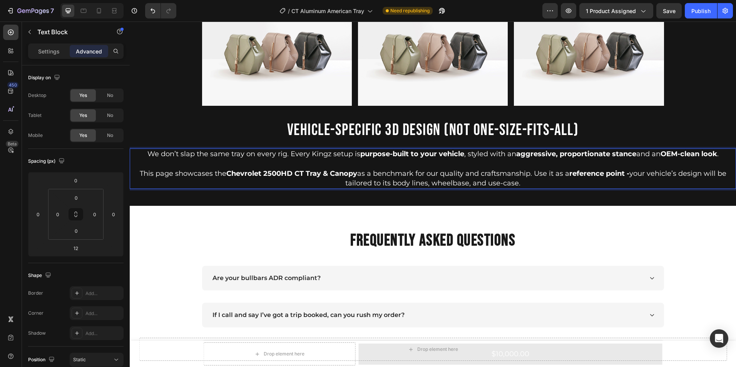
scroll to position [791, 0]
click at [527, 183] on p "This page showcases the Chevrolet 2500HD CT Tray & Canopy as a benchmark for ou…" at bounding box center [432, 178] width 605 height 19
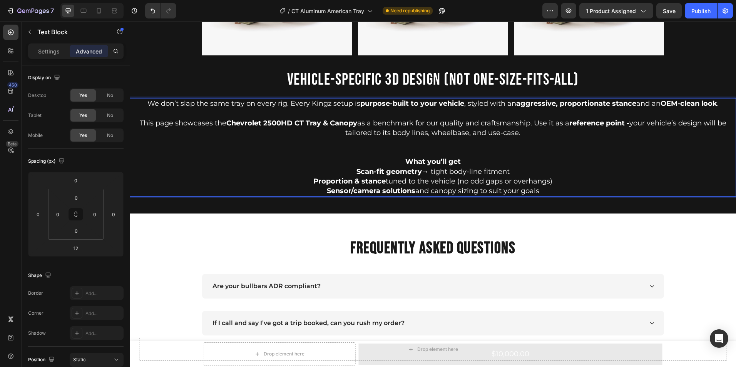
scroll to position [846, 0]
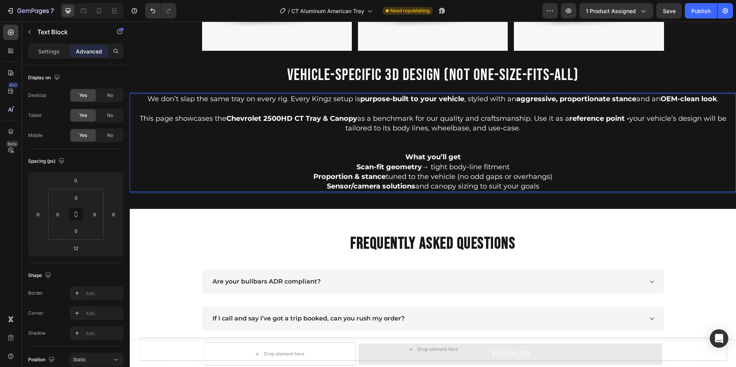
click at [458, 158] on p "What you’ll get" at bounding box center [432, 157] width 605 height 10
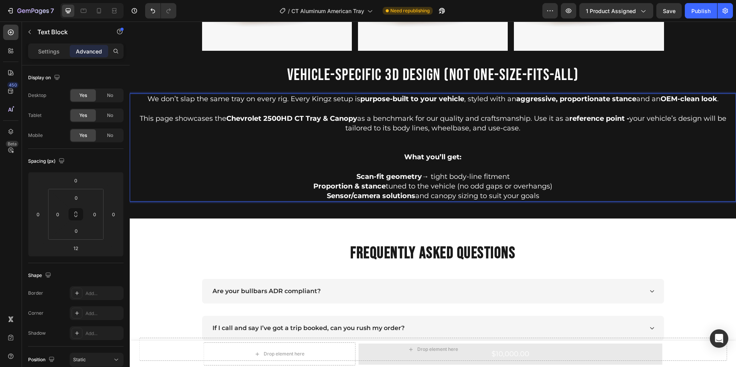
click at [540, 196] on p "Sensor/camera solutions and canopy sizing to suit your goals" at bounding box center [432, 196] width 605 height 10
click at [322, 195] on p "Sensor/camera solutions and canopy sizing to suit your goals" at bounding box center [432, 196] width 605 height 10
click at [565, 197] on p "Tech Pack for Sensor/camera solutions and canopy sizing to suit your goals" at bounding box center [432, 196] width 605 height 10
click at [498, 196] on p "Tech Pack for Sensor/camera solutions and canopy sizing to suit your vehicle" at bounding box center [432, 196] width 605 height 10
click at [535, 196] on p "Tech Pack for Sensor/camera solutions to suit your vehicle" at bounding box center [432, 196] width 605 height 10
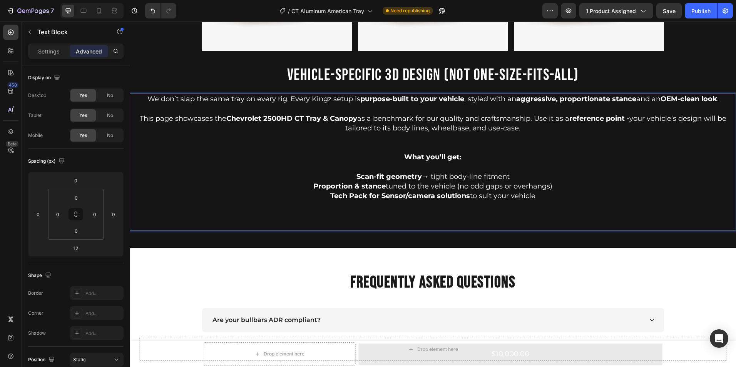
click at [429, 133] on p "This page showcases the Chevrolet 2500HD CT Tray & Canopy as a benchmark for ou…" at bounding box center [432, 123] width 605 height 19
click at [431, 224] on p "Rich Text Editor. Editing area: main" at bounding box center [432, 226] width 605 height 10
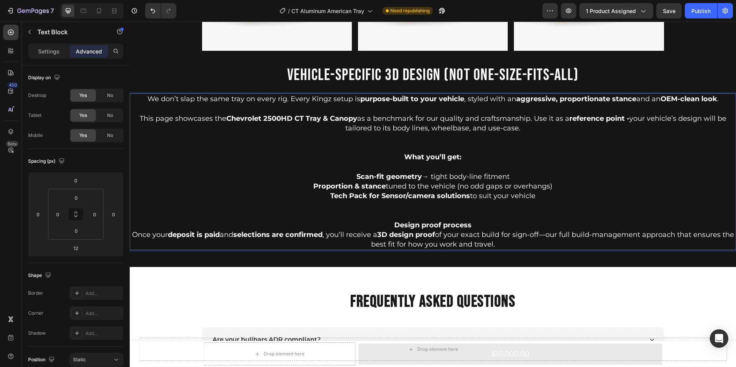
click at [467, 224] on strong "Design proof process" at bounding box center [432, 225] width 77 height 8
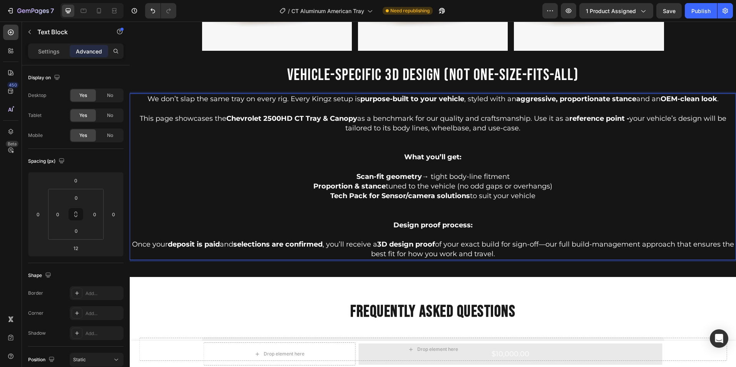
click at [422, 225] on strong "Design proof process:" at bounding box center [432, 225] width 79 height 8
click at [443, 224] on strong "Design Proof process:" at bounding box center [433, 225] width 80 height 8
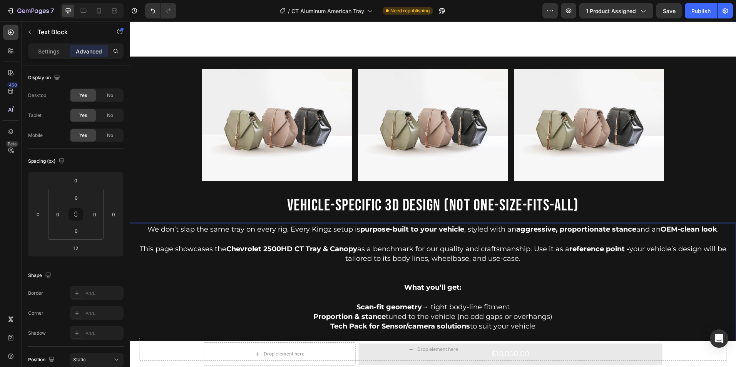
scroll to position [788, 0]
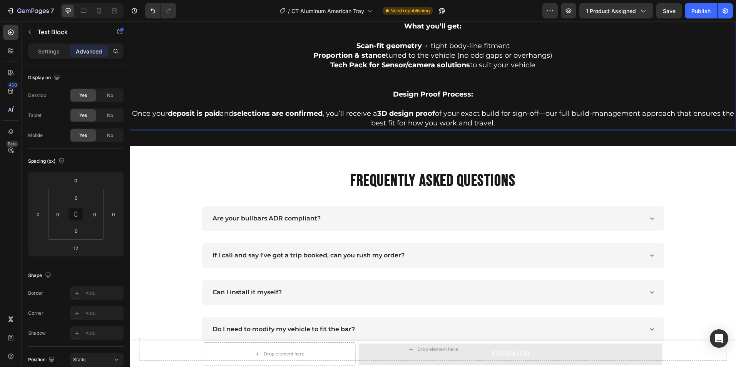
scroll to position [865, 0]
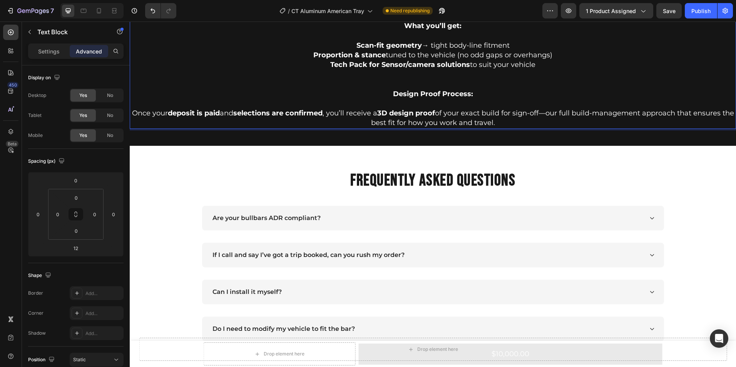
click at [554, 128] on p "Design Proof Process: Once your deposit is paid and selections are confirmed , …" at bounding box center [432, 108] width 605 height 39
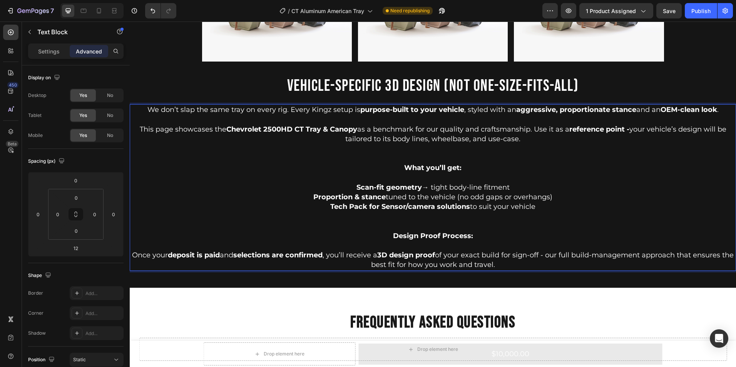
scroll to position [836, 0]
click at [549, 255] on p "Design Proof Process: Once your deposit is paid and selections are confirmed , …" at bounding box center [432, 250] width 605 height 39
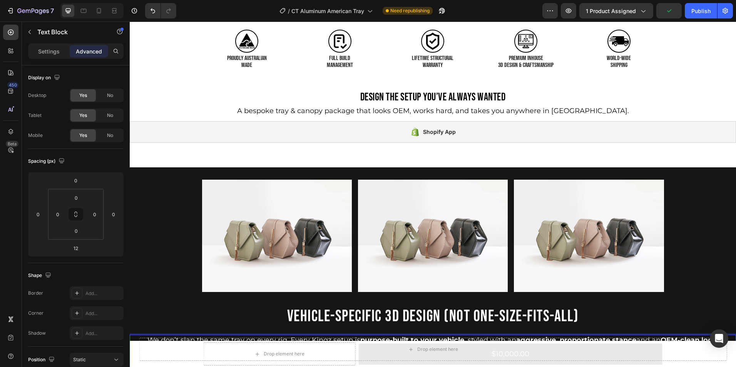
scroll to position [606, 0]
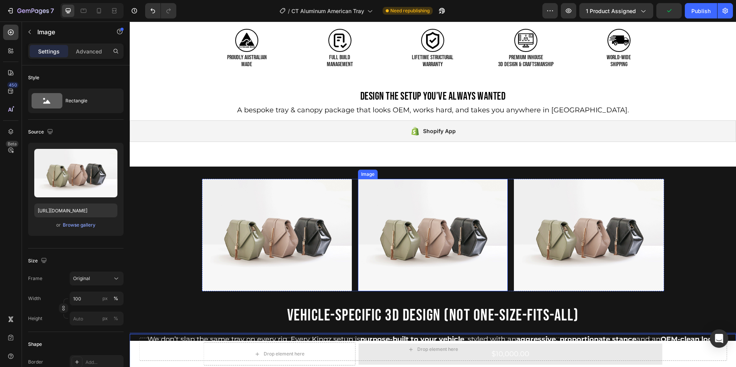
click at [315, 234] on img at bounding box center [277, 235] width 150 height 112
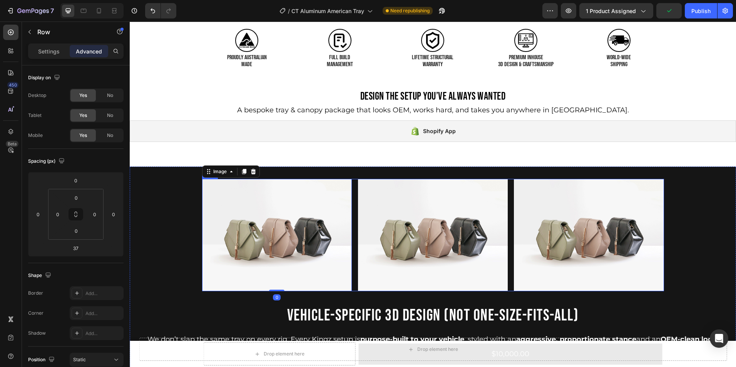
click at [351, 250] on div "Image 0 Image Image Row" at bounding box center [433, 235] width 462 height 112
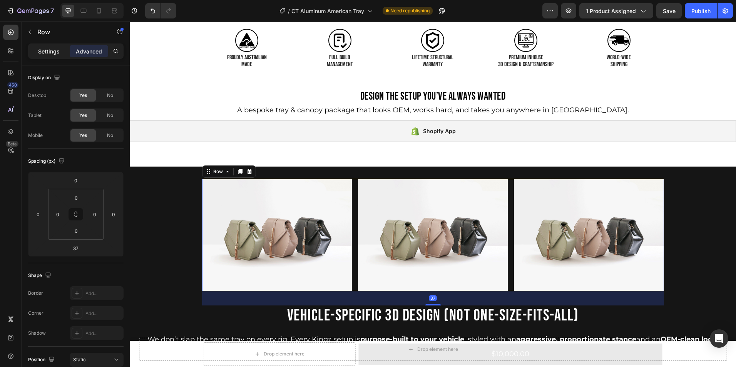
click at [45, 50] on p "Settings" at bounding box center [49, 51] width 22 height 8
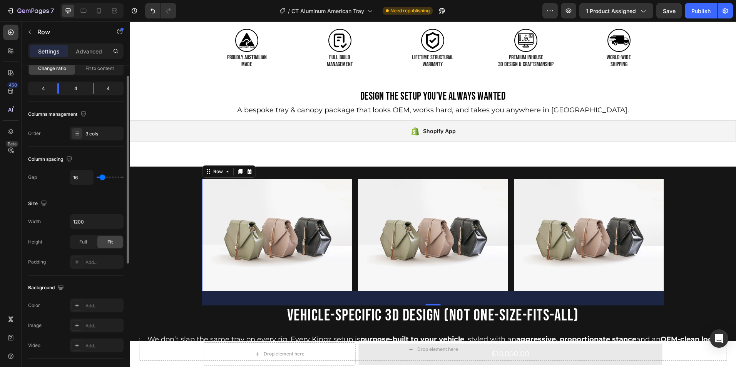
scroll to position [86, 0]
click at [79, 241] on span "Full" at bounding box center [83, 240] width 8 height 7
click at [91, 220] on input "1200" at bounding box center [96, 220] width 53 height 14
click at [111, 220] on button "button" at bounding box center [116, 220] width 14 height 14
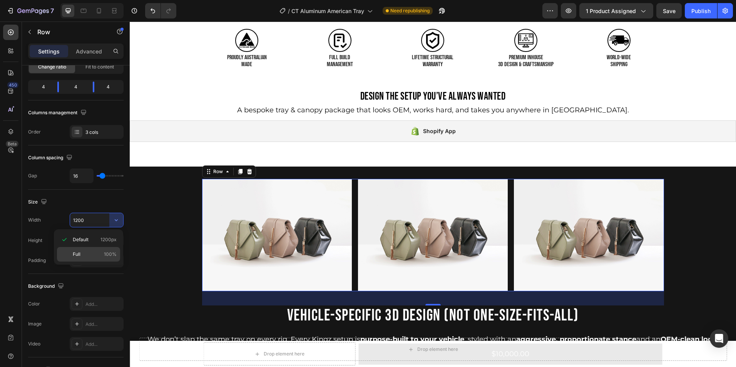
click at [84, 253] on p "Full 100%" at bounding box center [95, 254] width 44 height 7
type input "100%"
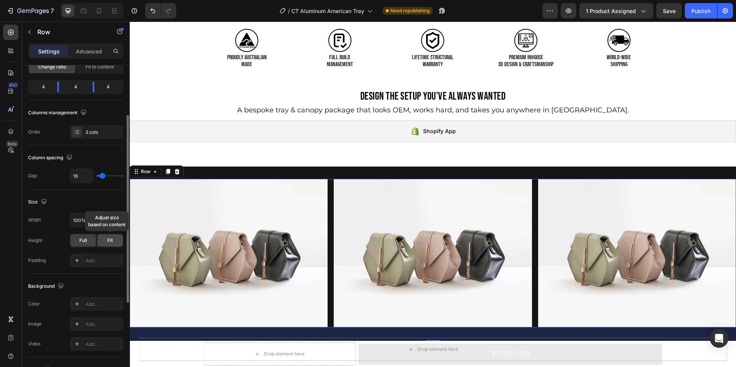
click at [102, 241] on div "Fit" at bounding box center [109, 240] width 25 height 12
click at [79, 244] on span "Full" at bounding box center [83, 240] width 8 height 7
type input "22"
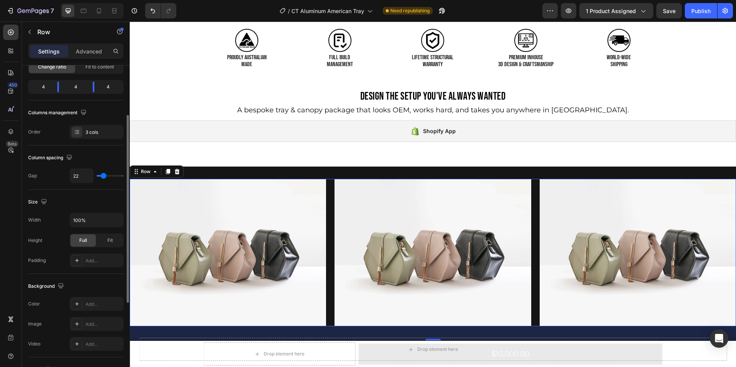
type input "24"
type input "27"
type input "29"
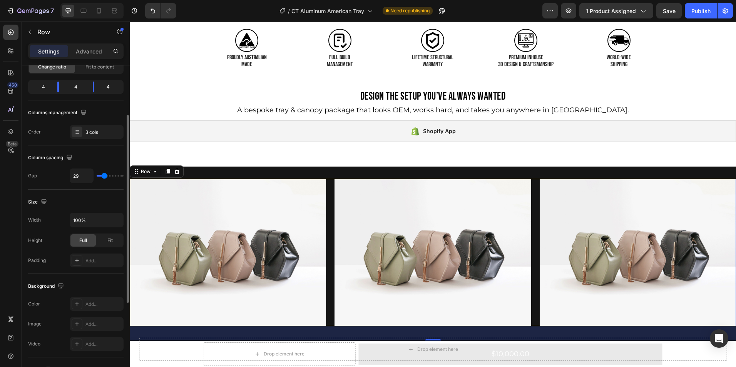
type input "29"
type input "31"
type input "36"
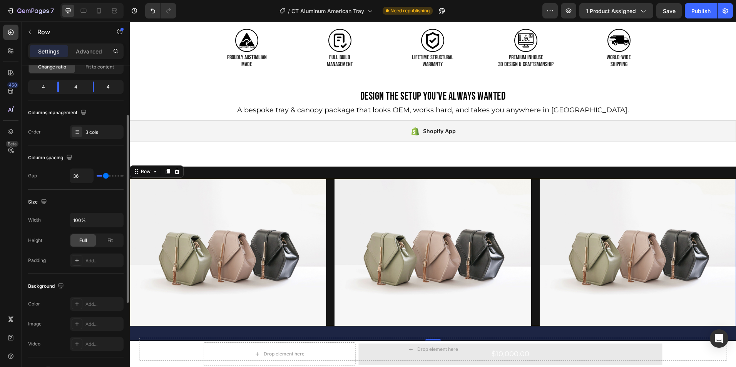
type input "38"
type input "40"
type input "42"
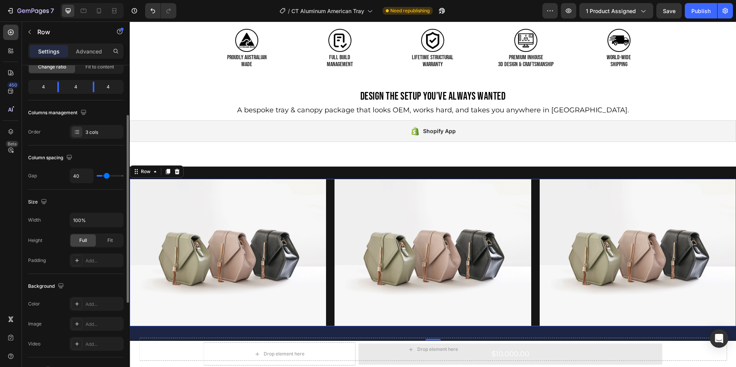
type input "42"
type input "44"
type input "47"
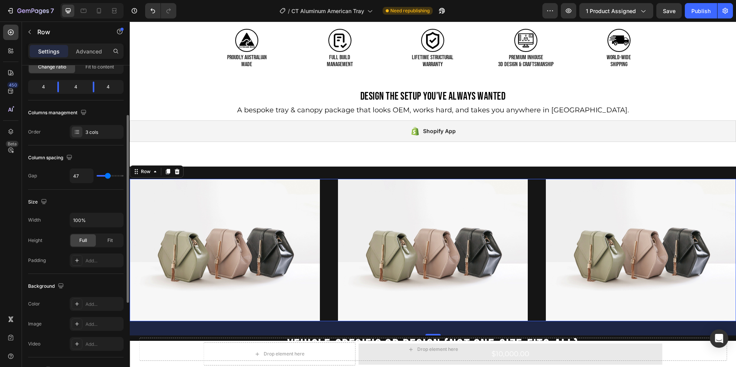
type input "49"
type input "51"
type input "53"
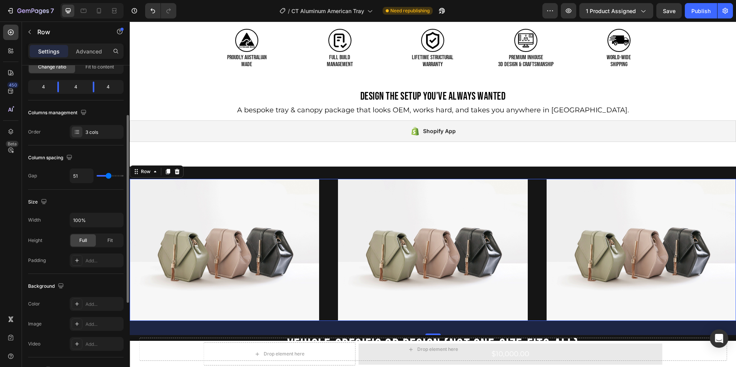
type input "53"
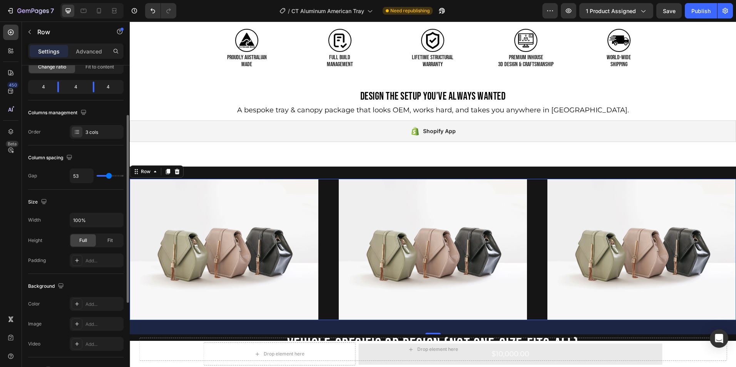
type input "56"
type input "58"
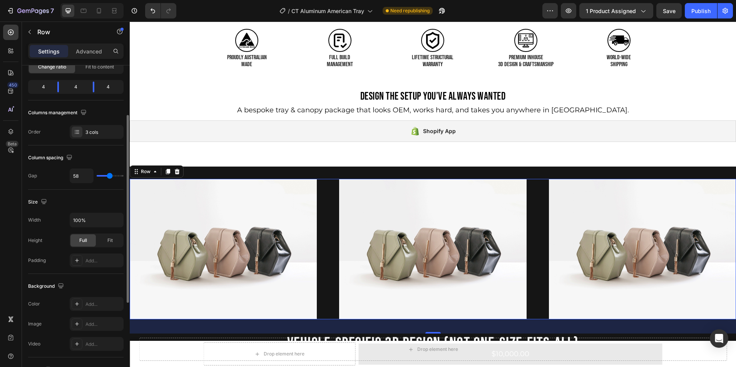
drag, startPoint x: 103, startPoint y: 176, endPoint x: 110, endPoint y: 177, distance: 6.6
type input "58"
click at [110, 177] on input "range" at bounding box center [110, 176] width 27 height 2
click at [109, 149] on div "Column spacing Gap 58" at bounding box center [75, 168] width 95 height 44
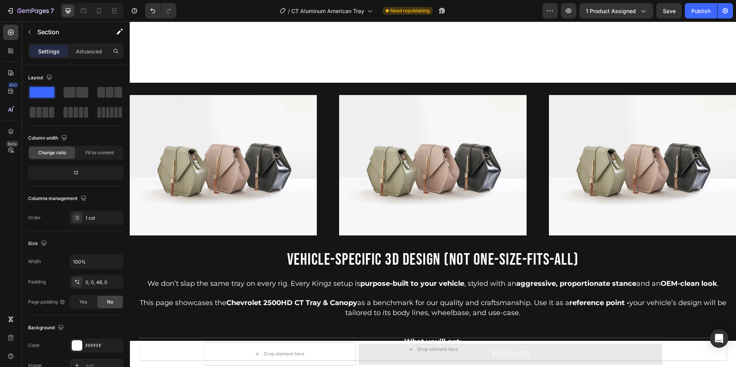
scroll to position [772, 0]
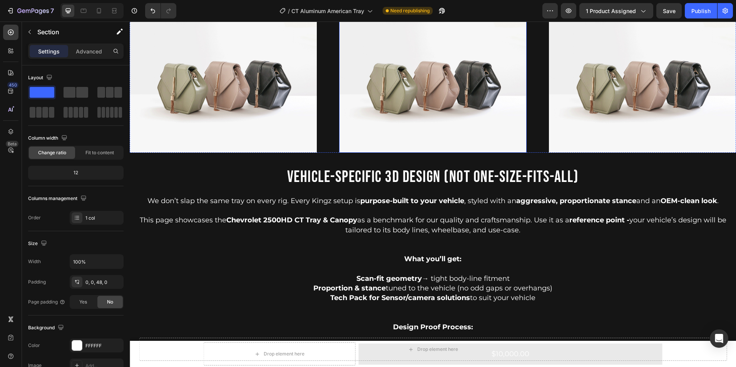
click at [389, 151] on img at bounding box center [432, 82] width 187 height 141
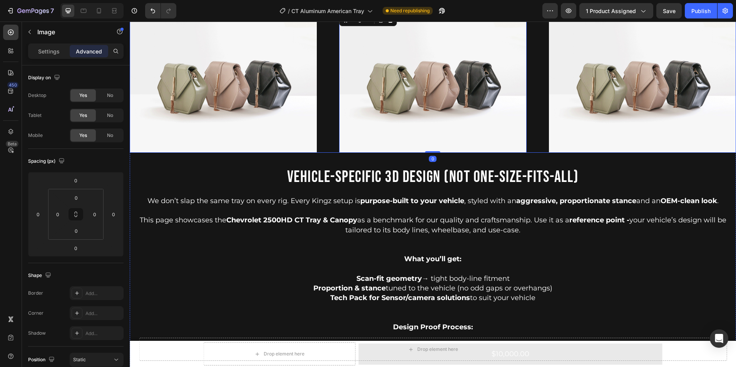
click at [526, 147] on div "Image Image 0 Image Row" at bounding box center [433, 82] width 606 height 141
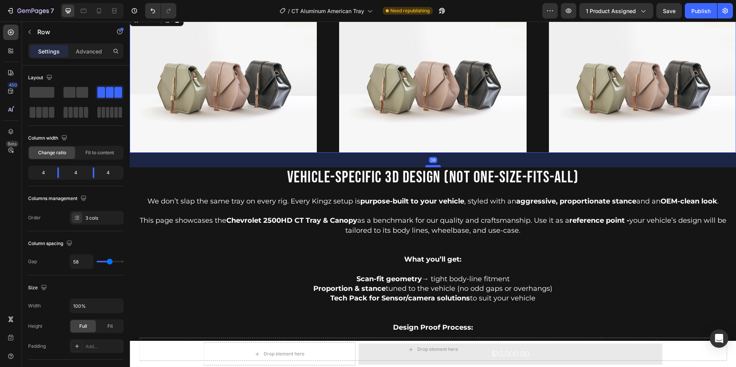
click at [432, 165] on div at bounding box center [432, 166] width 15 height 2
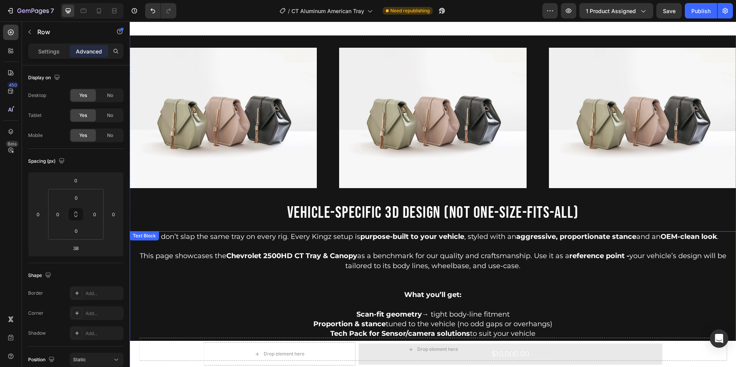
scroll to position [736, 0]
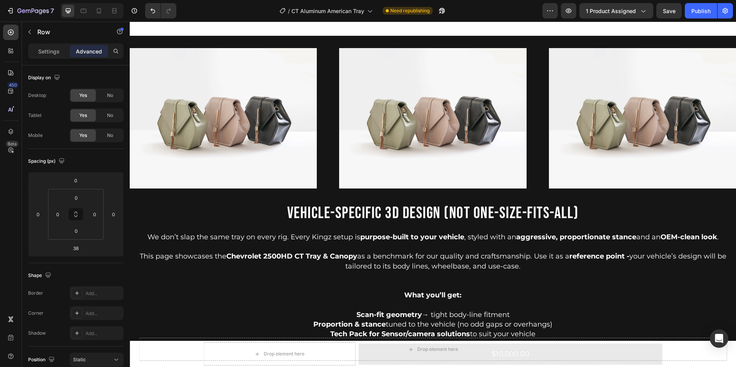
click at [331, 126] on div "Image Image Image Row" at bounding box center [433, 118] width 606 height 141
click at [290, 146] on img at bounding box center [223, 118] width 187 height 141
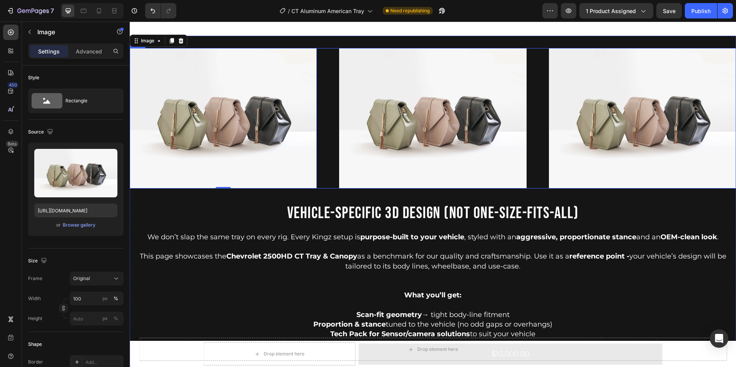
click at [323, 176] on div "Image 0 Image Image Row" at bounding box center [433, 118] width 606 height 141
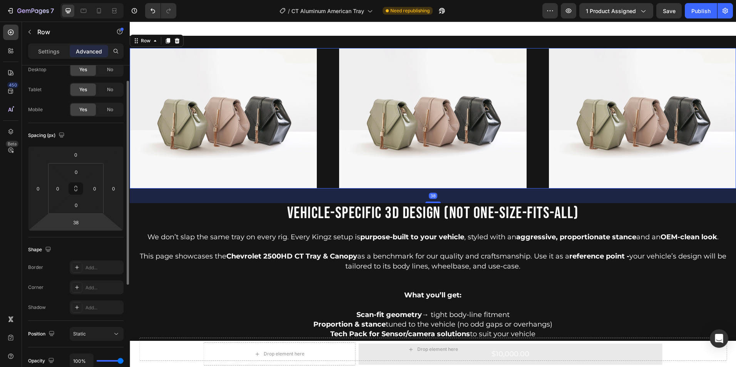
scroll to position [0, 0]
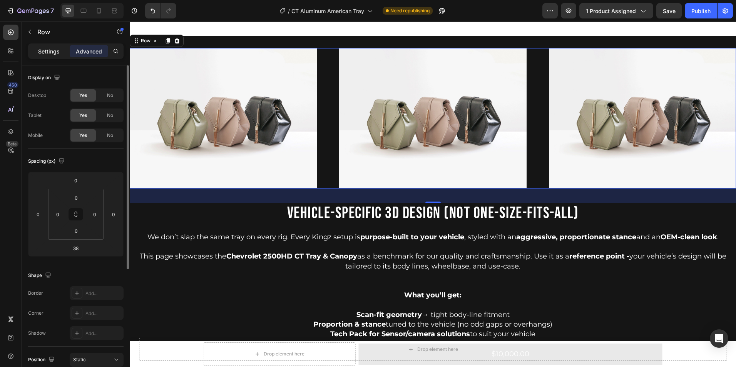
click at [50, 48] on p "Settings" at bounding box center [49, 51] width 22 height 8
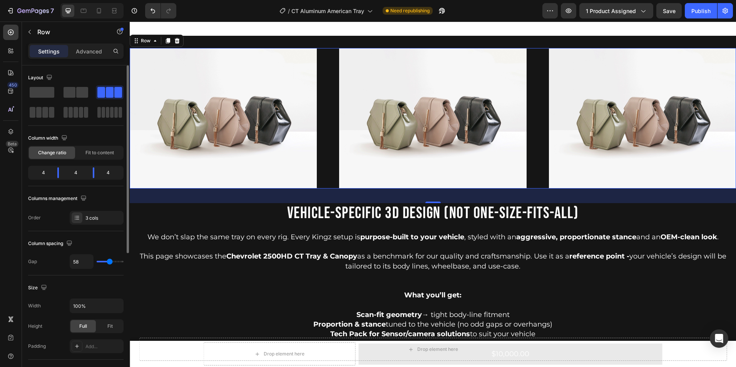
type input "40"
type input "38"
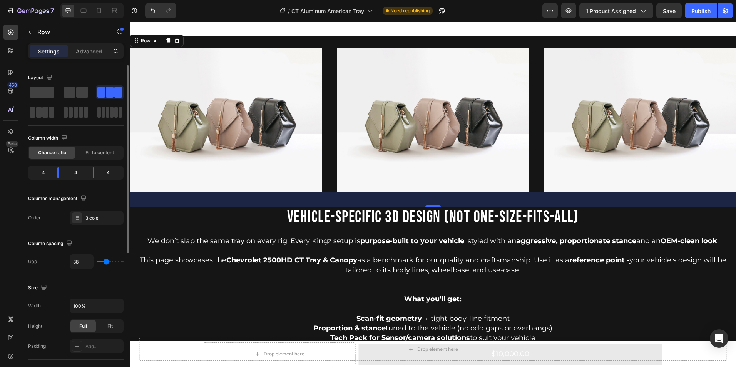
type input "36"
type input "33"
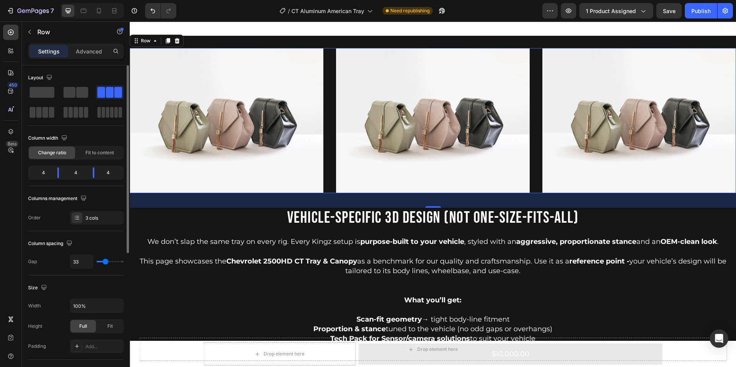
type input "31"
type input "29"
type input "27"
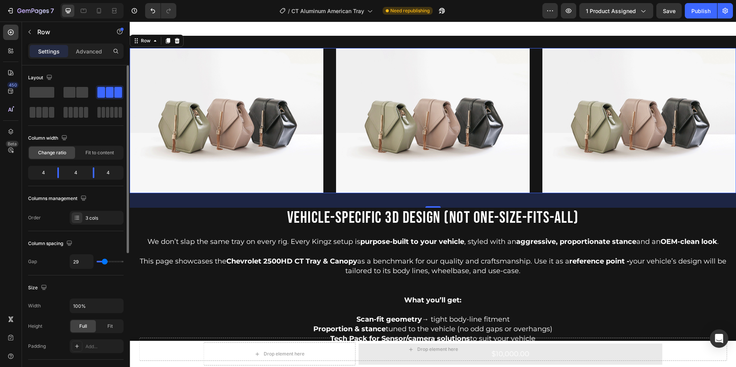
type input "27"
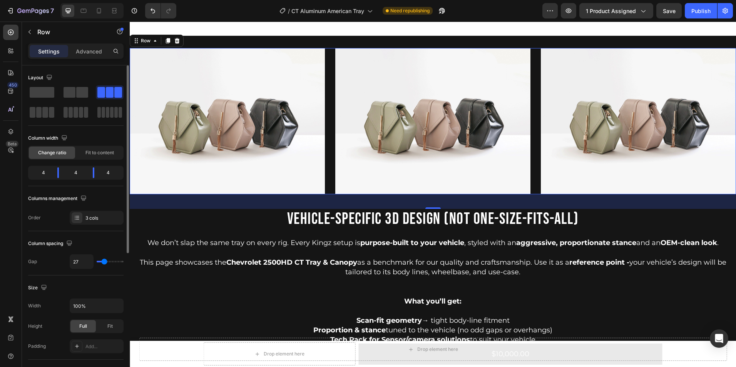
type input "24"
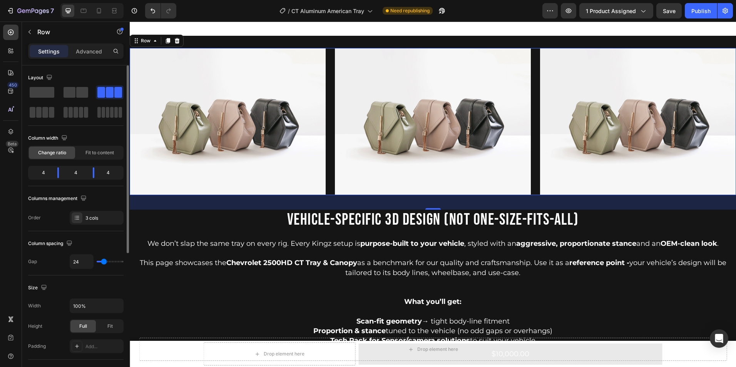
type input "22"
type input "20"
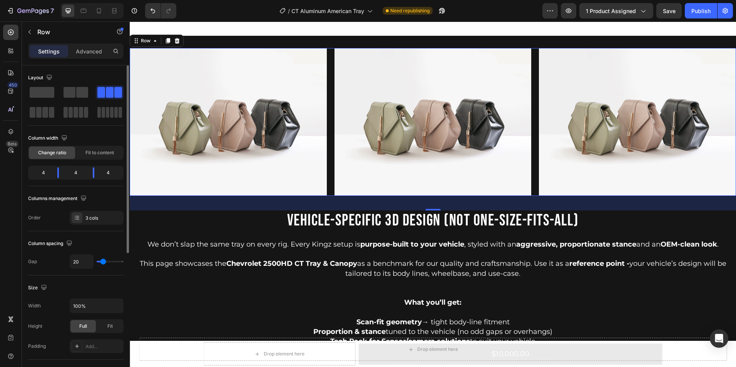
drag, startPoint x: 107, startPoint y: 262, endPoint x: 103, endPoint y: 261, distance: 4.1
type input "20"
click at [103, 261] on input "range" at bounding box center [110, 262] width 27 height 2
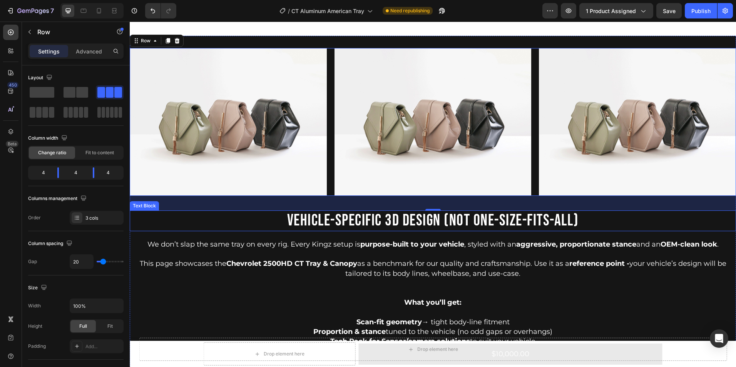
click at [207, 214] on p "VEHICLE-SPECIFIC 3D DESIGN (NOT ONE-SIZE-FITS-ALL)" at bounding box center [432, 220] width 605 height 19
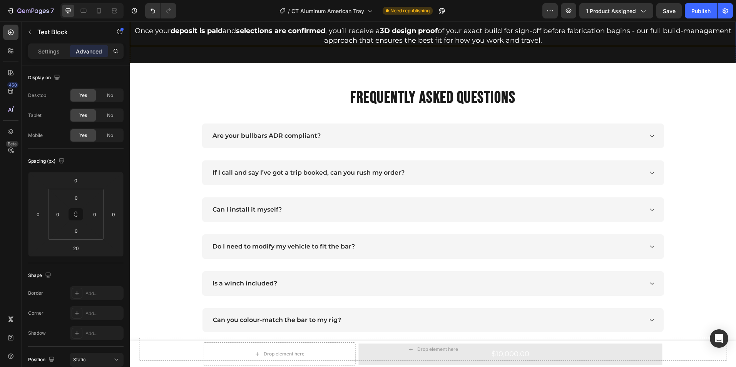
scroll to position [1095, 0]
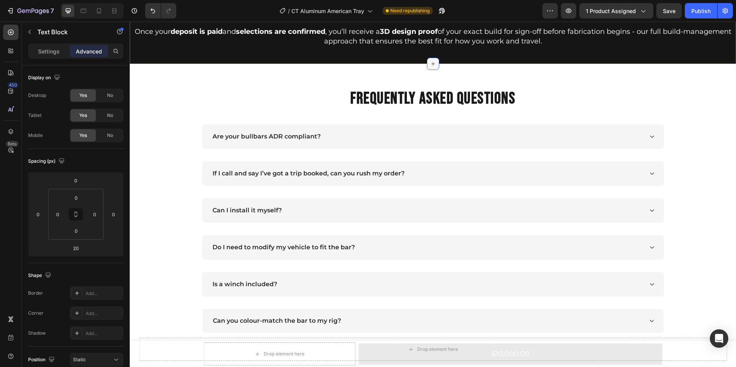
click at [427, 64] on div at bounding box center [433, 64] width 12 height 12
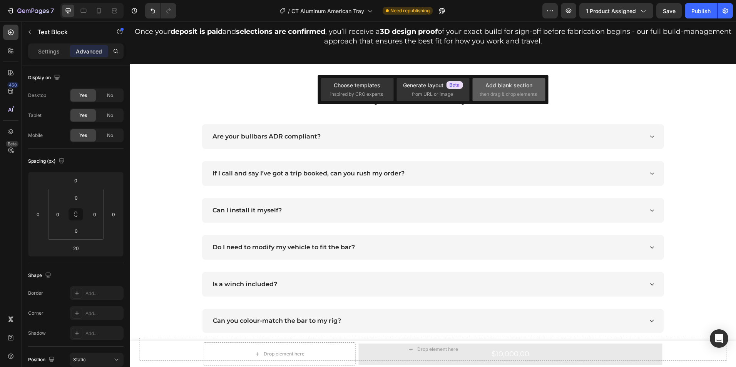
click at [500, 85] on div "Add blank section" at bounding box center [508, 85] width 47 height 8
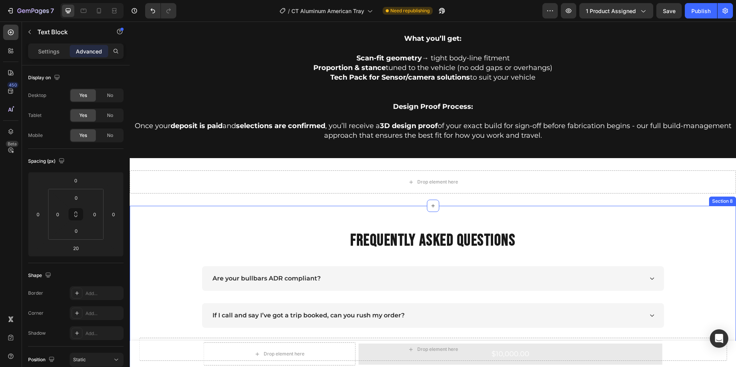
scroll to position [1000, 0]
